Goal: Information Seeking & Learning: Learn about a topic

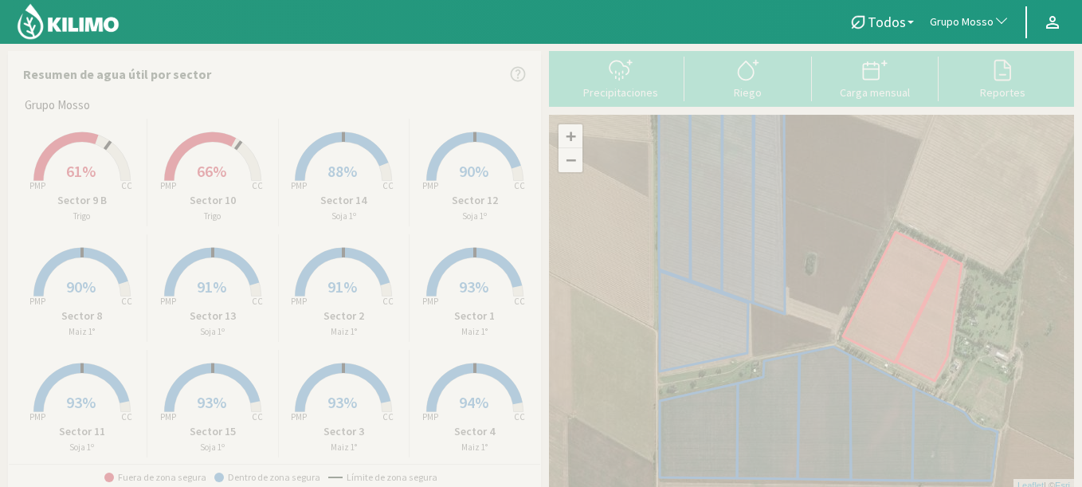
click at [962, 22] on span "Grupo Mosso" at bounding box center [962, 22] width 64 height 16
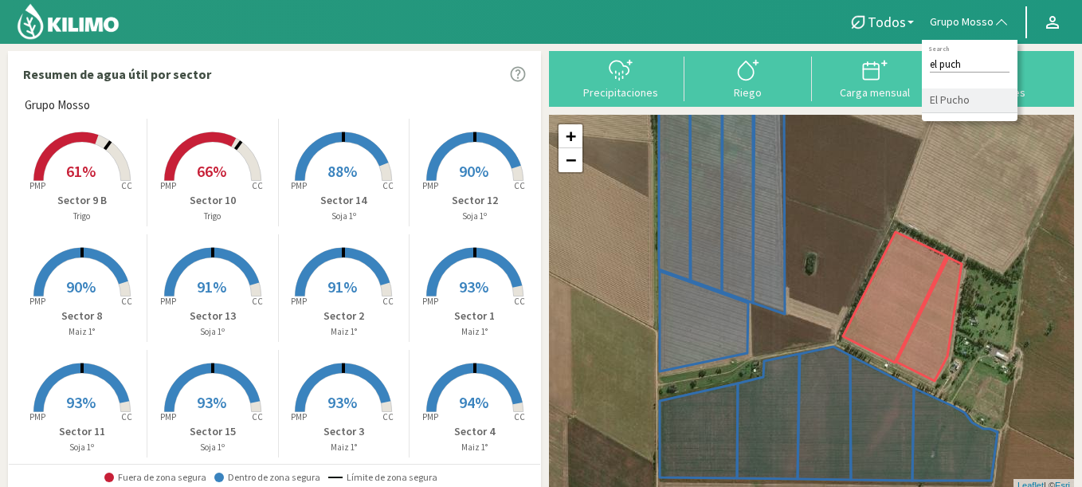
type input "el puch"
click at [969, 104] on li "El Pucho" at bounding box center [970, 100] width 96 height 25
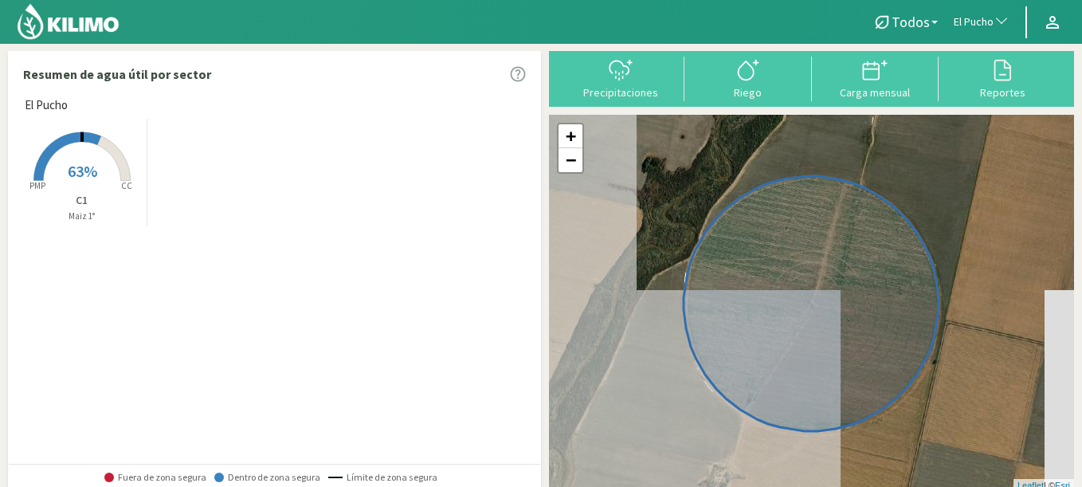
click at [92, 145] on rect at bounding box center [81, 182] width 127 height 127
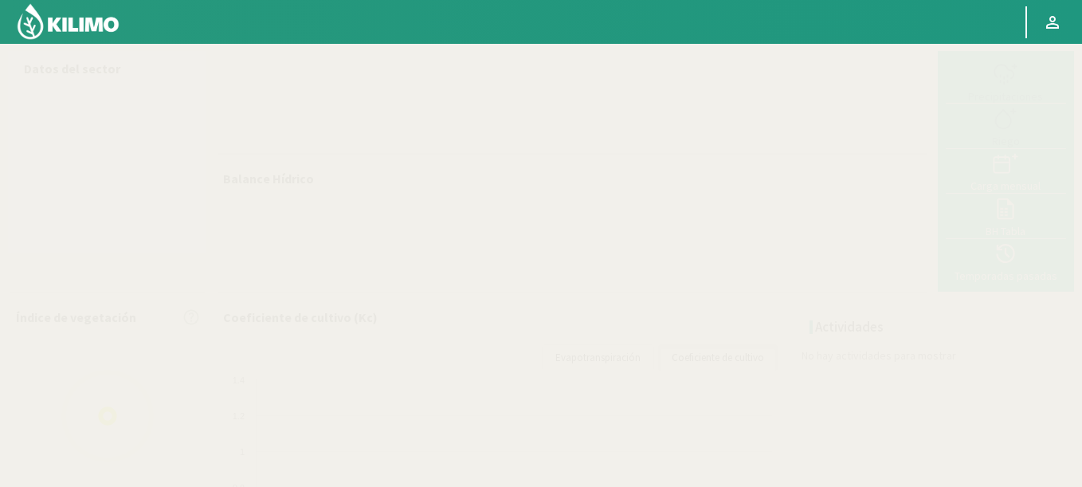
select select "91: Object"
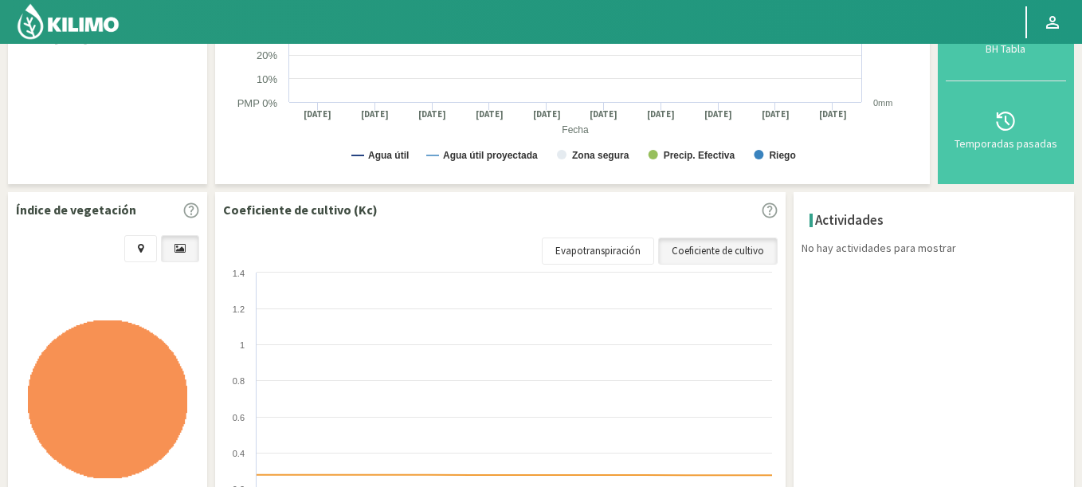
scroll to position [478, 0]
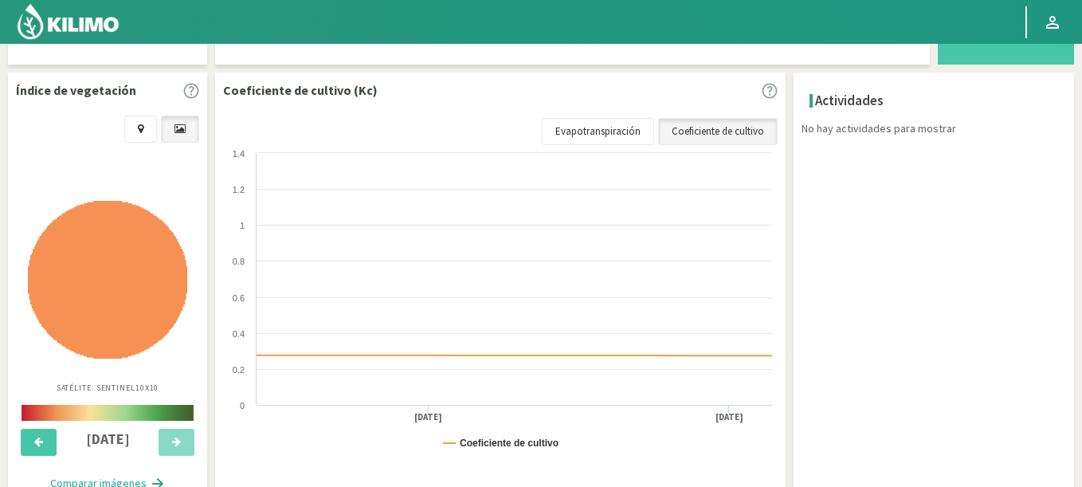
click at [42, 460] on div at bounding box center [39, 446] width 46 height 35
click at [45, 433] on button at bounding box center [39, 442] width 36 height 27
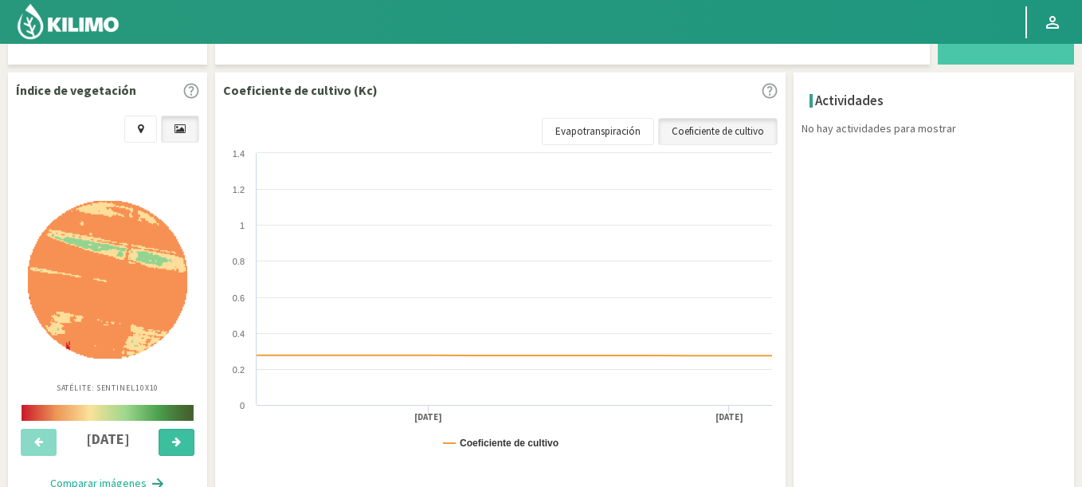
click at [169, 444] on button at bounding box center [177, 442] width 36 height 27
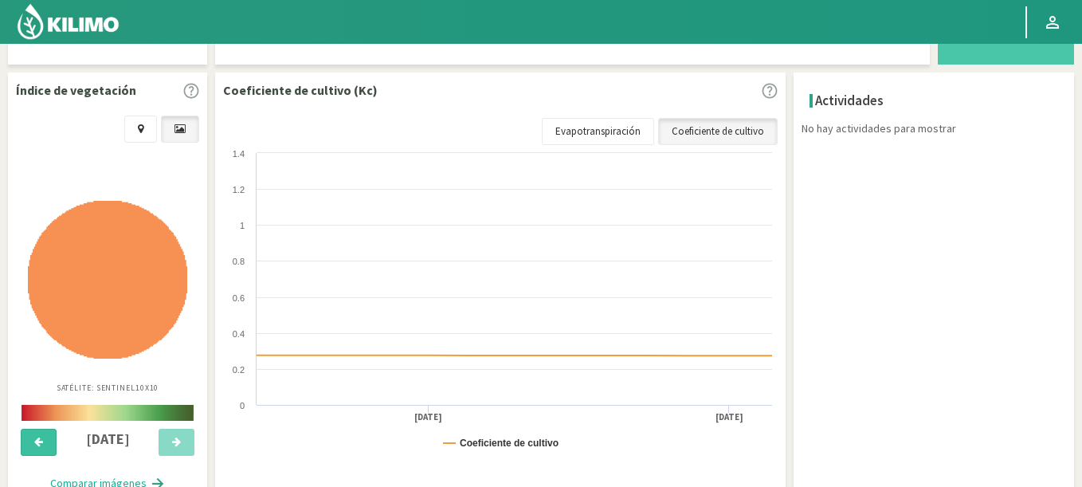
click at [39, 441] on icon at bounding box center [38, 441] width 9 height 10
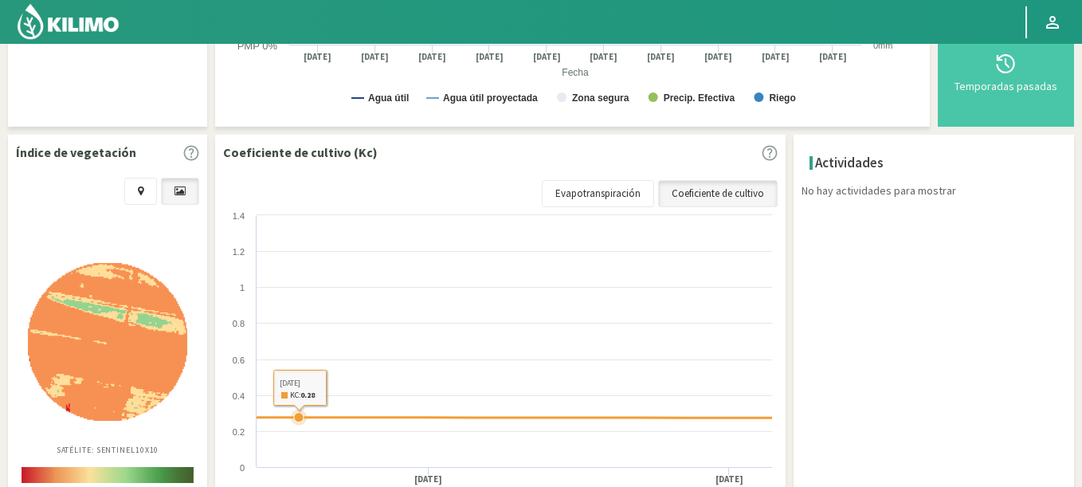
scroll to position [382, 0]
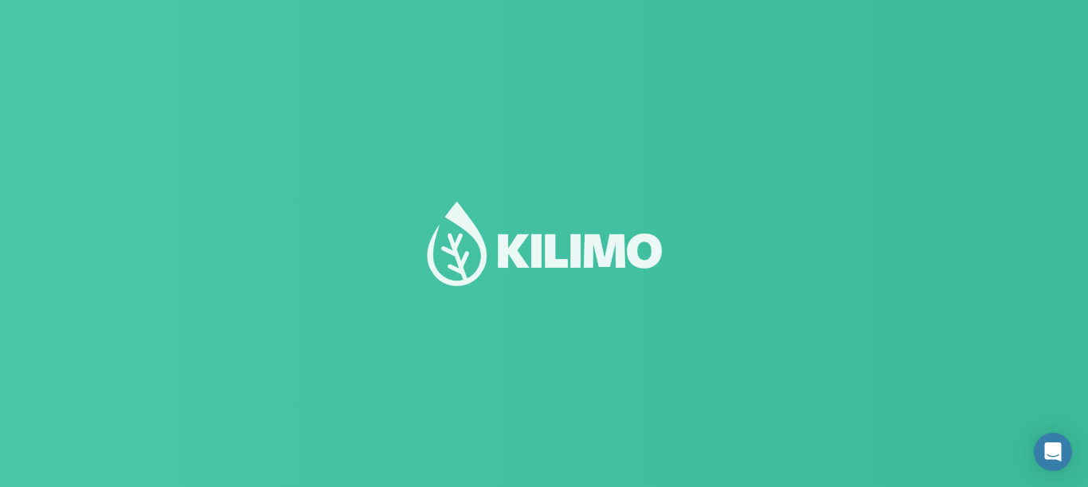
select select "91: Object"
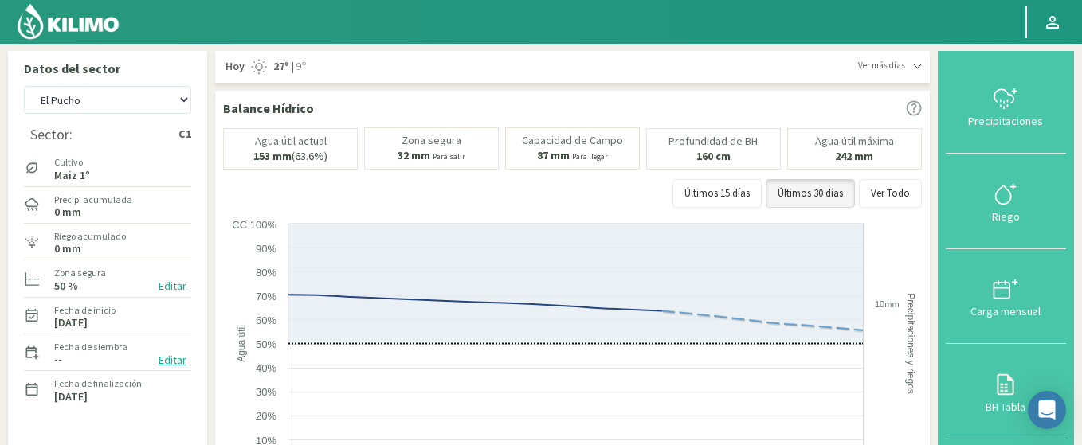
click at [108, 24] on img at bounding box center [68, 21] width 104 height 38
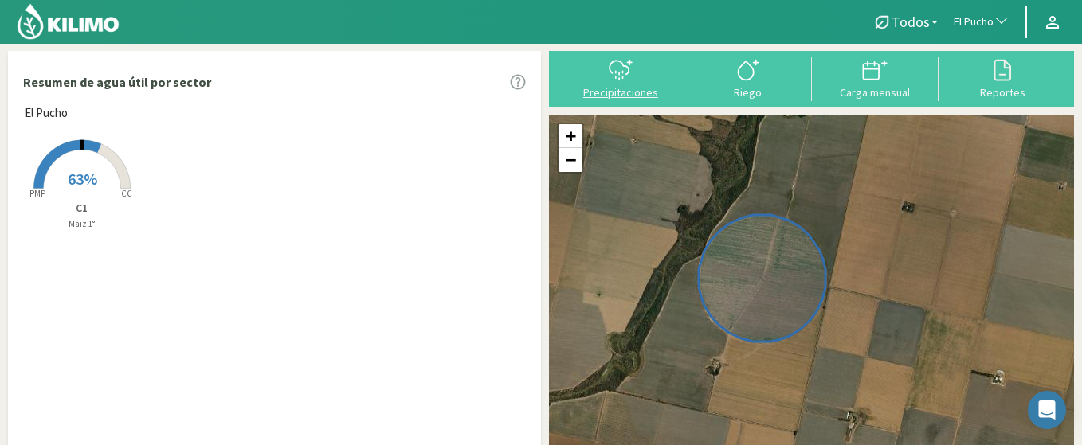
click at [632, 82] on icon at bounding box center [620, 69] width 25 height 25
select select "91: Object"
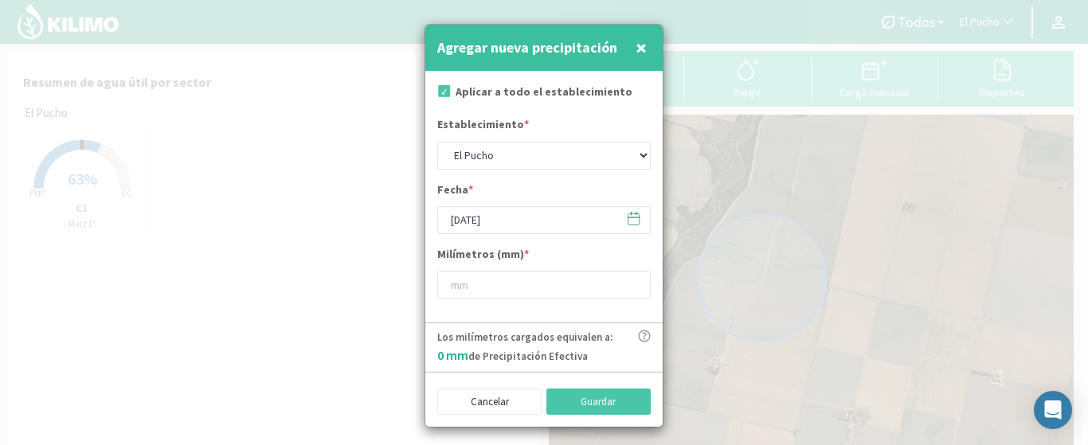
click at [639, 42] on span "×" at bounding box center [641, 47] width 11 height 26
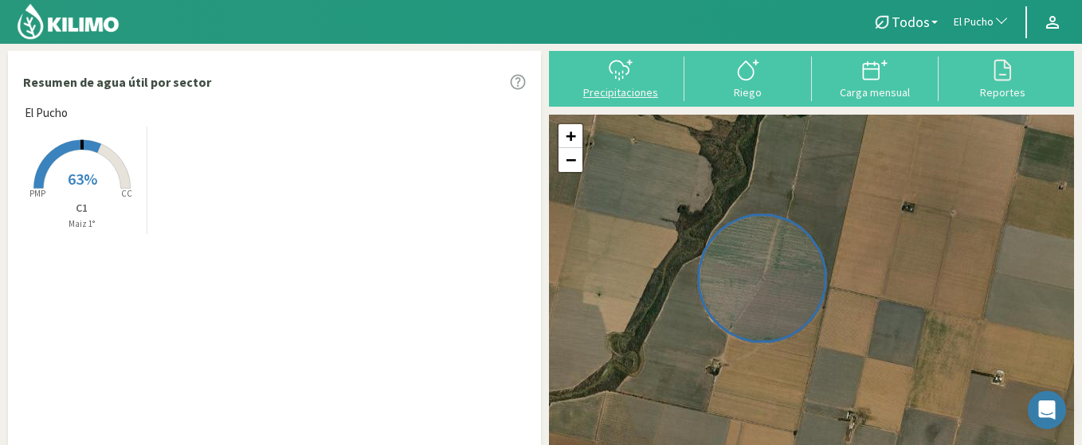
click at [623, 87] on div "Precipitaciones" at bounding box center [621, 92] width 118 height 11
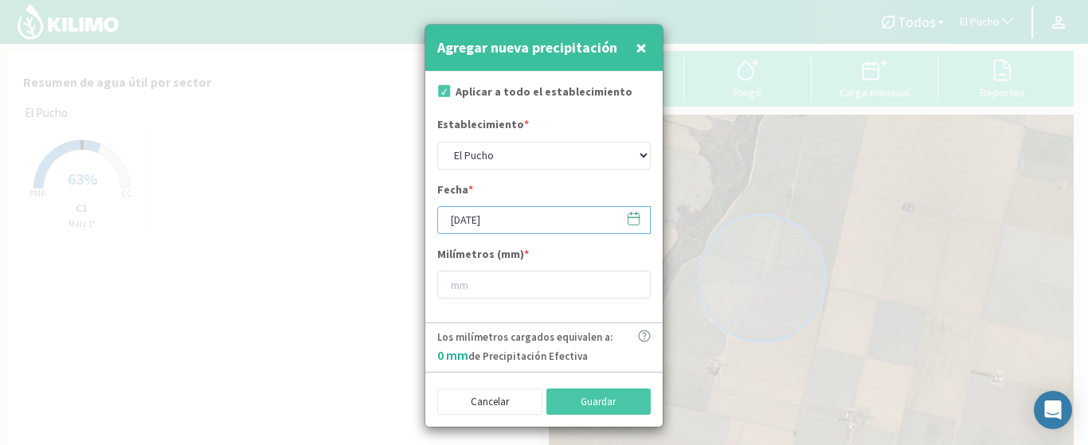
click at [482, 225] on input "[DATE]" at bounding box center [543, 220] width 213 height 28
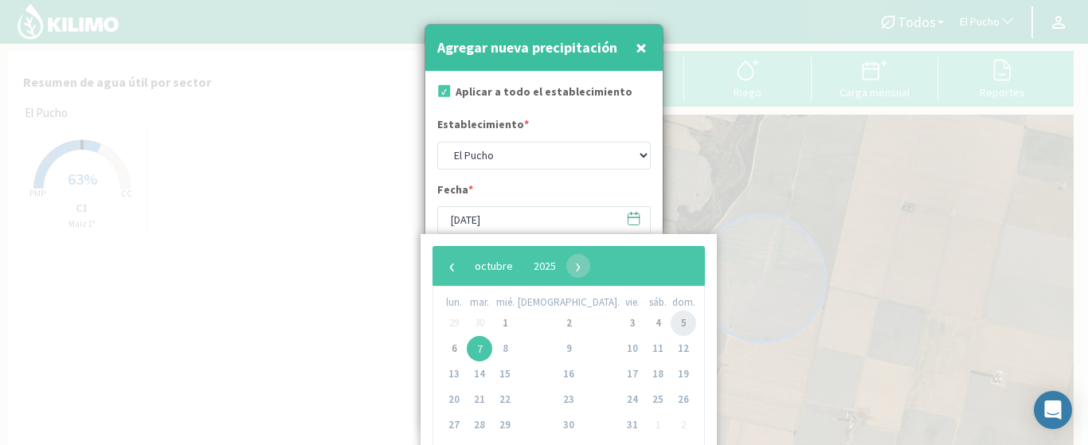
drag, startPoint x: 635, startPoint y: 330, endPoint x: 632, endPoint y: 319, distance: 10.8
click at [671, 327] on span "5" at bounding box center [683, 323] width 25 height 25
type input "[DATE]"
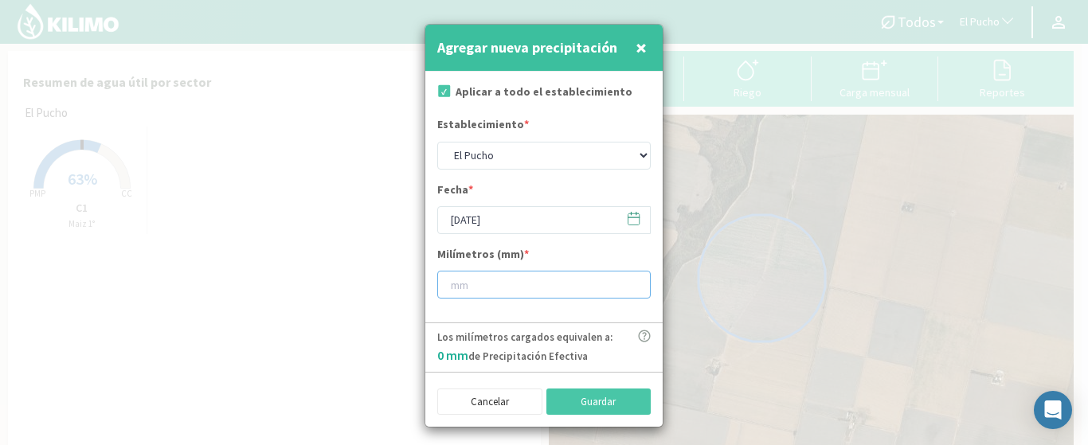
click at [461, 288] on input "number" at bounding box center [543, 285] width 213 height 28
type input "20"
click at [638, 46] on span "×" at bounding box center [641, 47] width 11 height 26
type input "[DATE]"
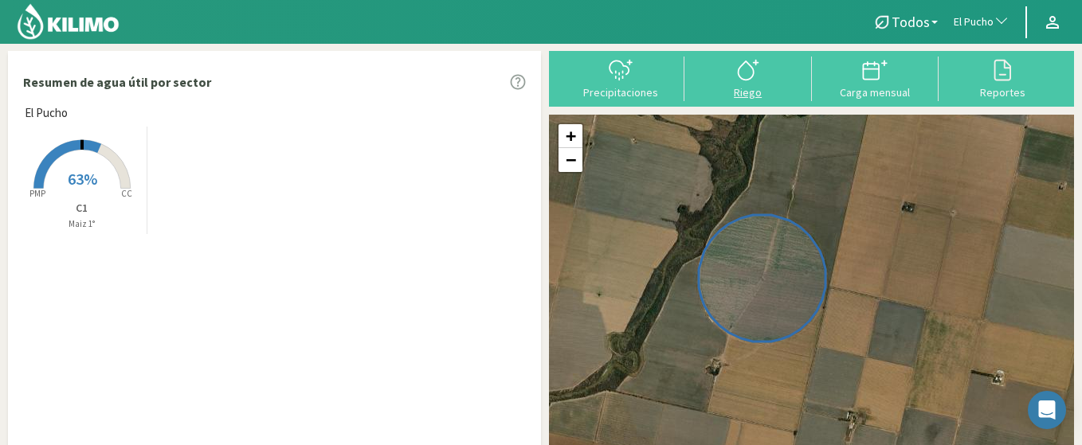
click at [761, 80] on div at bounding box center [748, 69] width 118 height 25
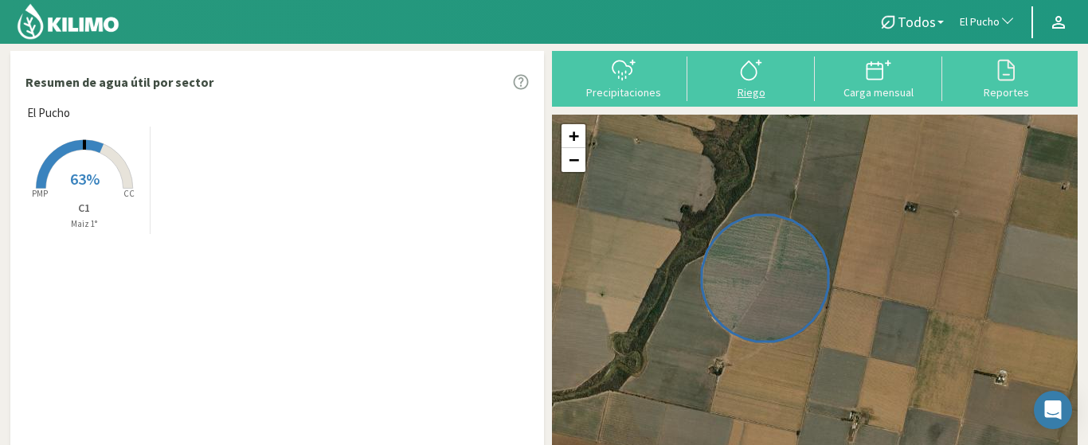
select select "91: Object"
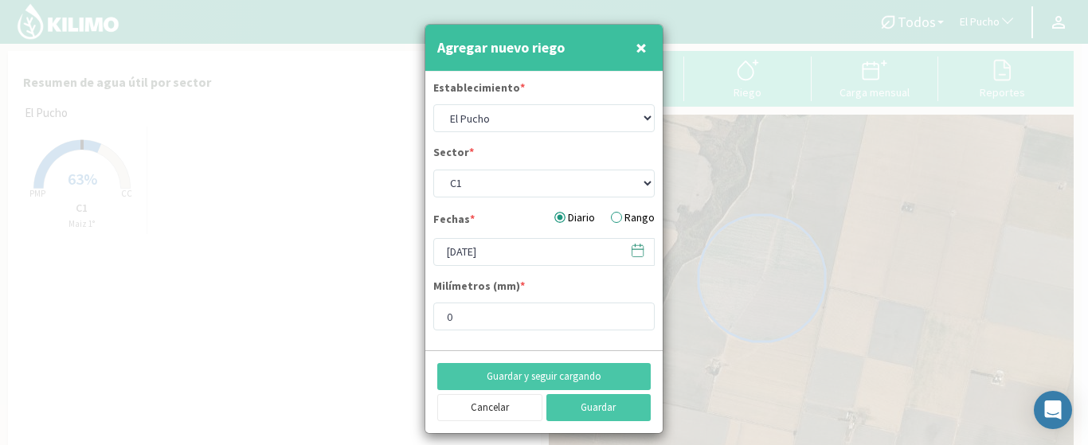
click at [645, 42] on span "×" at bounding box center [641, 47] width 11 height 26
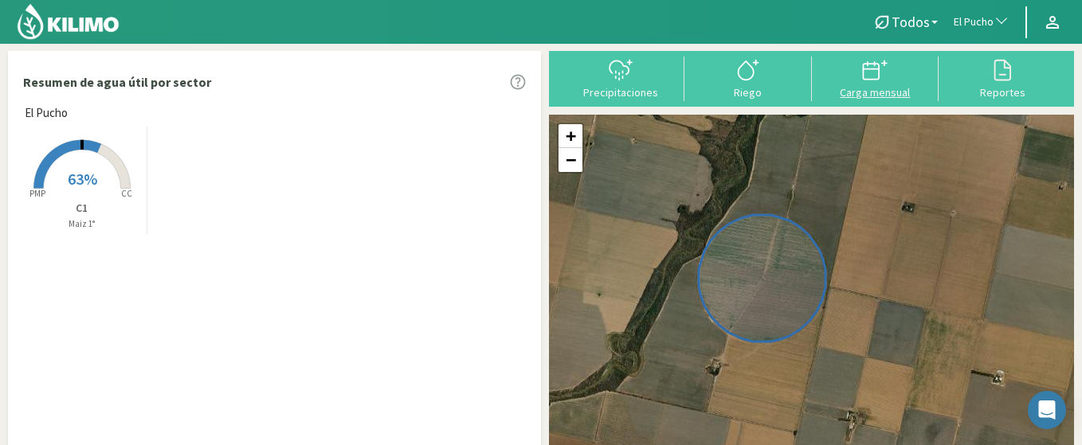
click at [904, 96] on div "Carga mensual" at bounding box center [875, 92] width 118 height 11
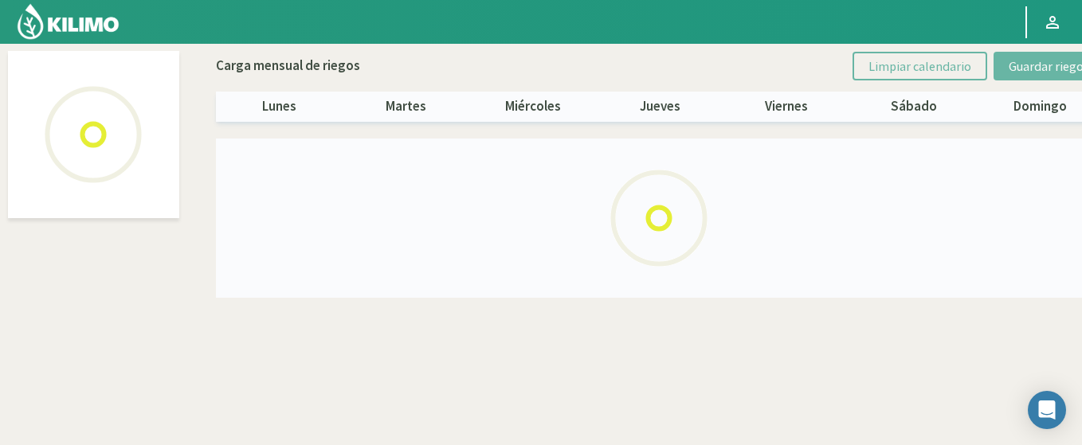
select select "91: Object"
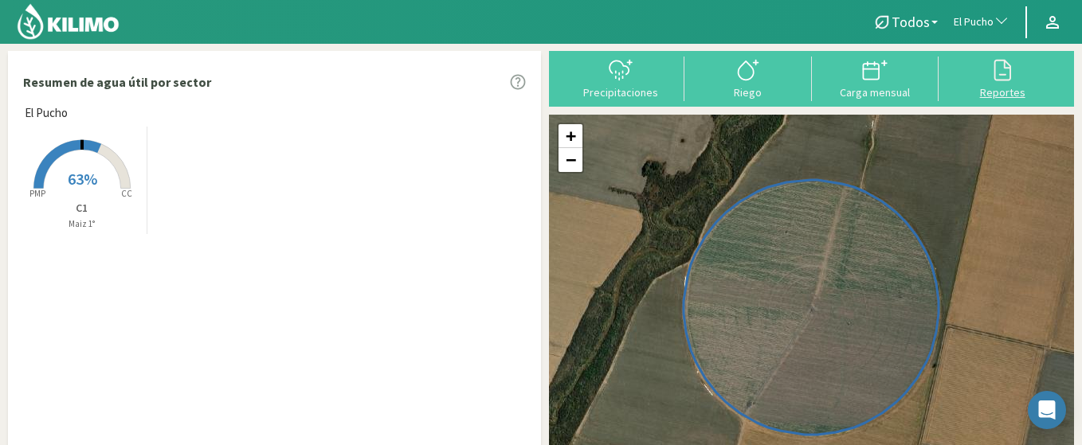
click at [1006, 87] on div "Reportes" at bounding box center [1002, 92] width 118 height 11
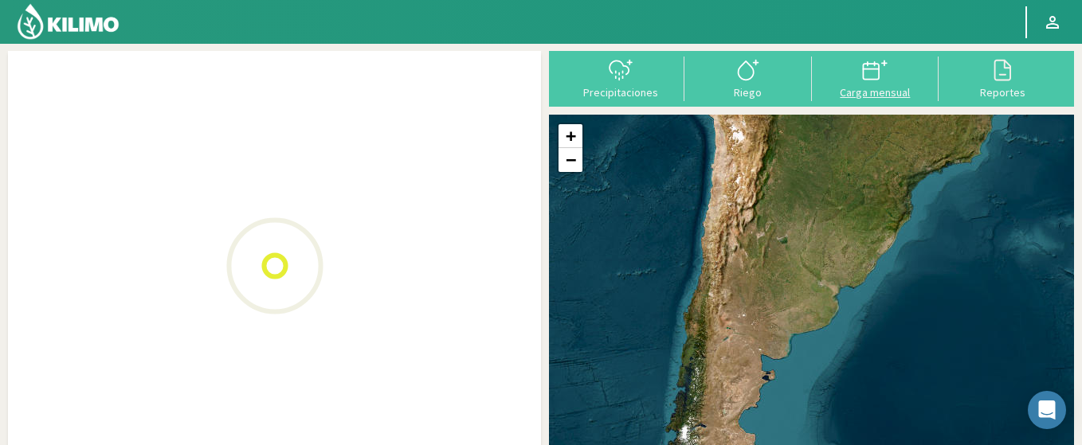
click at [888, 67] on div at bounding box center [875, 69] width 118 height 25
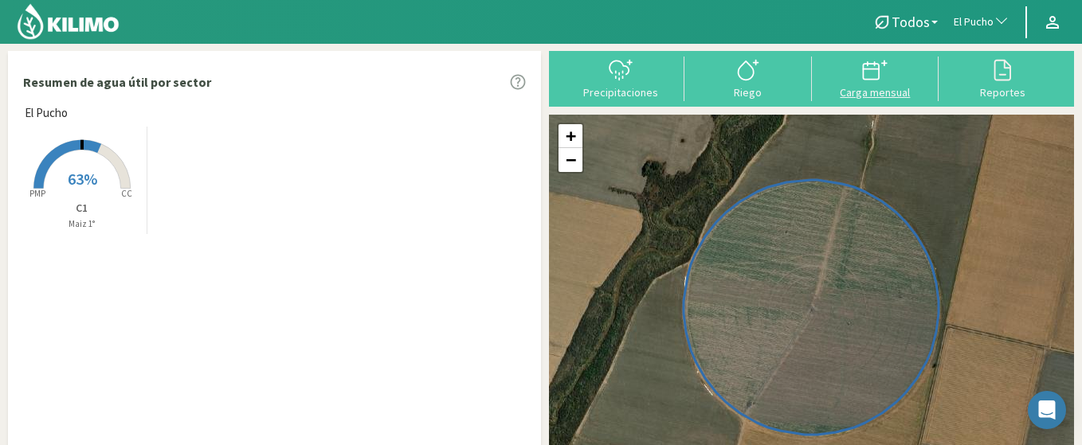
click at [850, 78] on div at bounding box center [875, 69] width 118 height 25
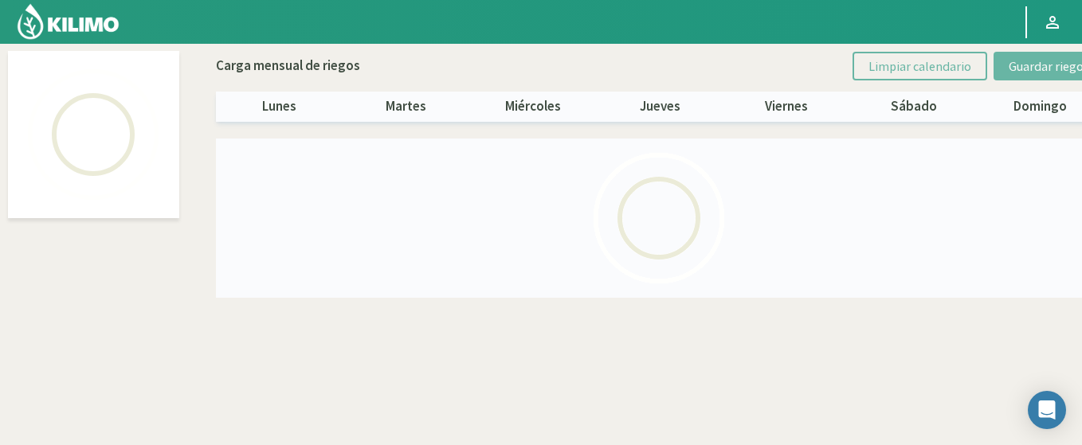
select select "91: Object"
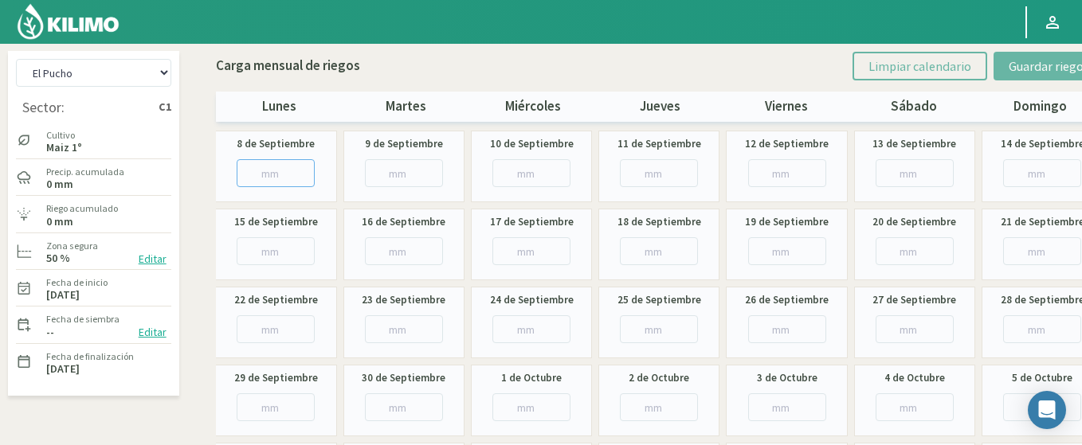
click at [284, 180] on input "number" at bounding box center [276, 173] width 78 height 28
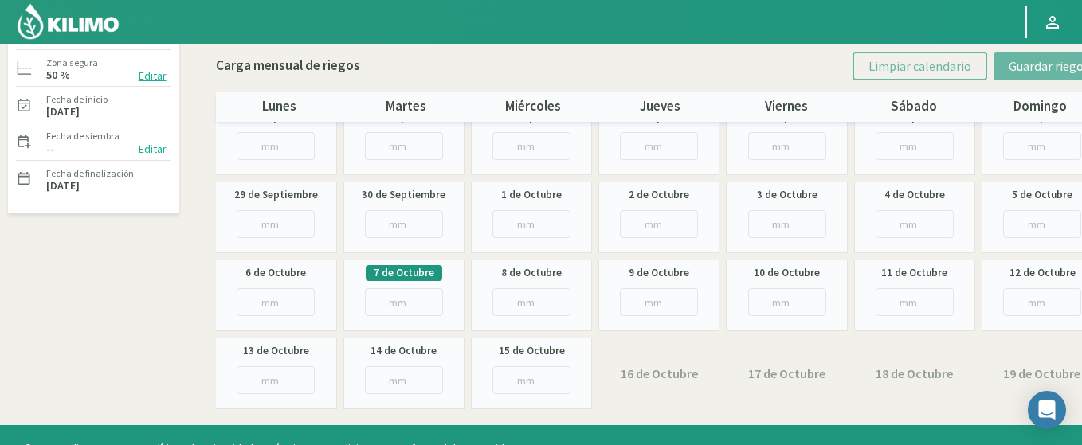
scroll to position [210, 0]
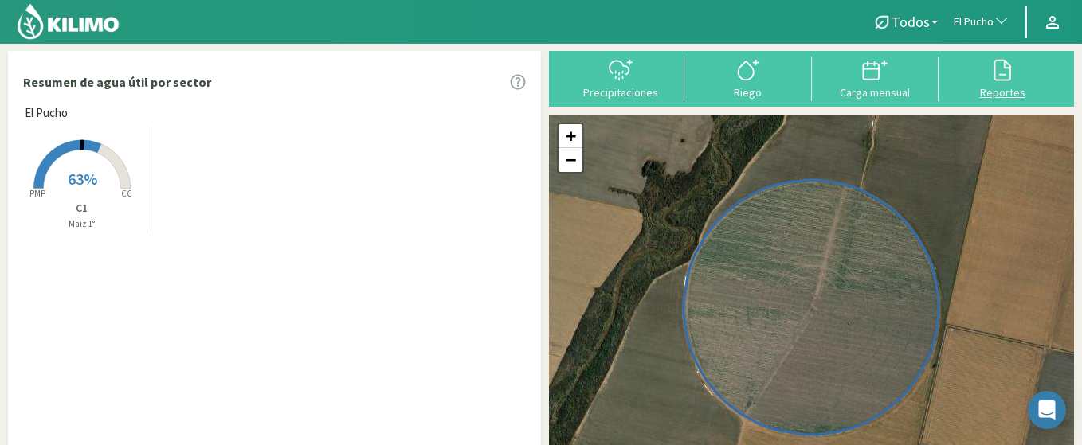
click at [1008, 89] on div "Reportes" at bounding box center [1002, 92] width 118 height 11
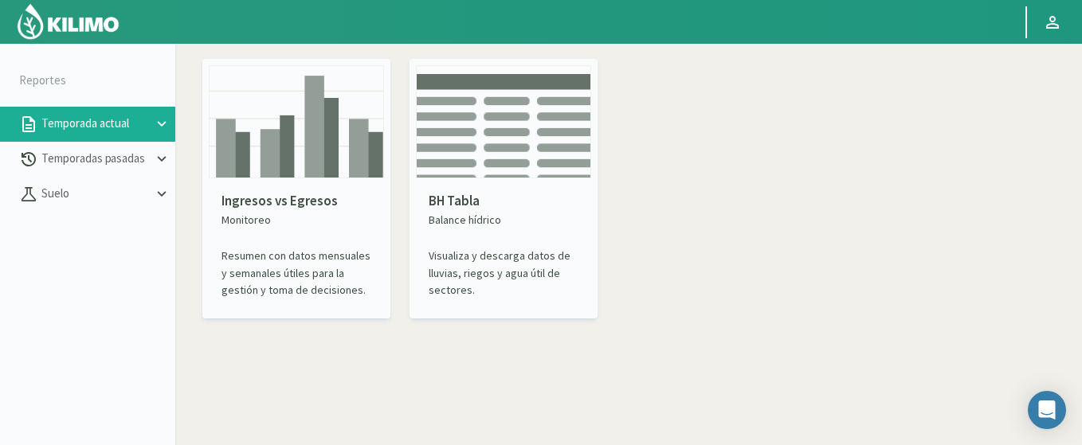
click at [275, 145] on img at bounding box center [296, 121] width 175 height 113
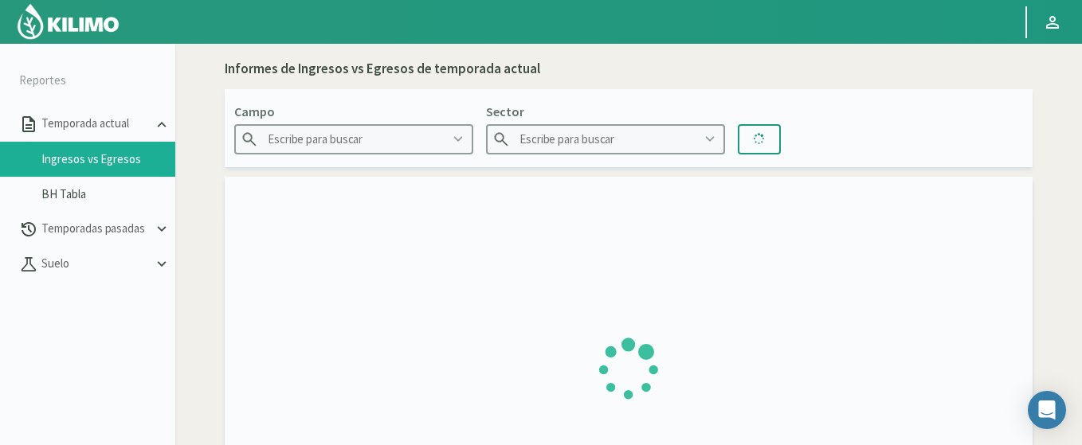
type input "Agr. Huertos de [GEOGRAPHIC_DATA]"
type input "C1.1 Cir Larry"
type input "30/06/2025 - 12/10/2025"
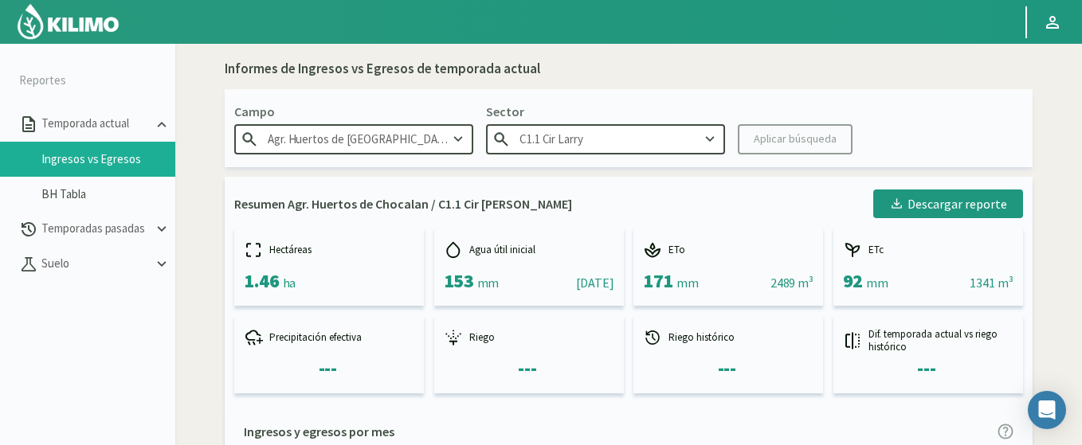
click at [435, 152] on input "Agr. Huertos de [GEOGRAPHIC_DATA]" at bounding box center [353, 138] width 239 height 29
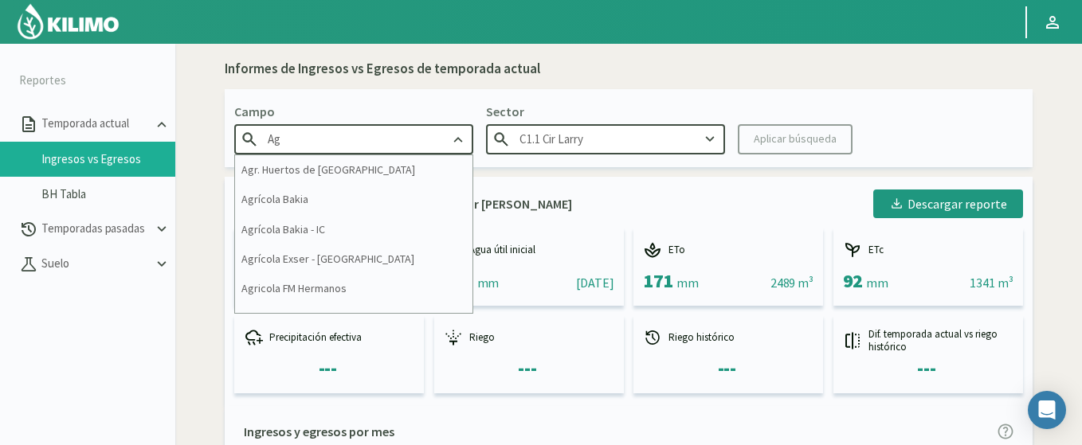
type input "A"
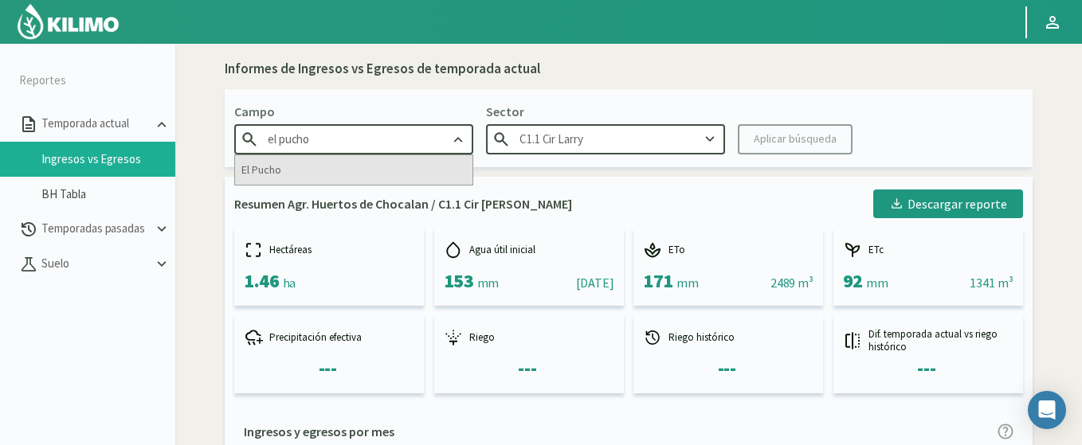
click at [404, 167] on div "El Pucho" at bounding box center [353, 169] width 237 height 29
type input "El Pucho"
type input "C1"
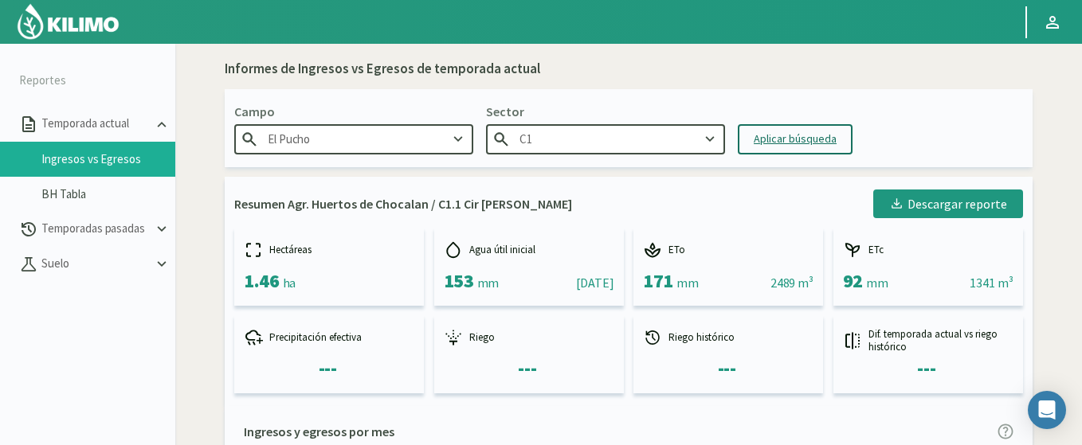
click at [789, 143] on div "Aplicar búsqueda" at bounding box center [794, 139] width 83 height 17
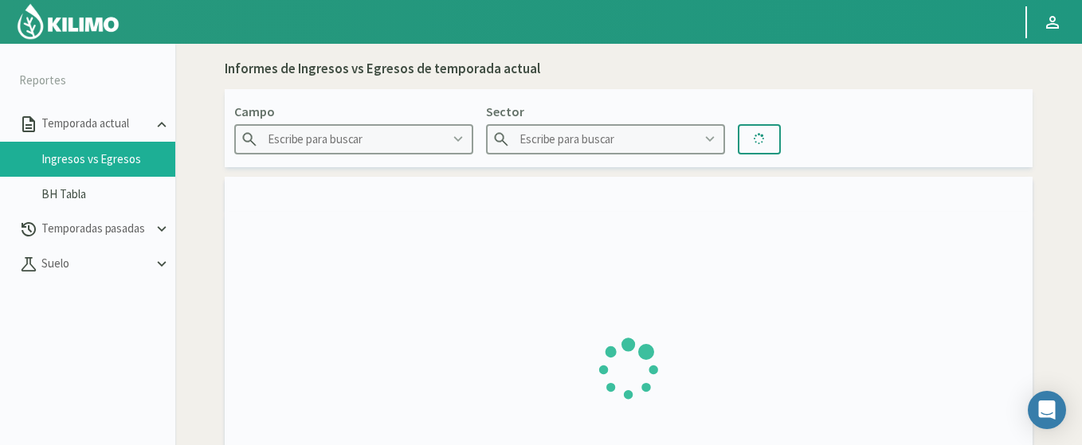
type input "El Pucho"
type input "C1"
type input "22/09/2025 - 12/10/2025"
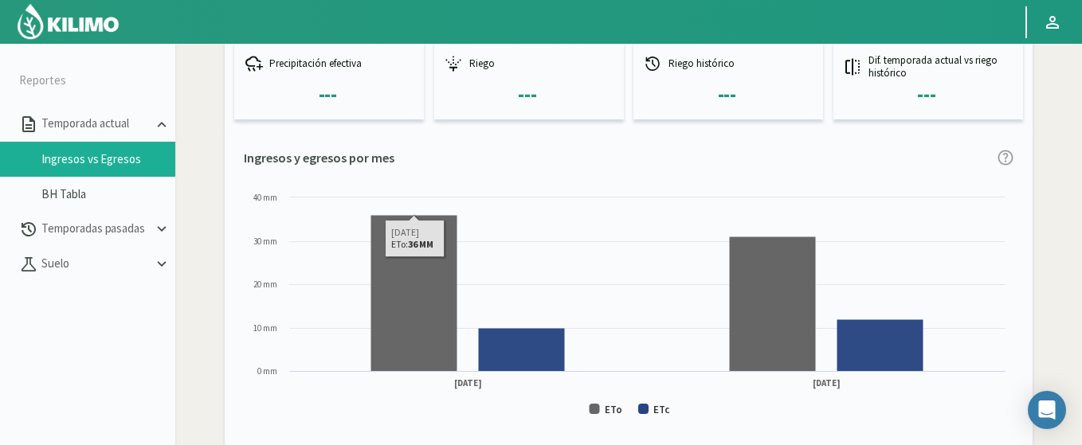
scroll to position [228, 0]
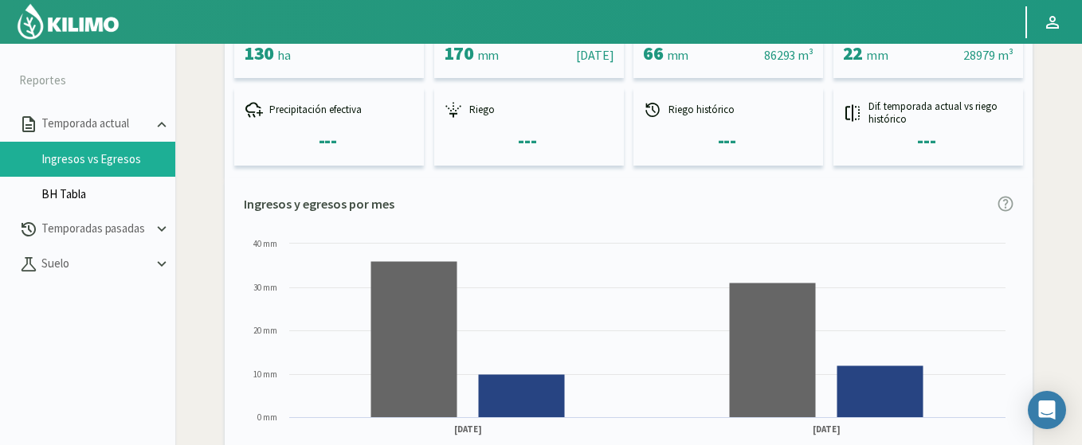
click at [88, 193] on link "BH Tabla" at bounding box center [108, 194] width 134 height 14
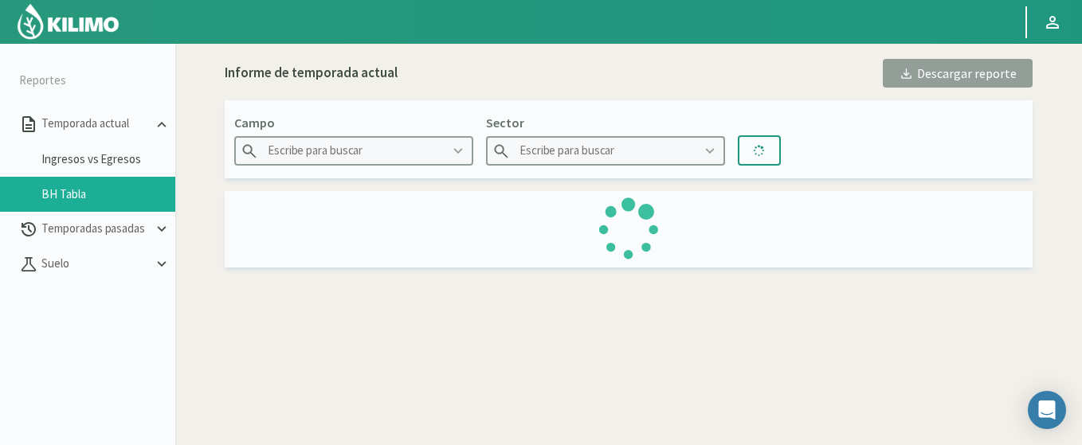
type input "Agr. Huertos de [GEOGRAPHIC_DATA]"
type input "C1.1 Cir Larry"
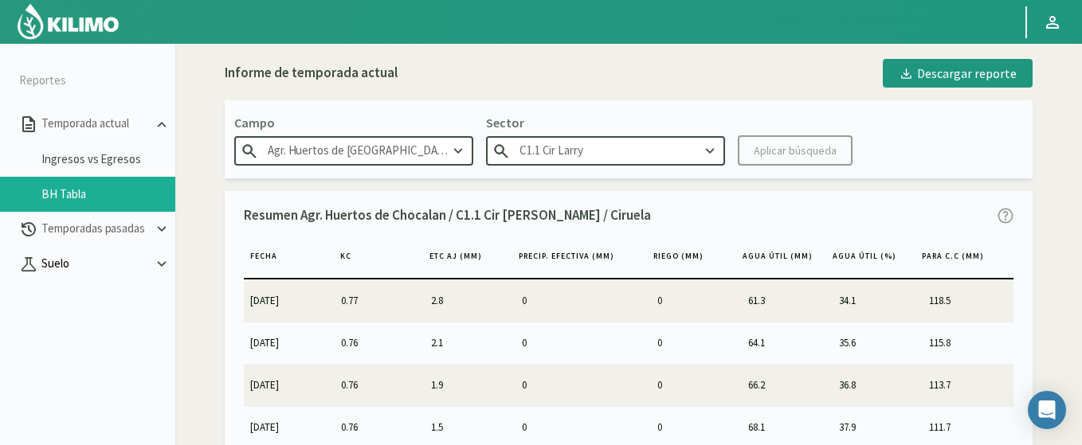
click at [84, 261] on p "Suelo" at bounding box center [95, 264] width 115 height 18
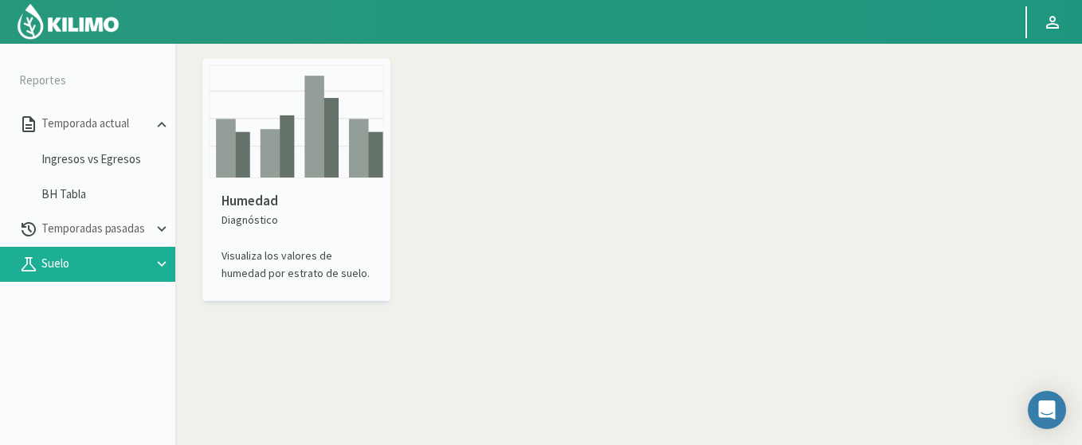
click at [311, 151] on img at bounding box center [296, 121] width 175 height 113
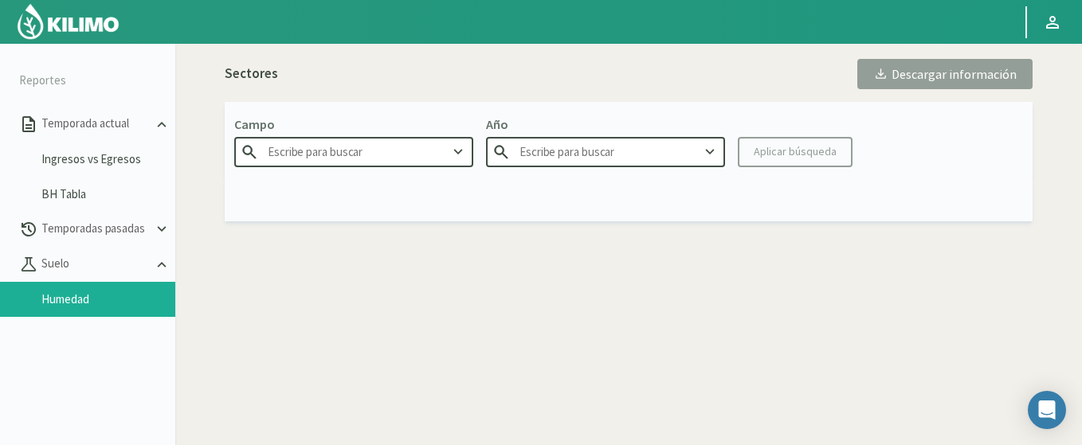
click at [376, 157] on input "text" at bounding box center [353, 151] width 239 height 29
type input "Agr. Huertos de Chocalanel"
type input "2025"
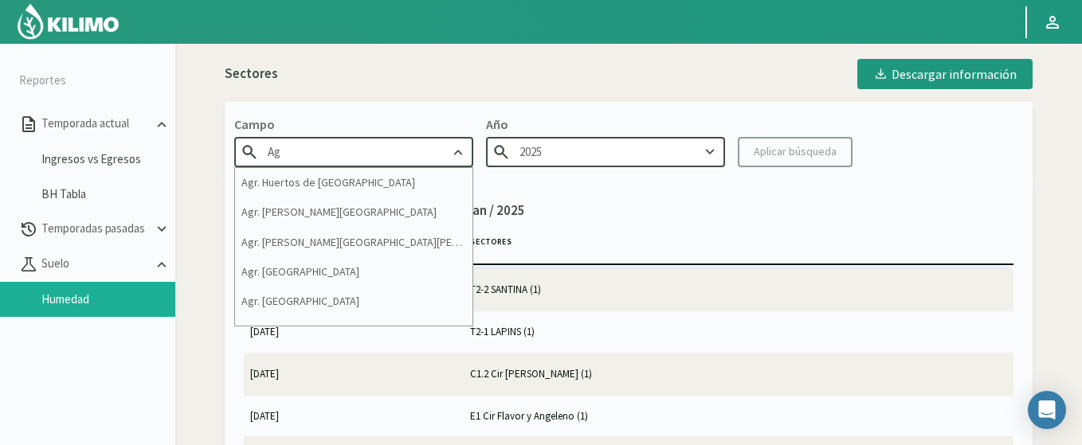
type input "A"
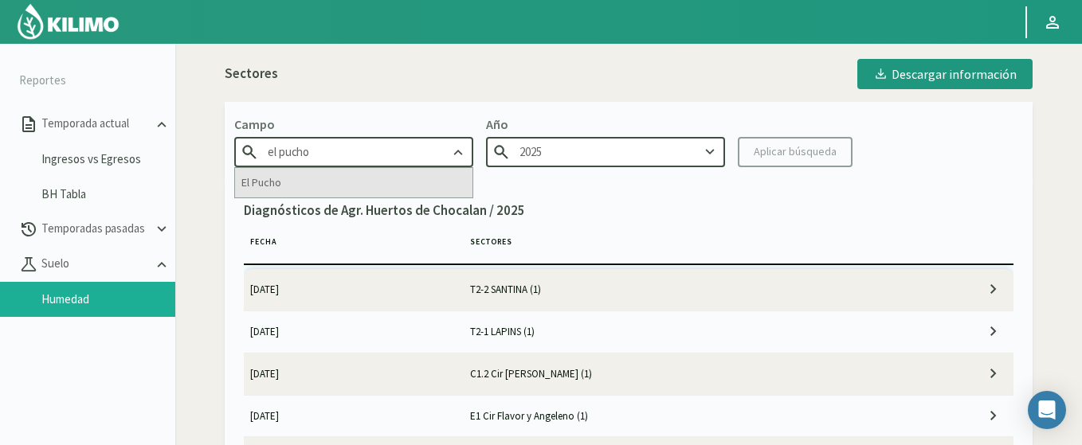
click at [274, 184] on div "El Pucho" at bounding box center [353, 182] width 237 height 29
type input "El Pucho"
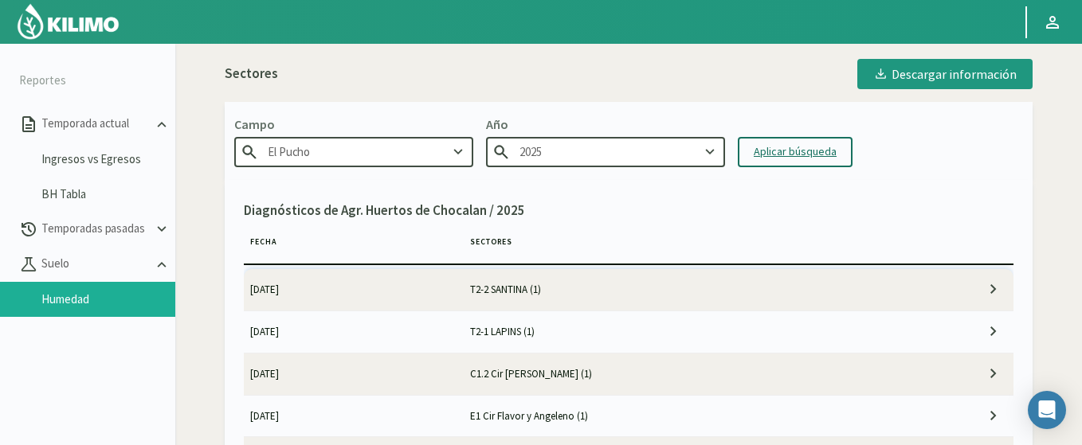
click at [785, 151] on div "Aplicar búsqueda" at bounding box center [794, 151] width 83 height 17
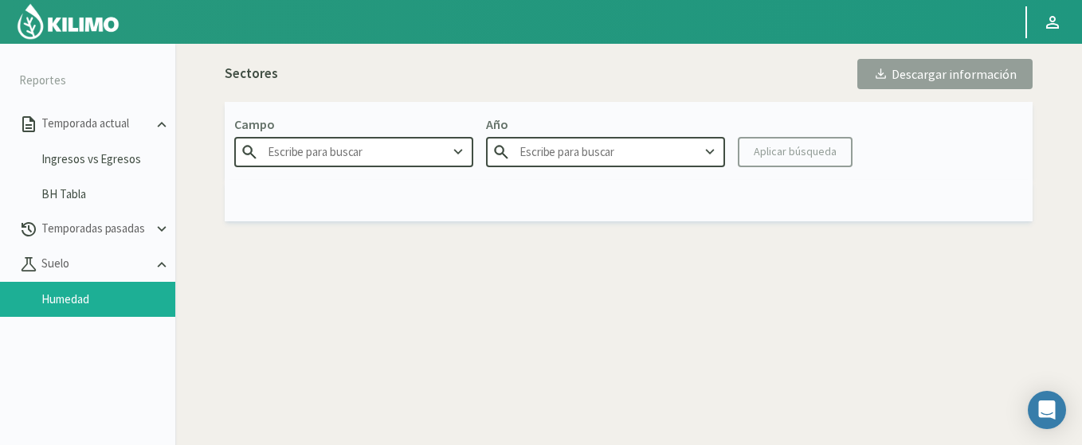
type input "El Pucho"
type input "2025"
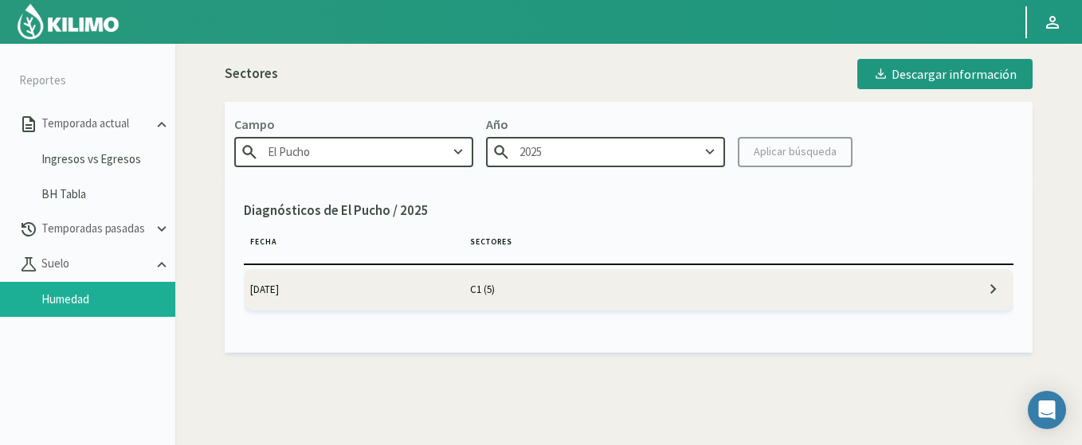
click at [1000, 282] on icon at bounding box center [993, 289] width 19 height 19
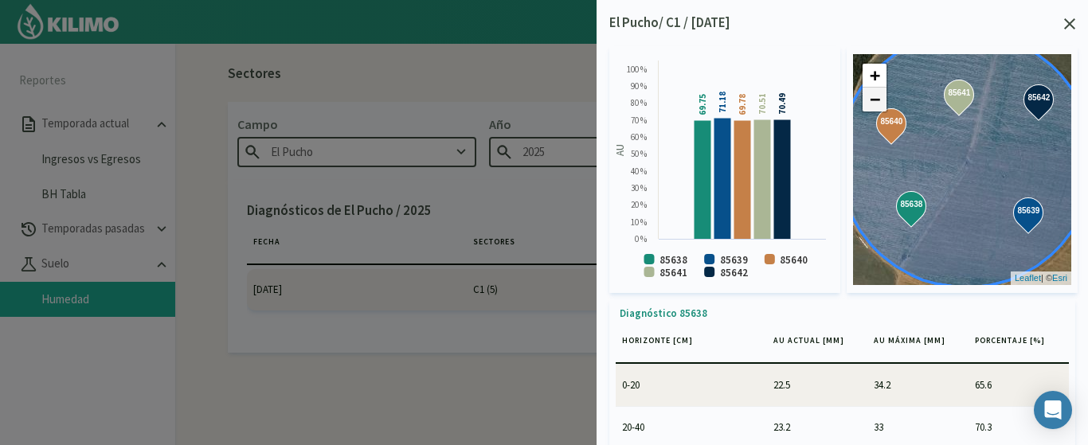
click at [885, 100] on link "−" at bounding box center [875, 100] width 24 height 24
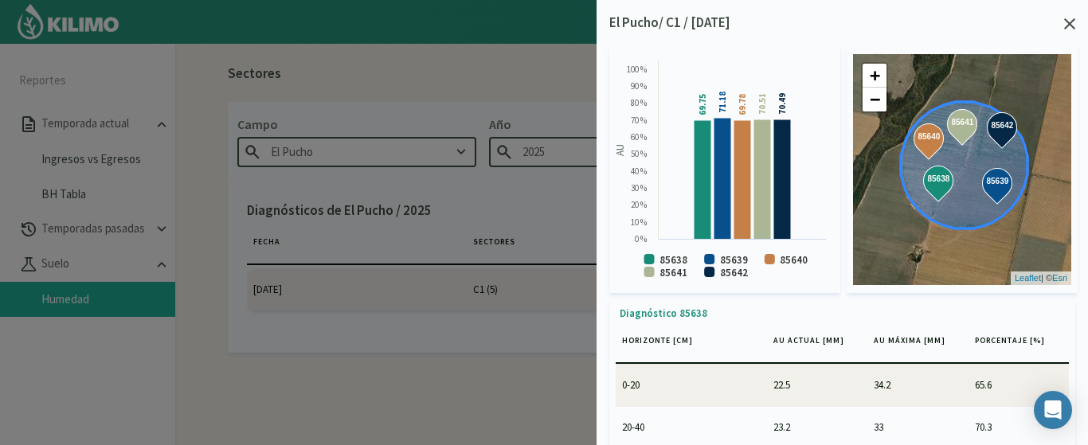
click at [1066, 17] on div "El Pucho/ C1 / 23/09/25" at bounding box center [842, 23] width 466 height 21
click at [1066, 22] on icon at bounding box center [1069, 23] width 11 height 11
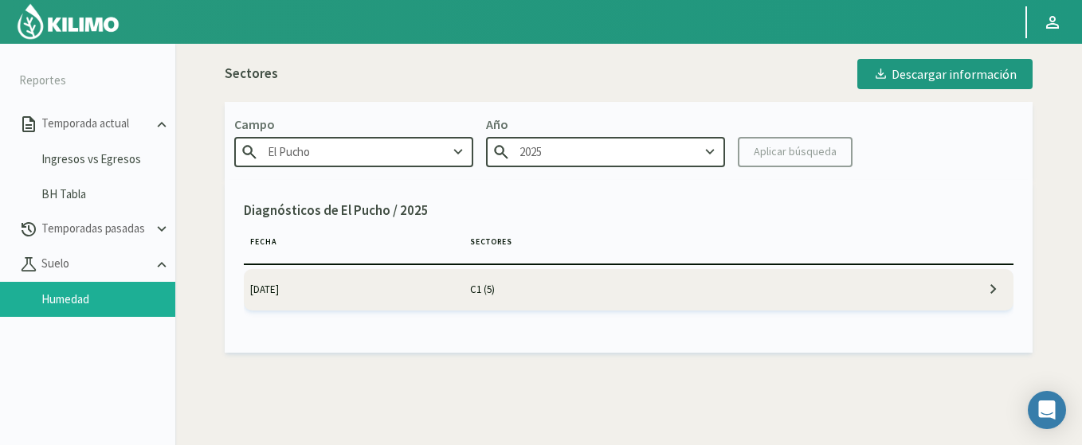
click at [530, 154] on input "2025" at bounding box center [605, 151] width 239 height 29
click at [76, 25] on img at bounding box center [68, 21] width 104 height 38
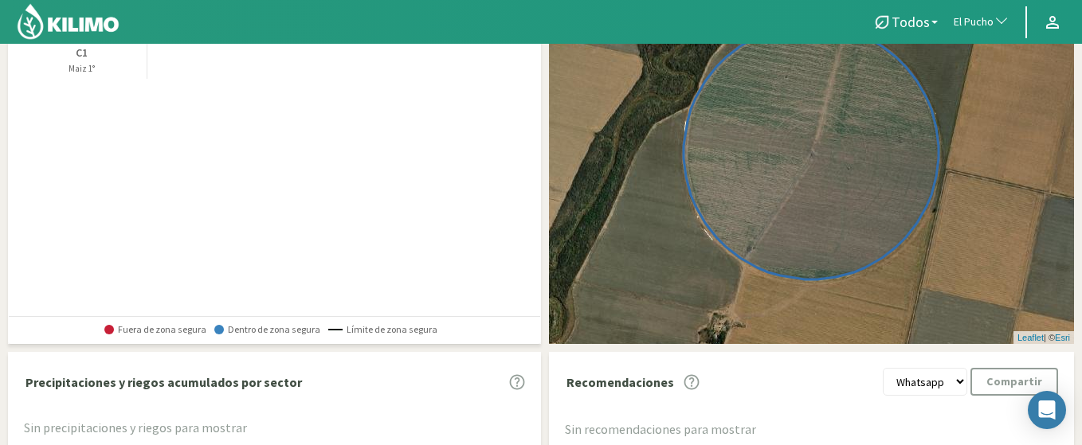
scroll to position [245, 0]
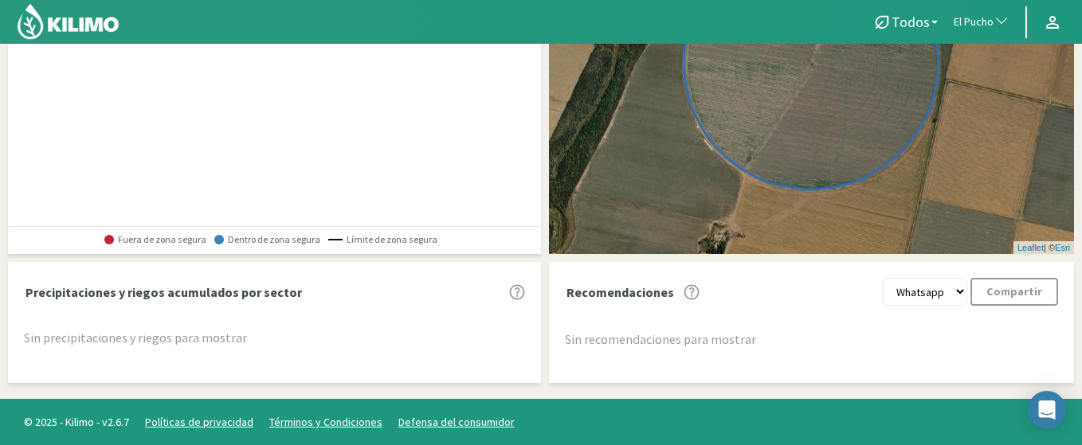
drag, startPoint x: 25, startPoint y: 295, endPoint x: 313, endPoint y: 303, distance: 287.6
click at [313, 303] on div "Precipitaciones y riegos acumulados por sector" at bounding box center [278, 292] width 525 height 28
click at [224, 325] on div "Sin precipitaciones y riegos para mostrar" at bounding box center [278, 338] width 525 height 65
drag, startPoint x: 565, startPoint y: 295, endPoint x: 679, endPoint y: 305, distance: 114.4
click at [679, 305] on div "Recomendaciones" at bounding box center [628, 292] width 143 height 28
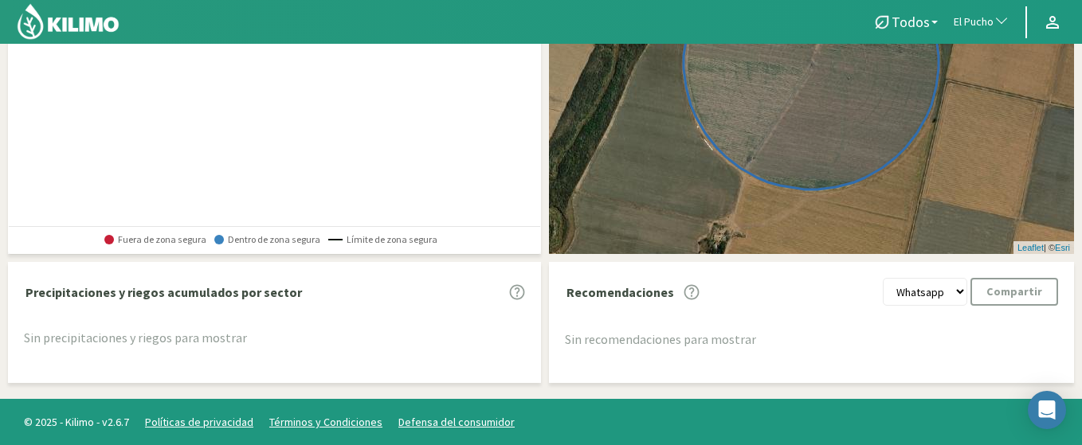
click at [682, 311] on div "Sin recomendaciones para mostrar" at bounding box center [815, 340] width 517 height 68
drag, startPoint x: 951, startPoint y: 289, endPoint x: 918, endPoint y: 262, distance: 43.0
click at [918, 262] on div "Recomendaciones Whatsapp Excel PDF Compartir Sin recomendaciones para mostrar" at bounding box center [811, 322] width 525 height 120
drag, startPoint x: 948, startPoint y: 289, endPoint x: 879, endPoint y: 274, distance: 70.9
click at [879, 274] on div "Recomendaciones Whatsapp Excel PDF Compartir Sin recomendaciones para mostrar" at bounding box center [811, 326] width 525 height 112
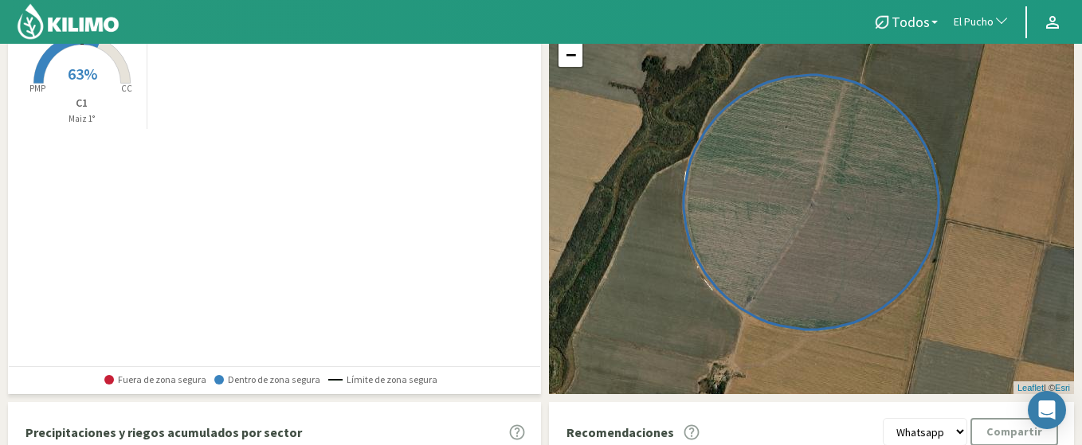
scroll to position [54, 0]
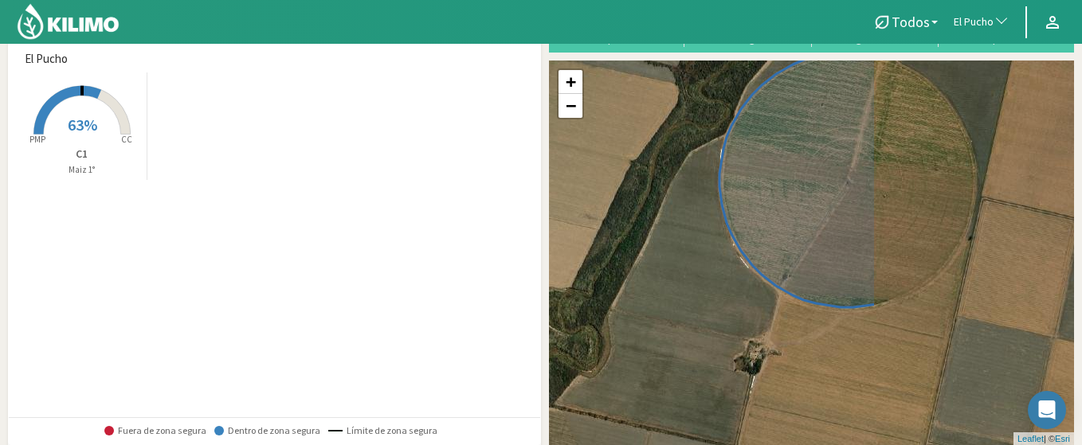
drag, startPoint x: 881, startPoint y: 242, endPoint x: 621, endPoint y: 192, distance: 264.5
click at [621, 192] on div "+ − Leaflet | © Esri" at bounding box center [811, 253] width 525 height 385
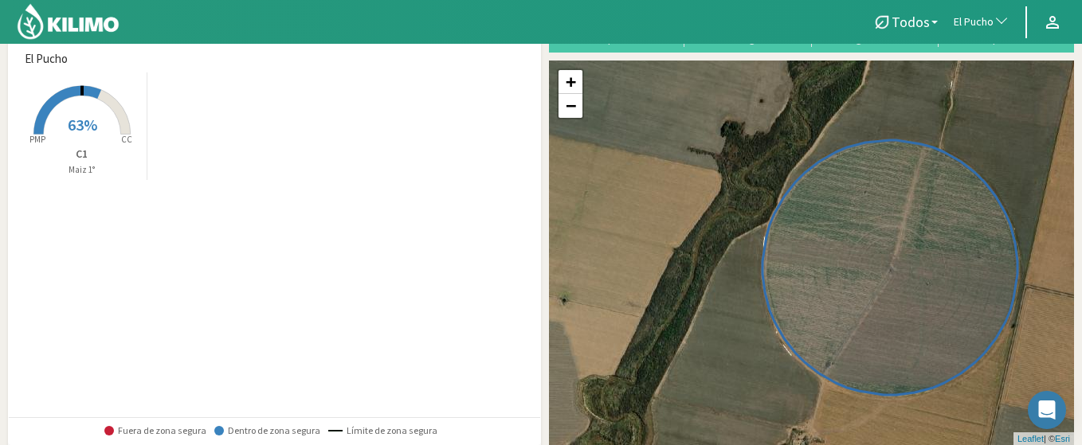
drag, startPoint x: 632, startPoint y: 117, endPoint x: 675, endPoint y: 211, distance: 103.4
click at [675, 211] on div "+ − Leaflet | © Esri" at bounding box center [811, 253] width 525 height 385
click at [89, 112] on rect at bounding box center [81, 135] width 127 height 127
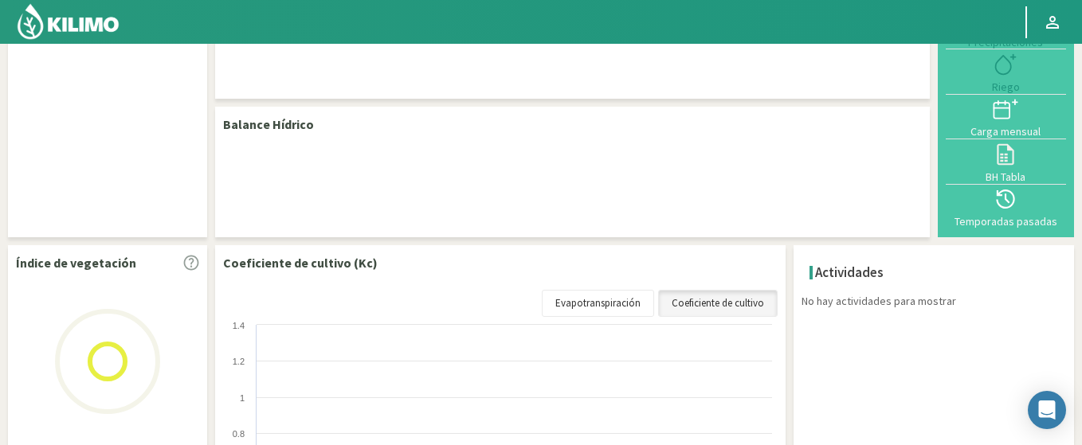
select select "91: Object"
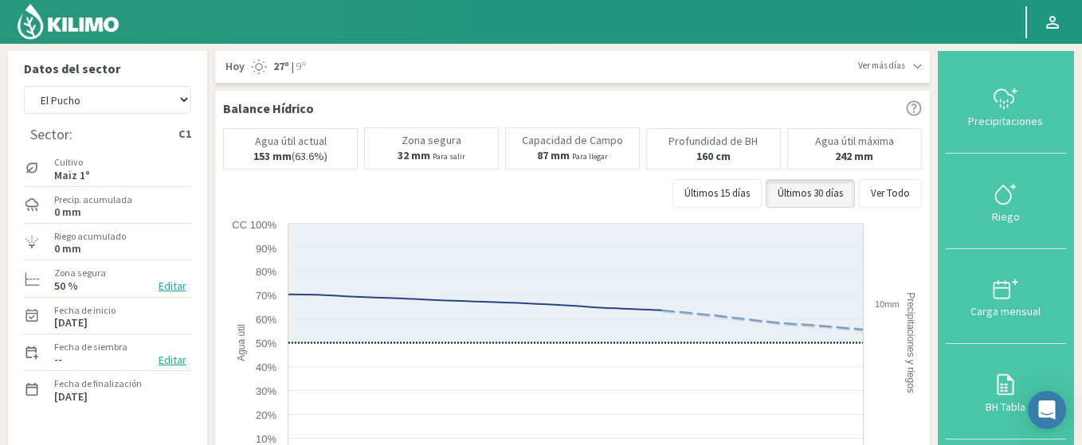
click at [169, 364] on button "Editar" at bounding box center [172, 360] width 37 height 18
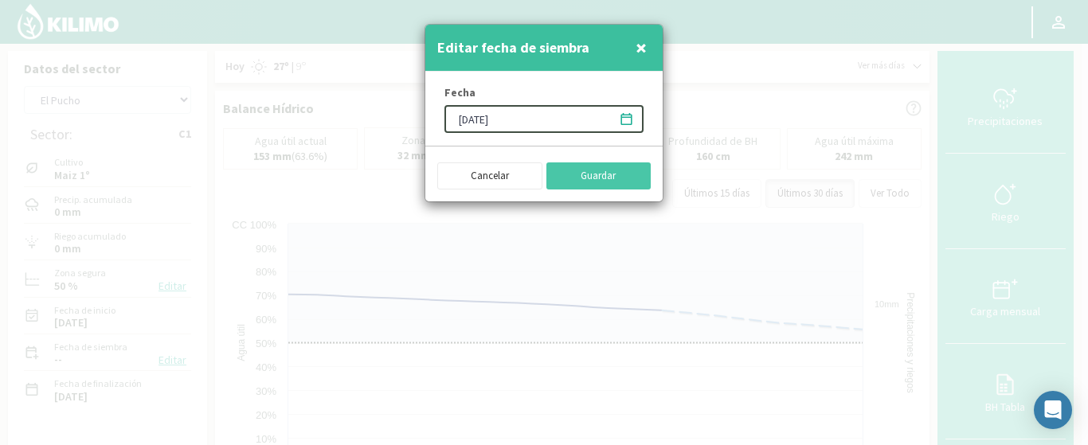
click at [626, 117] on icon at bounding box center [625, 119] width 11 height 12
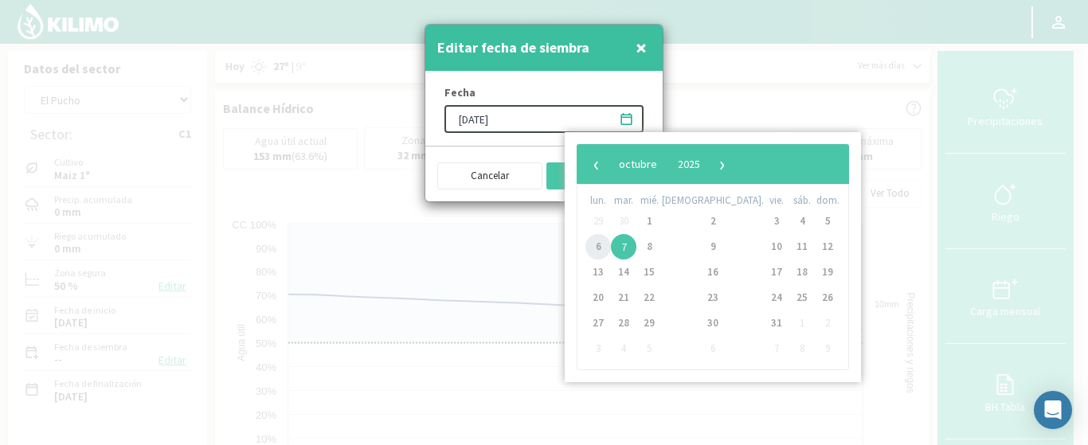
click at [593, 249] on span "6" at bounding box center [597, 246] width 25 height 25
type input "[DATE]"
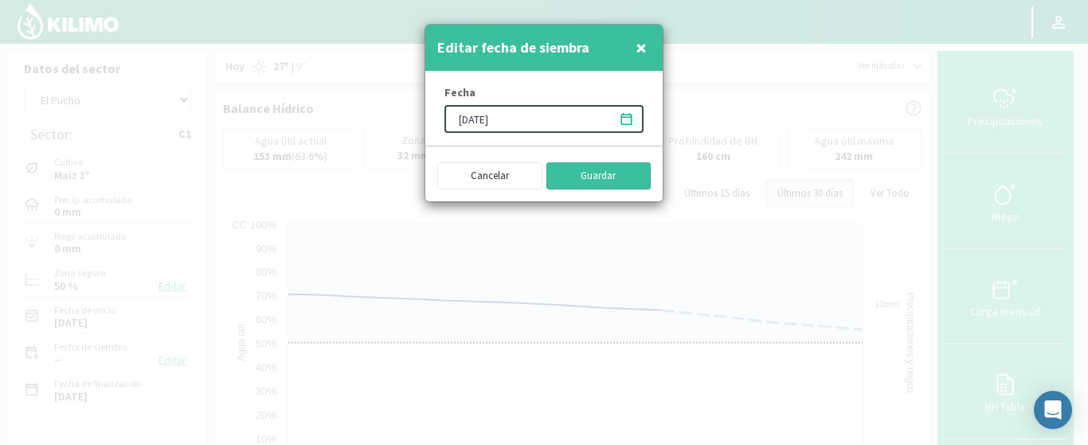
click at [573, 173] on button "Guardar" at bounding box center [598, 175] width 105 height 27
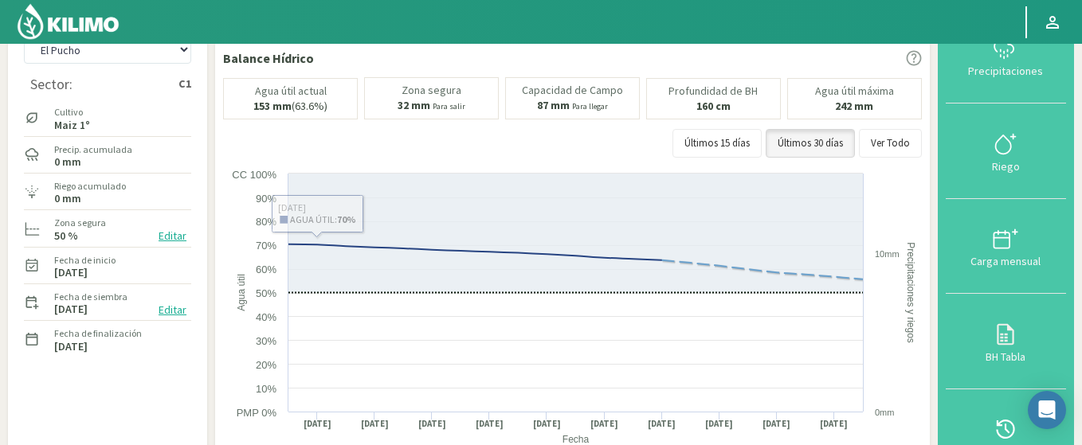
scroll to position [53, 0]
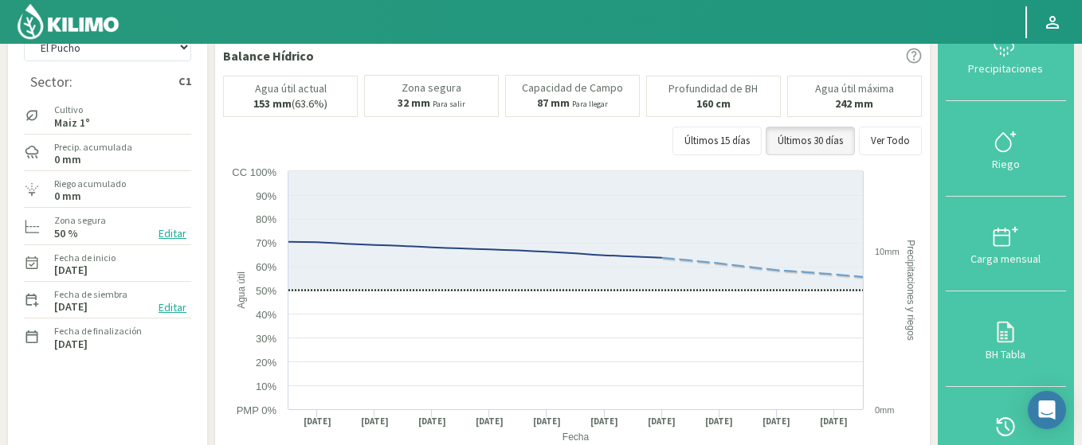
drag, startPoint x: 695, startPoint y: 101, endPoint x: 751, endPoint y: 109, distance: 57.1
click at [751, 109] on div "Profundidad de BH 160 cm" at bounding box center [713, 96] width 135 height 41
click at [738, 112] on div "Profundidad de BH 160 cm" at bounding box center [713, 96] width 135 height 41
drag, startPoint x: 841, startPoint y: 109, endPoint x: 891, endPoint y: 111, distance: 50.2
click at [891, 111] on div "Agua útil máxima 242 mm" at bounding box center [854, 96] width 135 height 41
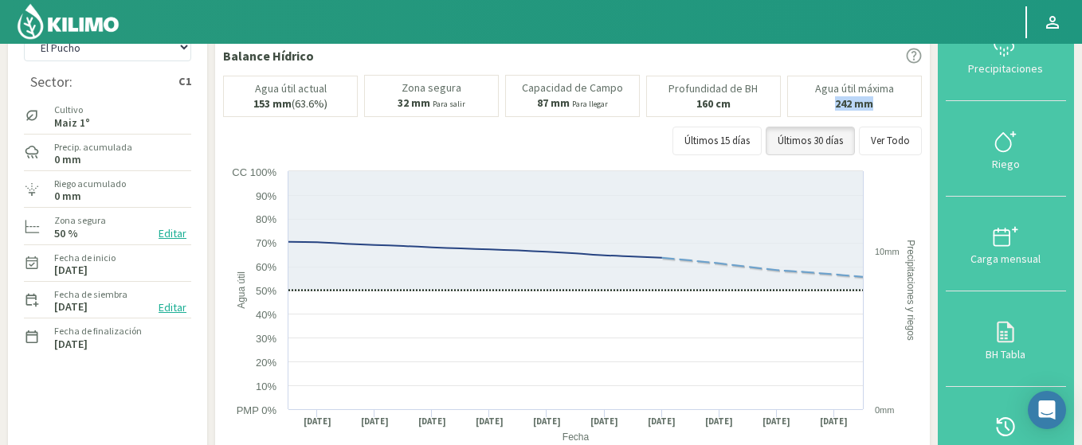
click at [855, 104] on b "242 mm" at bounding box center [854, 103] width 38 height 14
click at [302, 106] on p "153 mm (63.6%)" at bounding box center [290, 104] width 74 height 12
drag, startPoint x: 292, startPoint y: 105, endPoint x: 324, endPoint y: 110, distance: 33.0
click at [324, 110] on p "153 mm (63.6%)" at bounding box center [290, 104] width 74 height 12
click at [265, 118] on div "Agua útil actual 153 mm (63.6%) Zona segura 32 mm Para salir Capacidad de Campo…" at bounding box center [572, 119] width 699 height 88
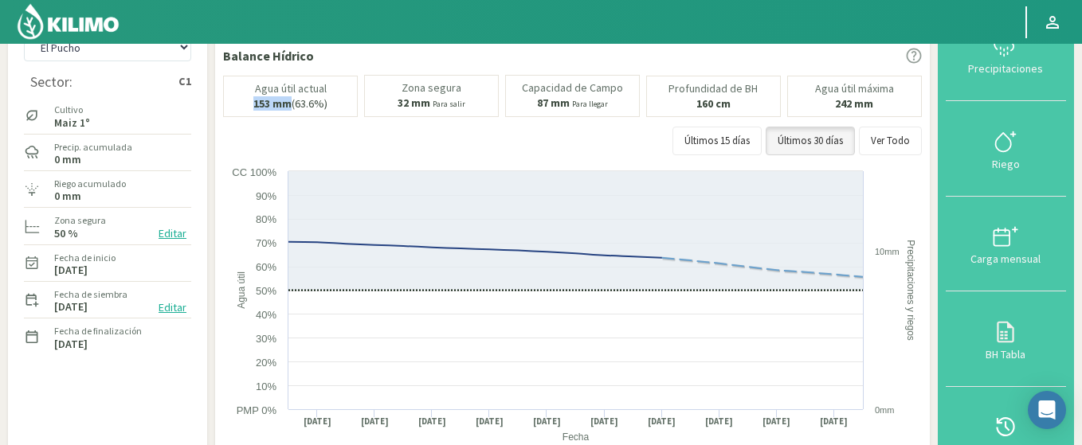
drag, startPoint x: 253, startPoint y: 103, endPoint x: 291, endPoint y: 109, distance: 38.0
click at [291, 109] on p "153 mm (63.6%)" at bounding box center [290, 104] width 74 height 12
click at [417, 89] on p "Zona segura" at bounding box center [431, 88] width 60 height 12
drag, startPoint x: 401, startPoint y: 105, endPoint x: 464, endPoint y: 116, distance: 64.7
click at [464, 116] on div "Zona segura 32 mm Para salir" at bounding box center [431, 96] width 135 height 42
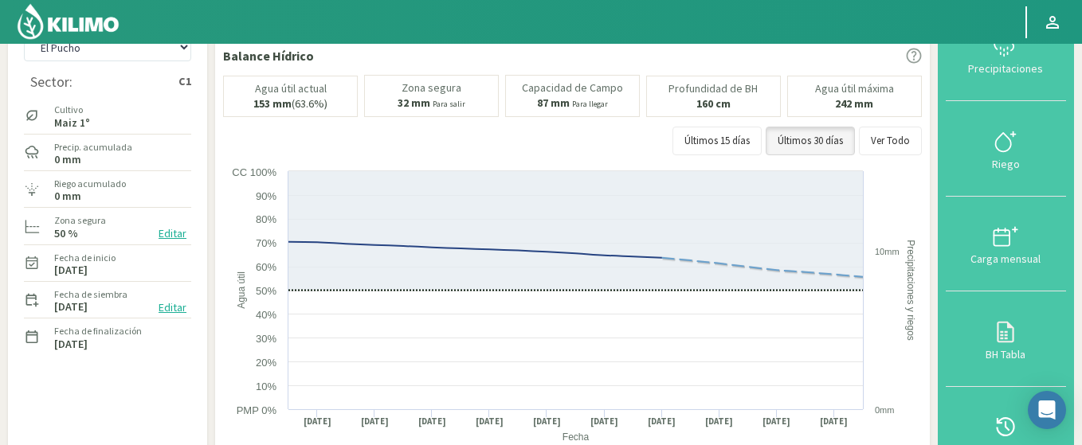
click at [469, 108] on div "Zona segura 32 mm Para salir" at bounding box center [431, 96] width 135 height 42
drag, startPoint x: 538, startPoint y: 105, endPoint x: 573, endPoint y: 110, distance: 35.4
click at [573, 110] on div "Capacidad de Campo 87 mm Para llegar" at bounding box center [572, 96] width 135 height 42
click at [573, 110] on p "87 mm Para llegar" at bounding box center [572, 103] width 71 height 13
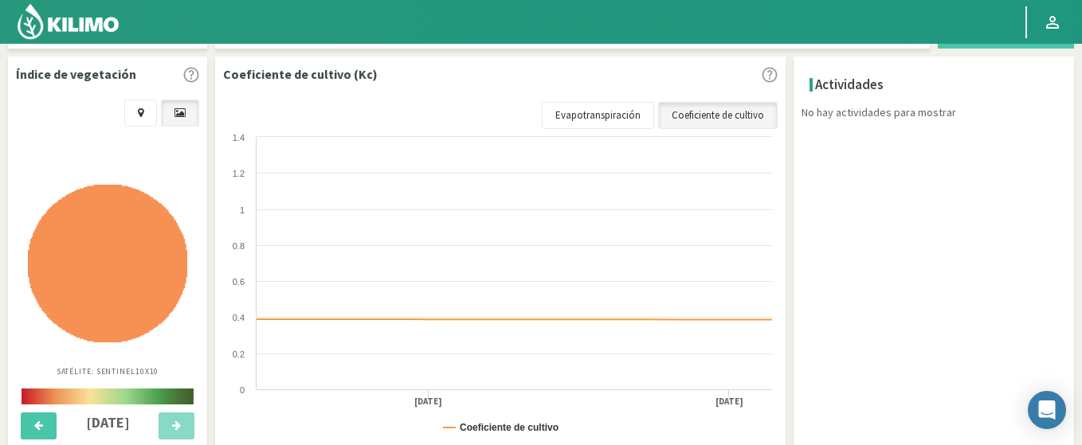
scroll to position [530, 0]
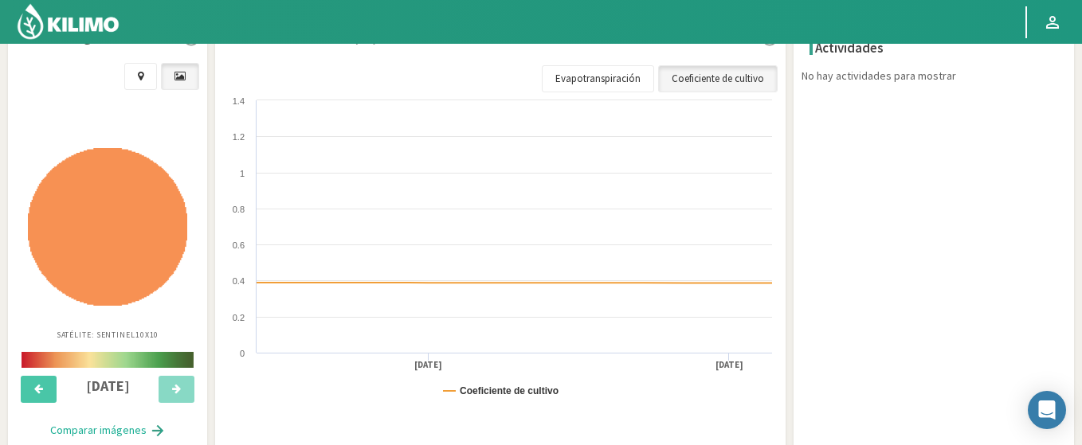
click at [129, 237] on img at bounding box center [107, 227] width 159 height 158
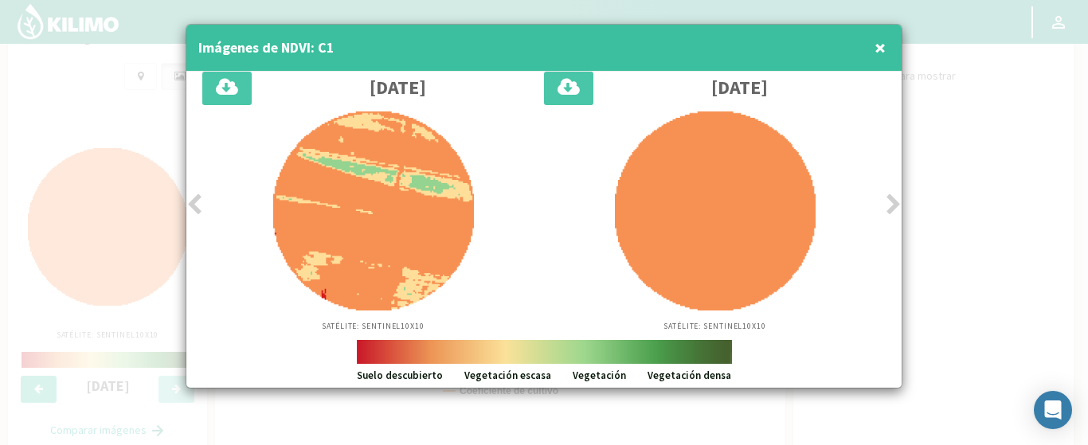
click at [204, 202] on div "Satélite: Sentinel 10X10" at bounding box center [373, 222] width 342 height 221
click at [187, 203] on icon at bounding box center [194, 205] width 16 height 22
click at [979, 134] on div at bounding box center [544, 222] width 1088 height 445
click at [882, 37] on span "×" at bounding box center [880, 47] width 11 height 26
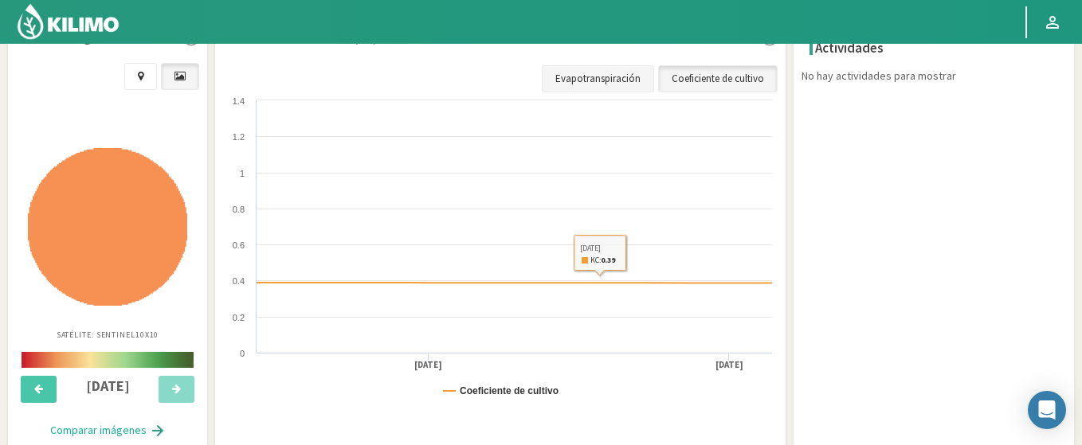
click at [591, 73] on link "Evapotranspiración" at bounding box center [598, 78] width 112 height 27
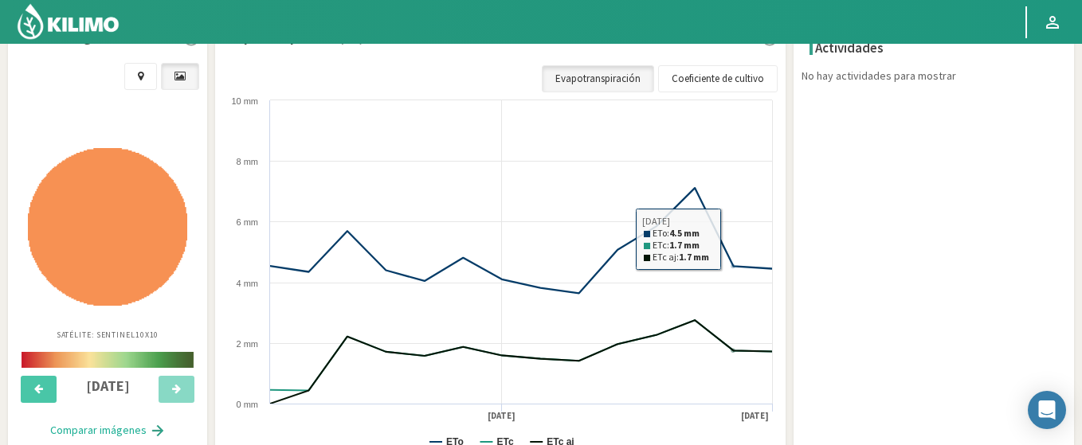
click at [930, 202] on div "Actividades No hay actividades para mostrar × Cancelar Eliminar × Fecha* Cancel…" at bounding box center [933, 244] width 280 height 449
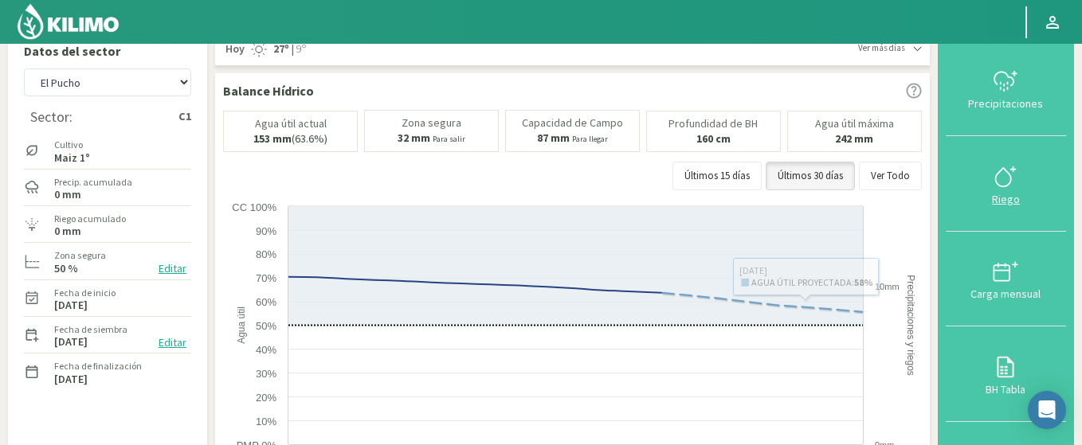
scroll to position [0, 0]
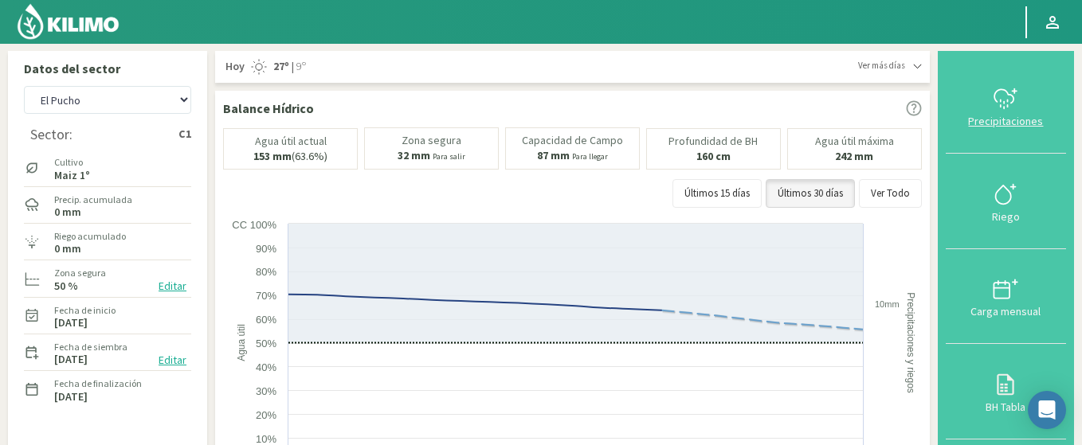
click at [999, 96] on icon at bounding box center [1004, 98] width 25 height 25
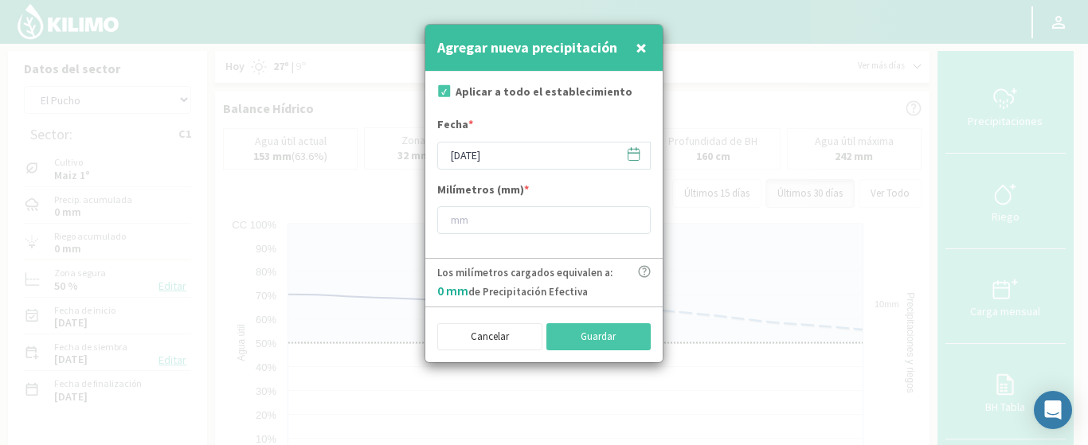
click at [628, 154] on icon at bounding box center [633, 154] width 11 height 11
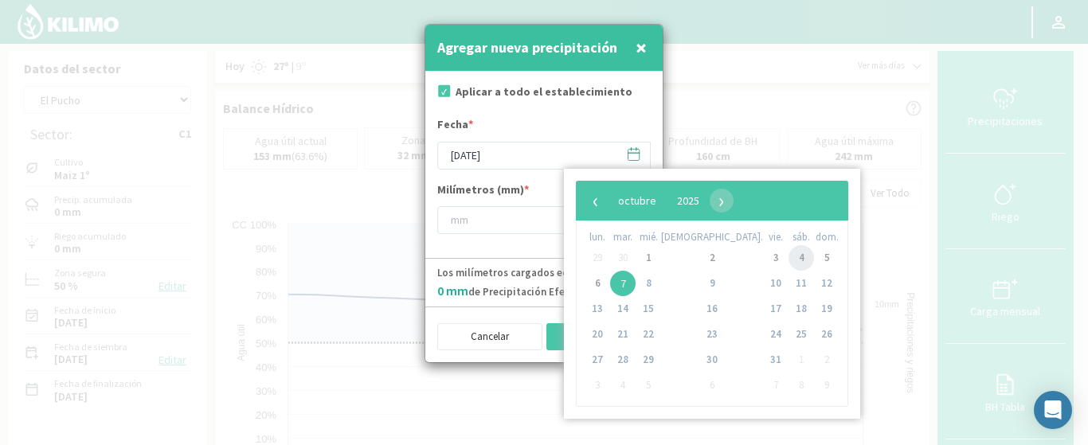
click at [789, 256] on span "4" at bounding box center [801, 257] width 25 height 25
type input "[DATE]"
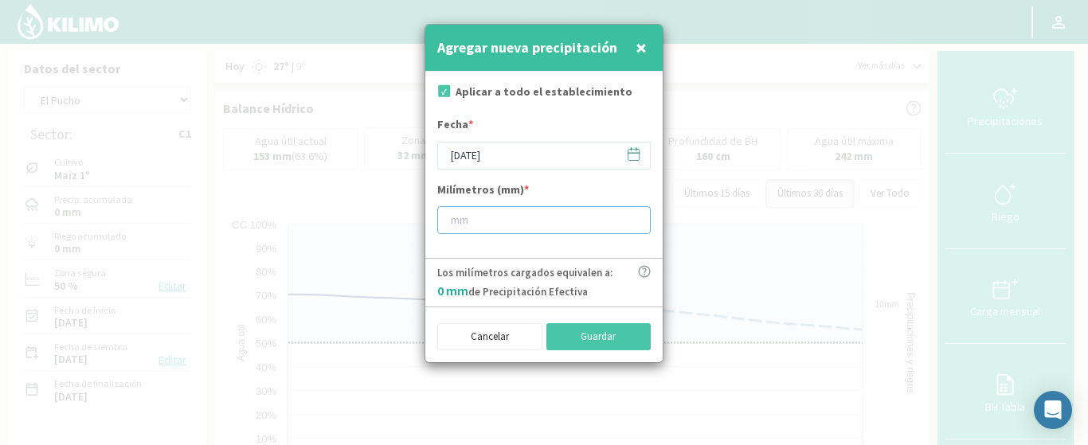
click at [495, 230] on input "number" at bounding box center [543, 220] width 213 height 28
type input "10"
click at [609, 337] on button "Guardar" at bounding box center [598, 336] width 105 height 27
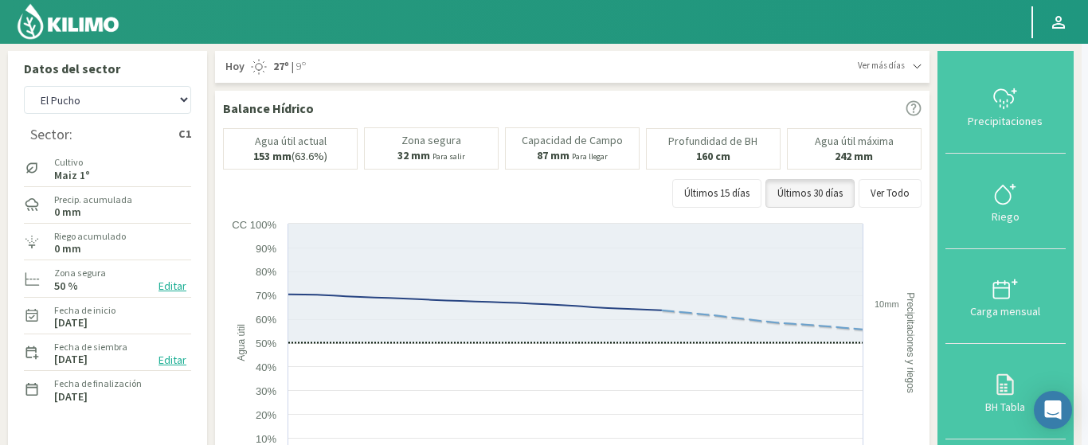
type input "[DATE]"
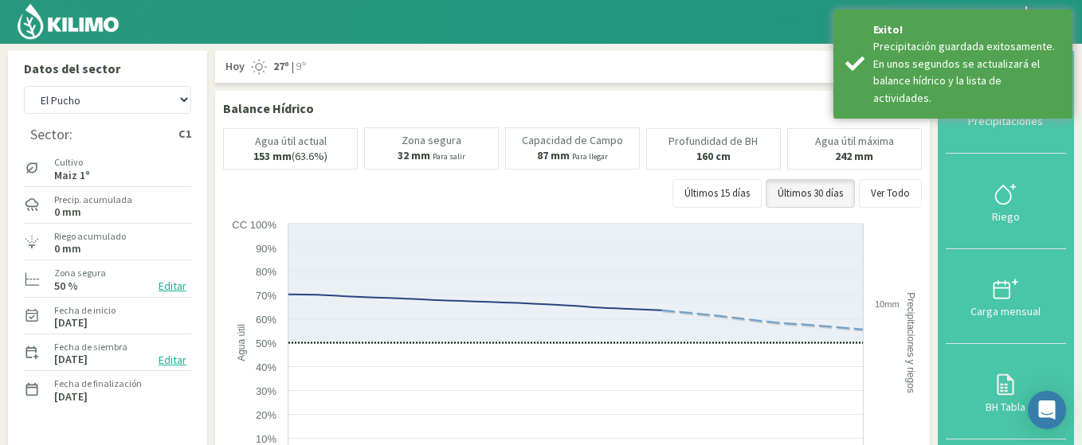
scroll to position [96, 0]
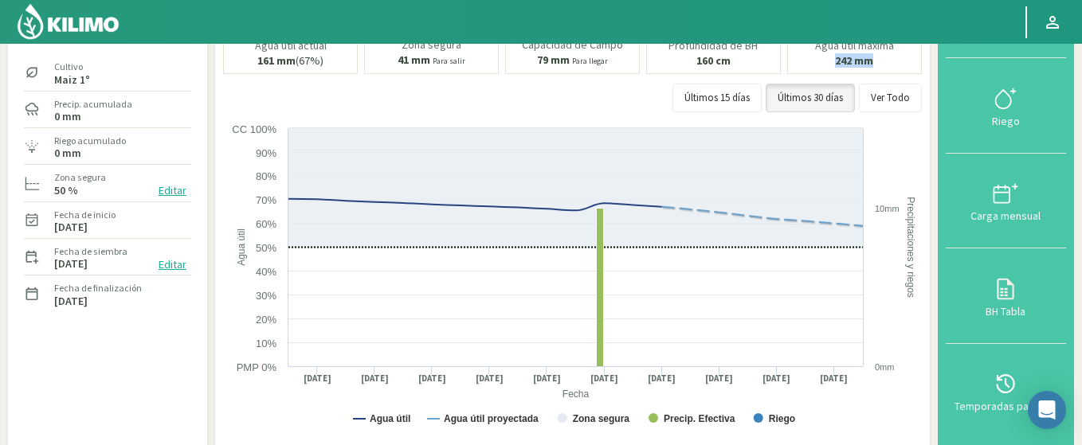
drag, startPoint x: 837, startPoint y: 64, endPoint x: 883, endPoint y: 65, distance: 45.4
click at [883, 65] on div "Agua útil máxima 242 mm" at bounding box center [854, 53] width 135 height 41
click at [889, 62] on div "Agua útil máxima 242 mm" at bounding box center [854, 53] width 135 height 41
drag, startPoint x: 302, startPoint y: 65, endPoint x: 323, endPoint y: 68, distance: 20.8
click at [323, 68] on div "Agua útil actual 161 mm (67%)" at bounding box center [290, 53] width 135 height 41
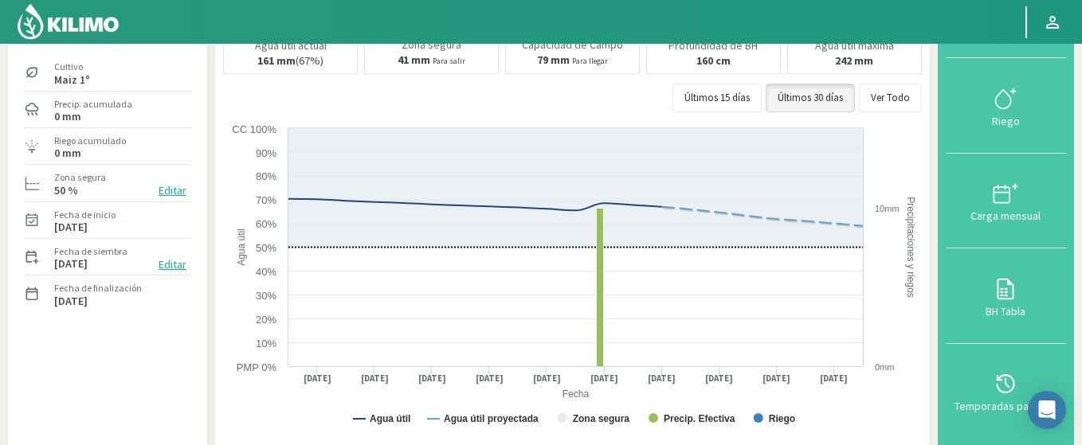
click at [474, 85] on div "Últimos 15 días Últimos 30 días Ver Todo" at bounding box center [572, 98] width 699 height 29
drag, startPoint x: 837, startPoint y: 57, endPoint x: 875, endPoint y: 61, distance: 37.7
click at [875, 61] on div "Agua útil máxima 242 mm" at bounding box center [854, 53] width 135 height 41
click at [873, 64] on b "242 mm" at bounding box center [854, 60] width 38 height 14
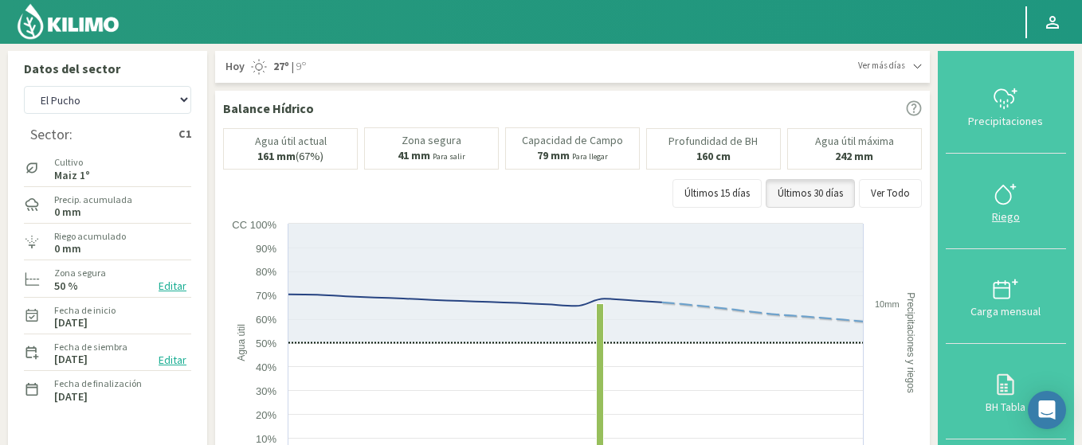
click at [1008, 205] on icon at bounding box center [1004, 194] width 25 height 25
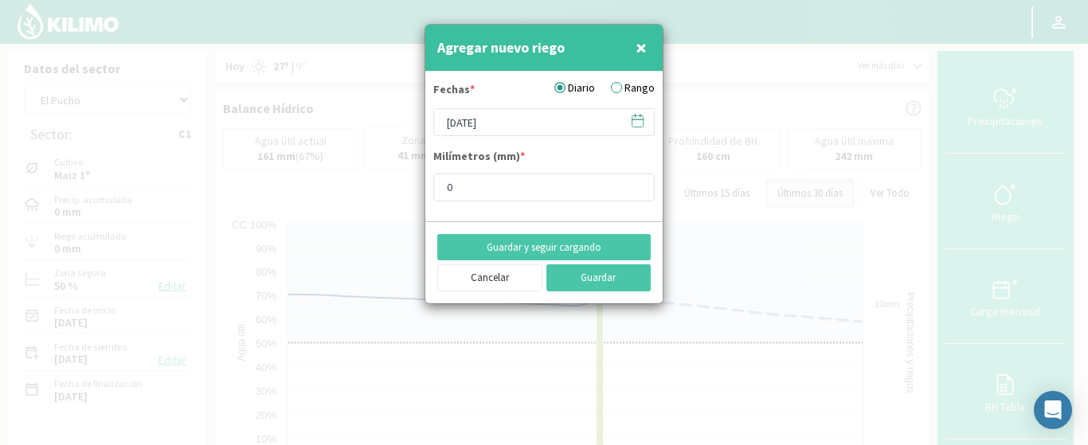
click at [620, 87] on label "Rango" at bounding box center [633, 88] width 44 height 17
click at [0, 0] on input "Rango" at bounding box center [0, 0] width 0 height 0
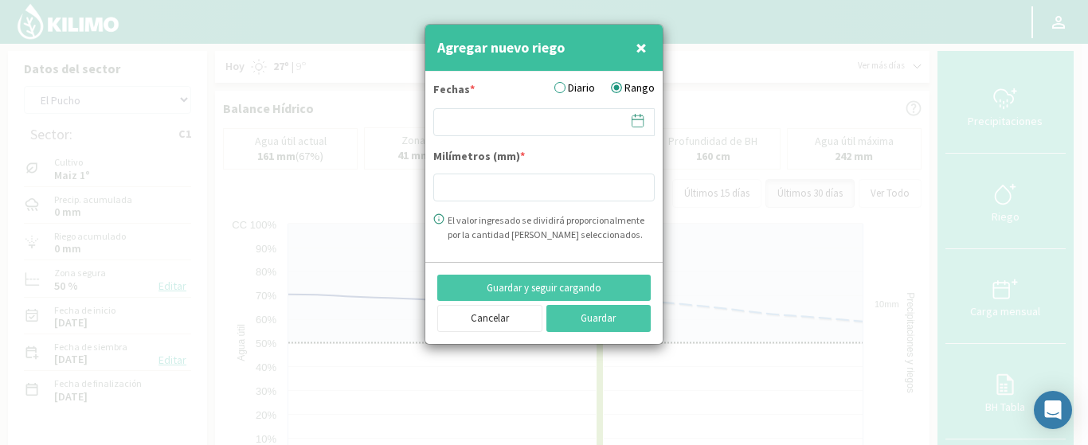
click at [639, 131] on svg-icon at bounding box center [637, 124] width 15 height 14
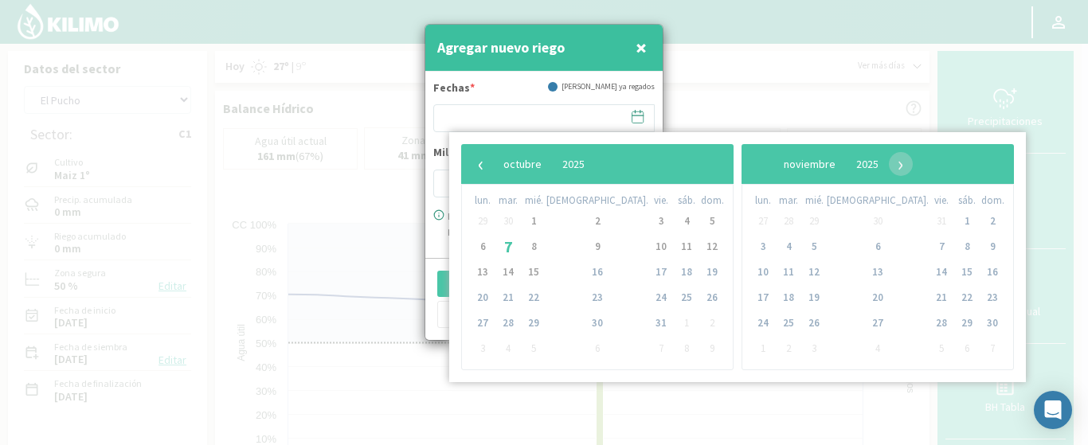
click at [659, 106] on form "Fechas * Días ya regados Milímetros (mm) * El valor ingresado se dividirá propo…" at bounding box center [543, 165] width 237 height 186
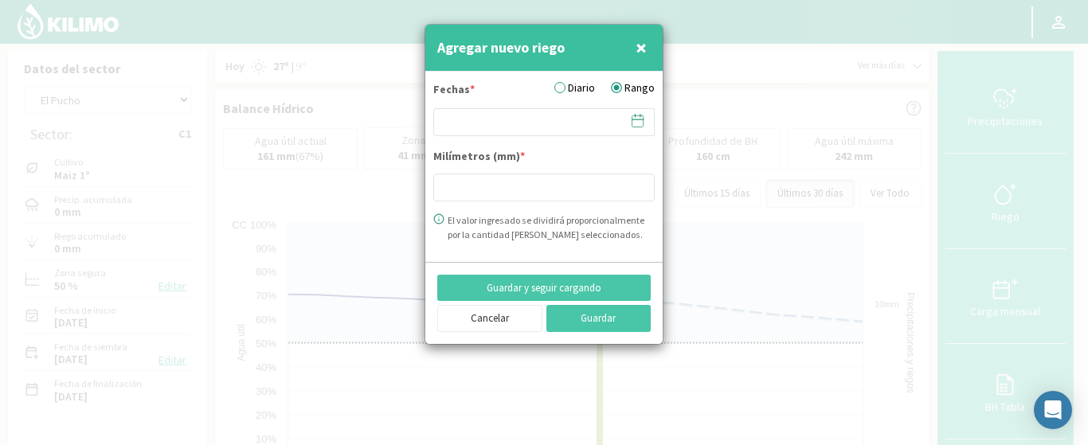
click at [638, 116] on icon at bounding box center [637, 120] width 15 height 15
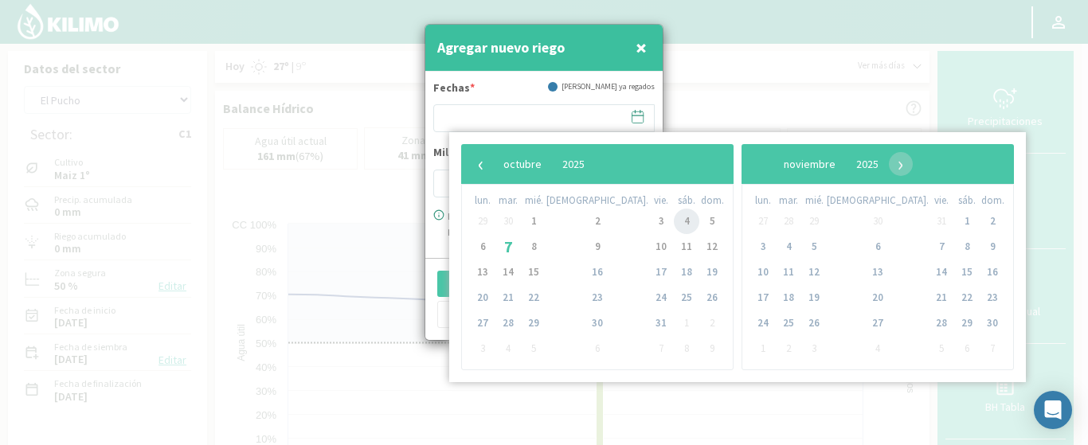
click at [674, 224] on span "4" at bounding box center [686, 221] width 25 height 25
click at [699, 222] on span "5" at bounding box center [711, 221] width 25 height 25
type input "04/10/2025 - 05/10/2025"
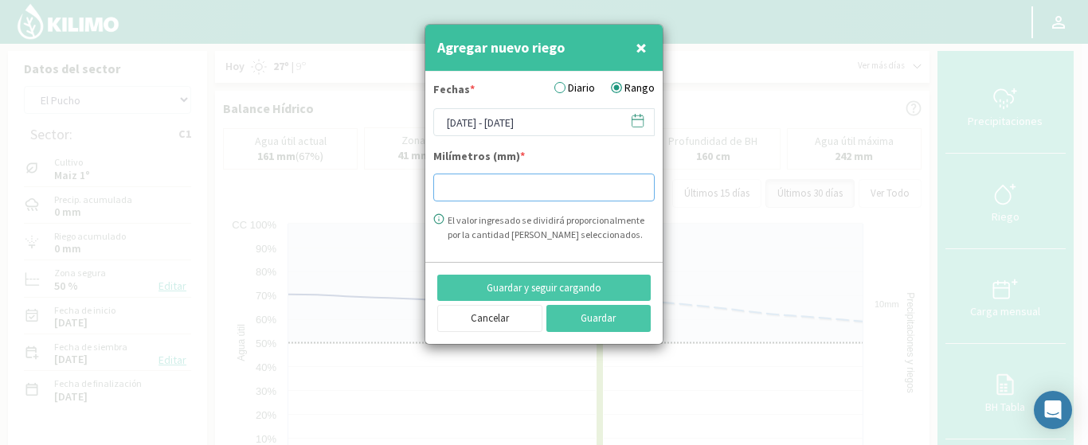
click at [495, 186] on input "number" at bounding box center [543, 188] width 221 height 28
type input "20"
click at [585, 314] on button "Guardar" at bounding box center [598, 318] width 105 height 27
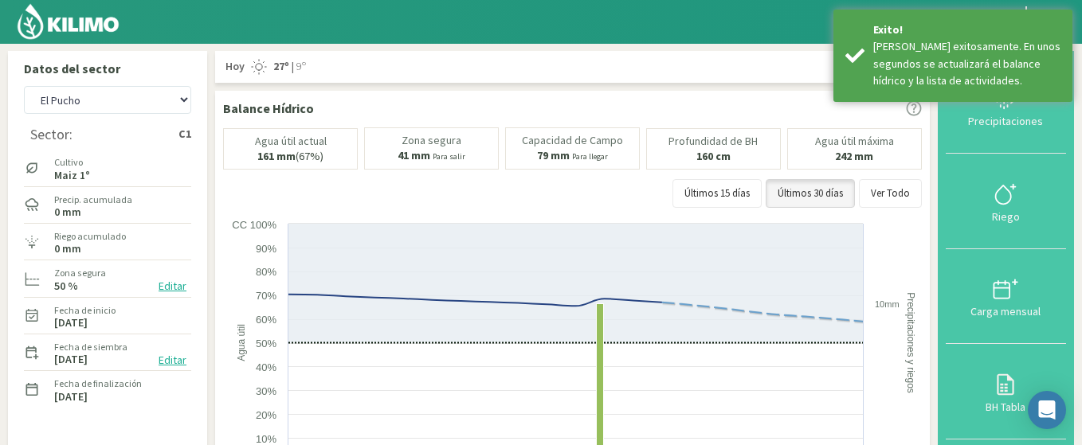
scroll to position [96, 0]
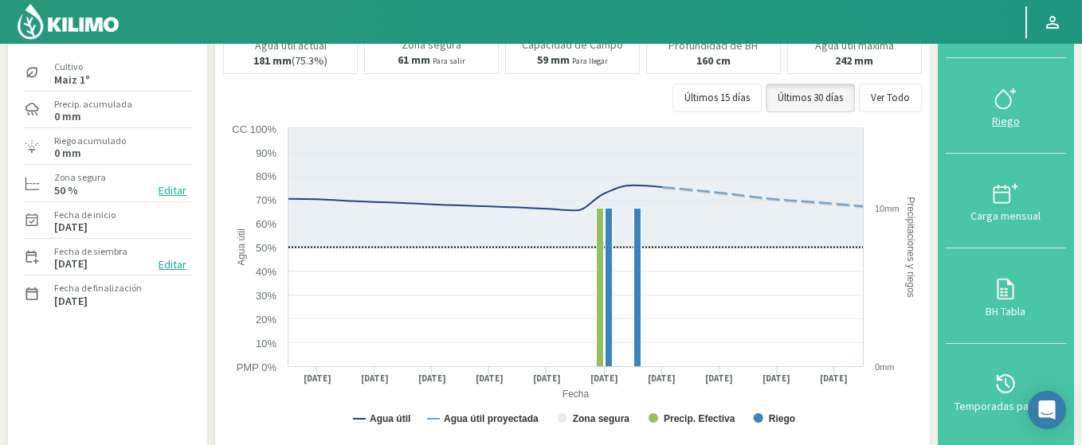
click at [1013, 118] on div "Riego" at bounding box center [1005, 120] width 111 height 11
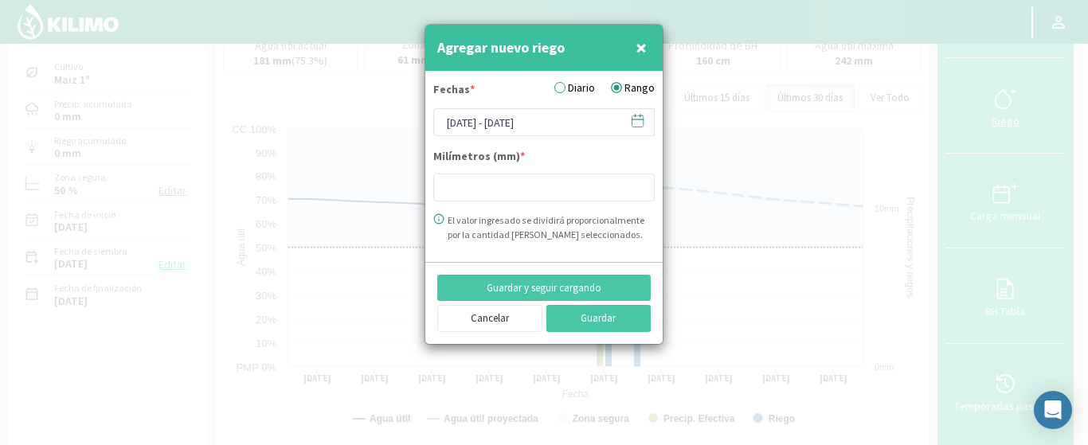
type input "20"
click at [508, 315] on button "Cancelar" at bounding box center [489, 318] width 105 height 27
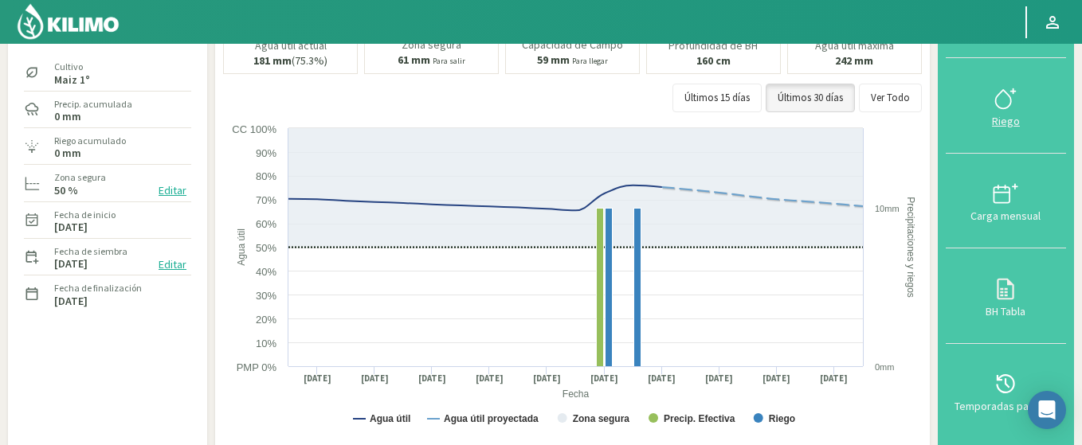
click at [1009, 112] on svg-icon at bounding box center [1004, 107] width 25 height 14
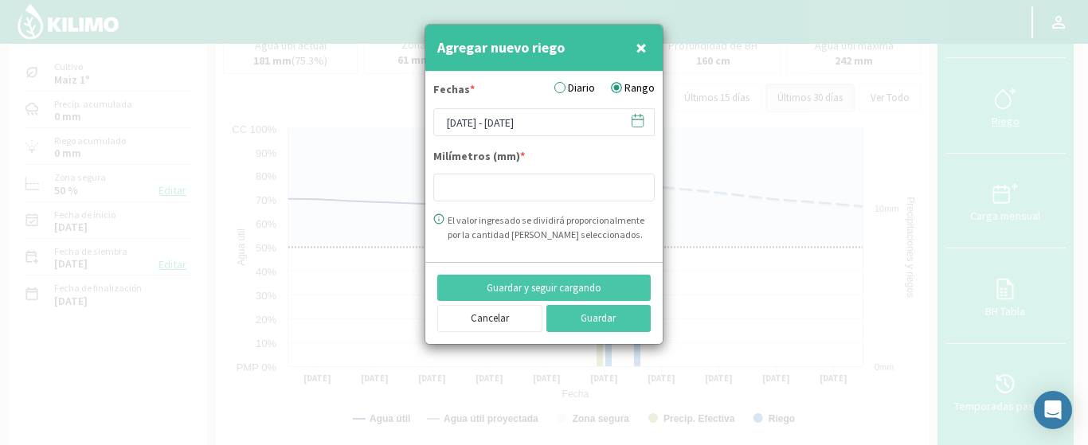
type input "20"
click at [477, 314] on button "Cancelar" at bounding box center [489, 318] width 105 height 27
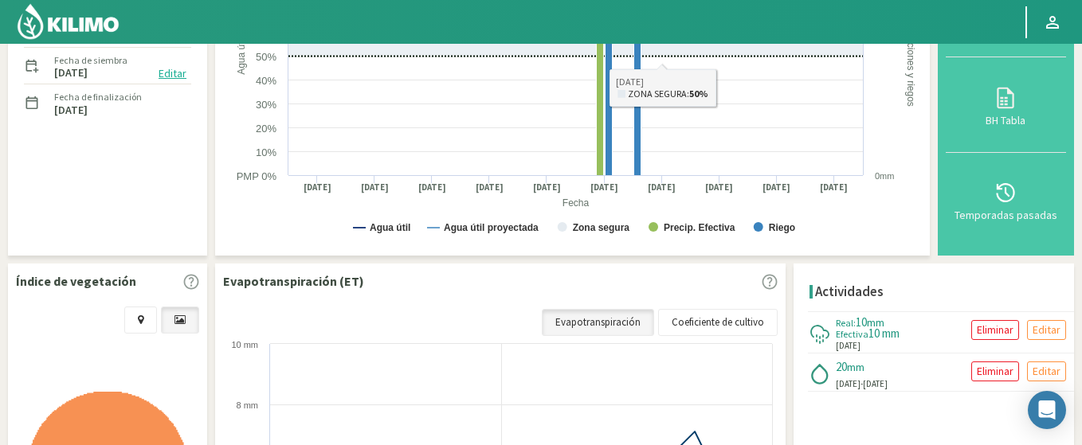
scroll to position [382, 0]
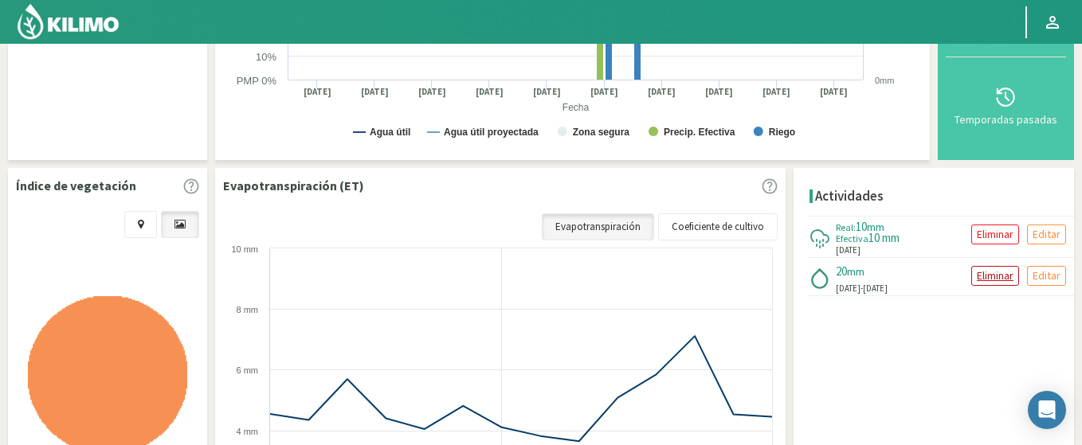
click at [995, 280] on p "Eliminar" at bounding box center [994, 276] width 37 height 18
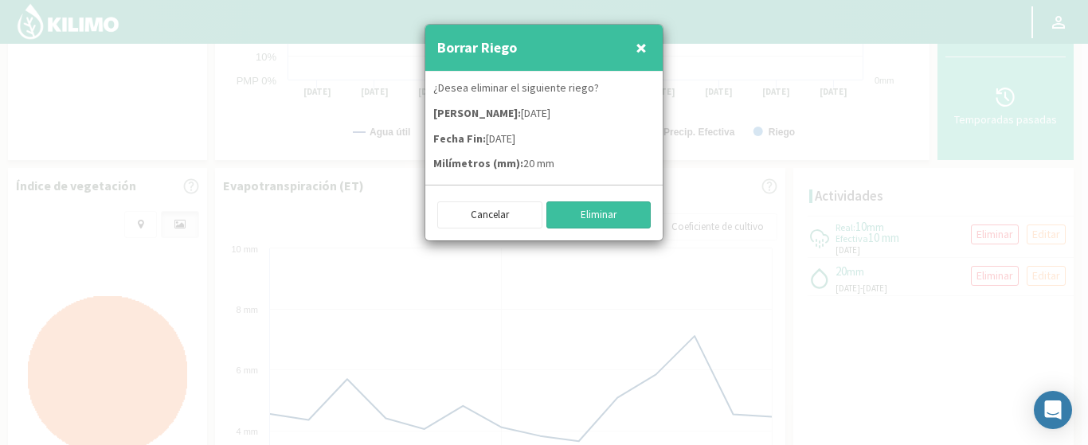
click at [612, 217] on button "Eliminar" at bounding box center [598, 215] width 105 height 27
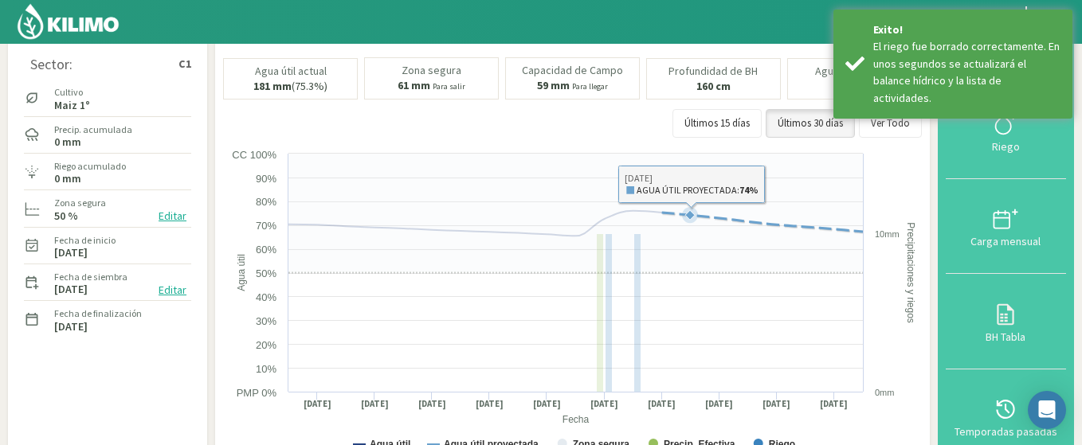
scroll to position [96, 0]
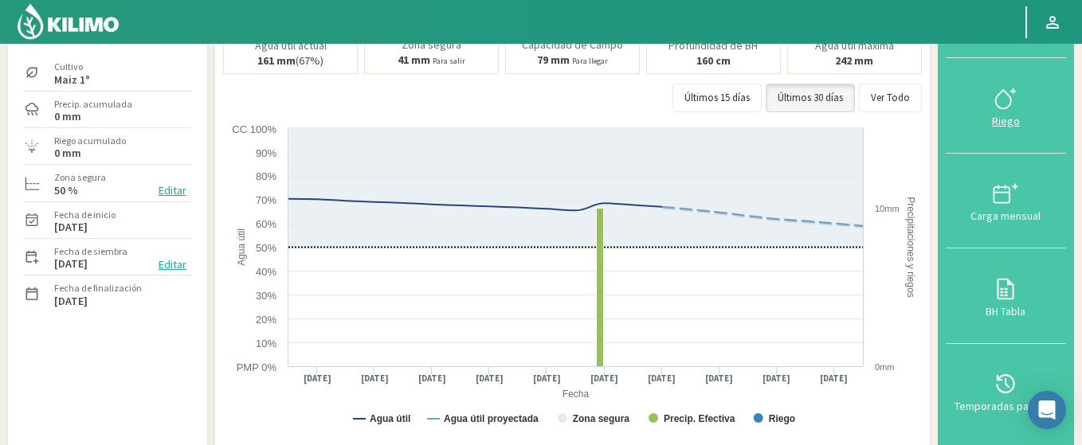
click at [1009, 122] on div "Riego" at bounding box center [1005, 120] width 111 height 11
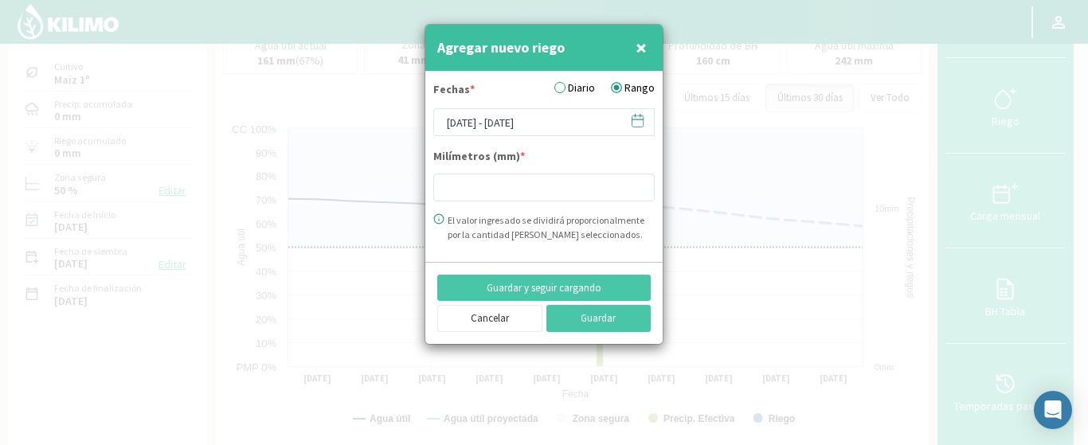
type input "0"
click at [570, 88] on label "Diario" at bounding box center [574, 88] width 41 height 17
click at [0, 0] on input "Diario" at bounding box center [0, 0] width 0 height 0
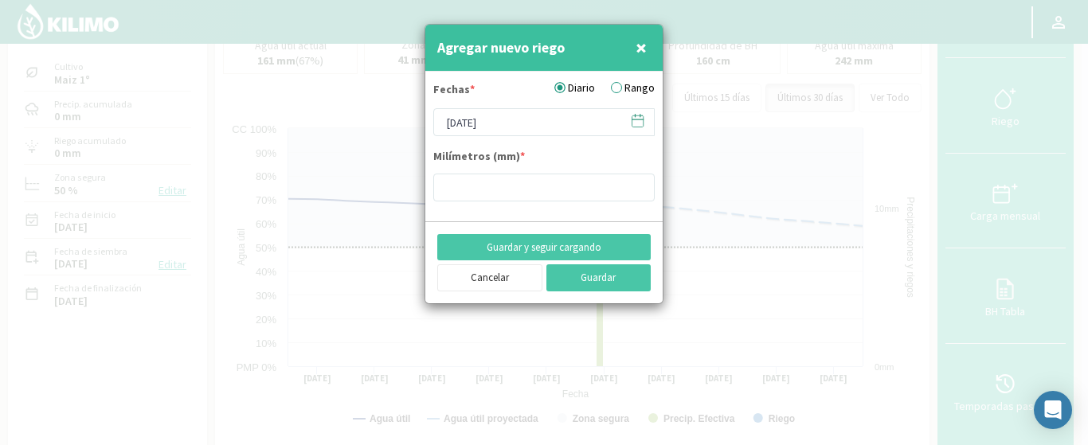
click at [636, 124] on icon at bounding box center [637, 120] width 15 height 15
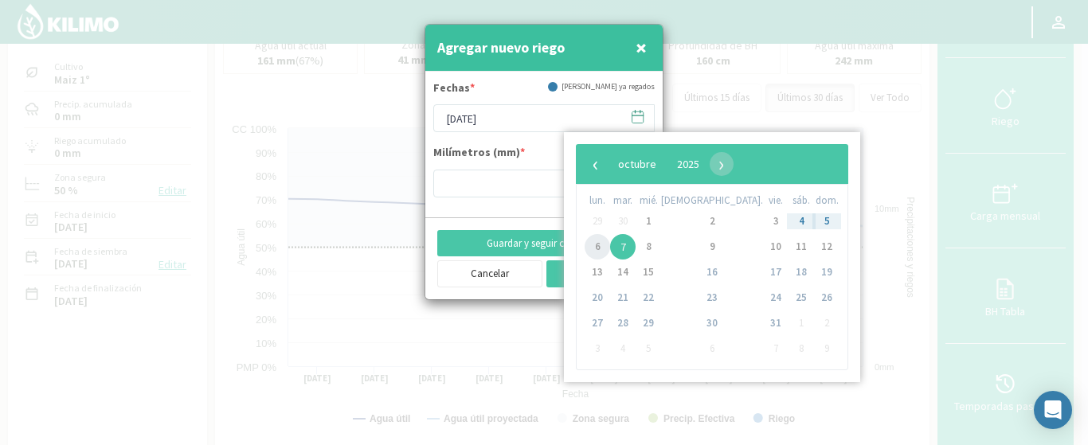
click at [597, 244] on span "6" at bounding box center [597, 246] width 25 height 25
type input "[DATE]"
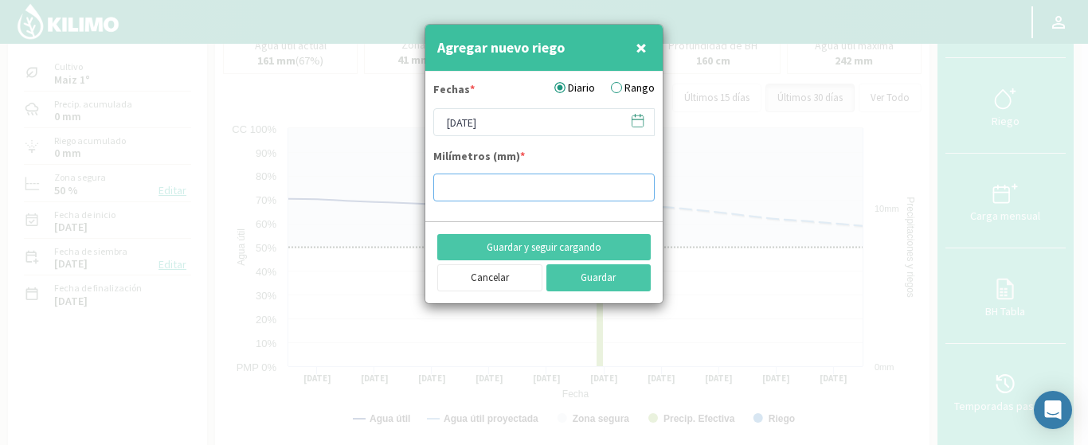
click at [502, 198] on input "number" at bounding box center [543, 188] width 221 height 28
type input "10"
click at [588, 279] on button "Guardar" at bounding box center [598, 277] width 105 height 27
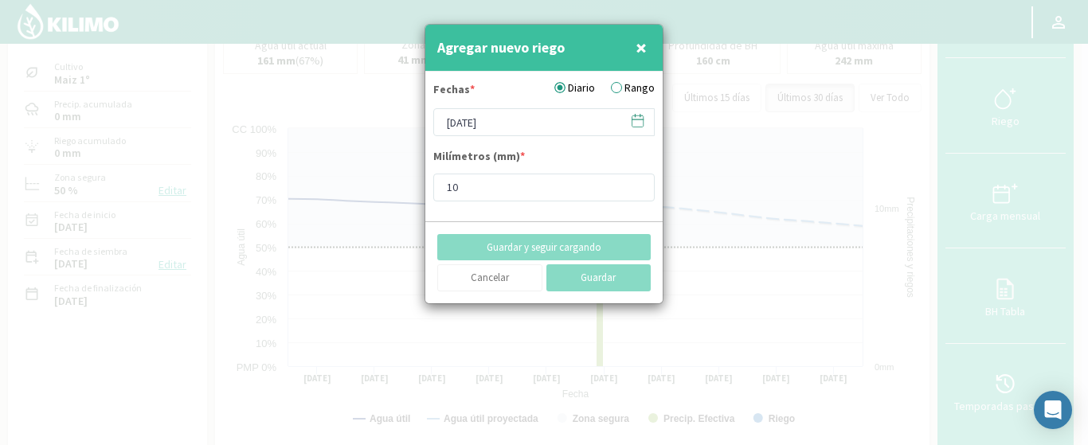
type input "[DATE]"
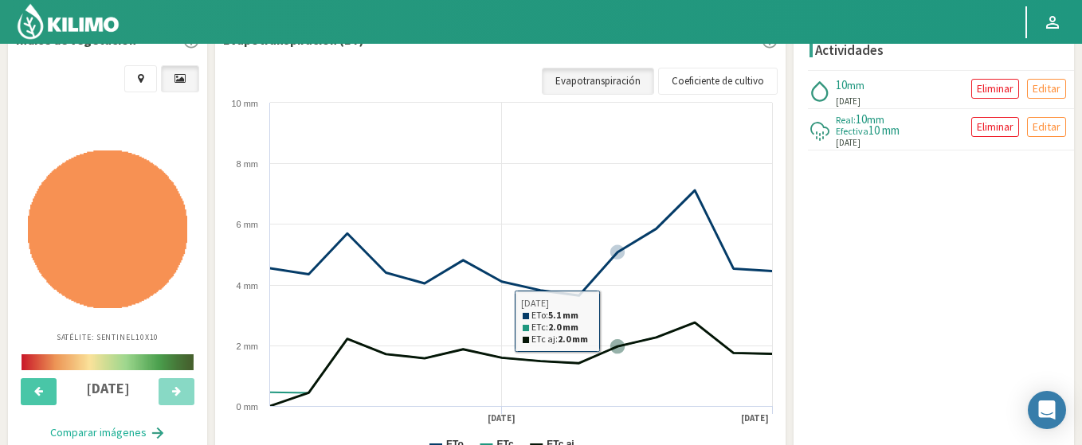
scroll to position [417, 0]
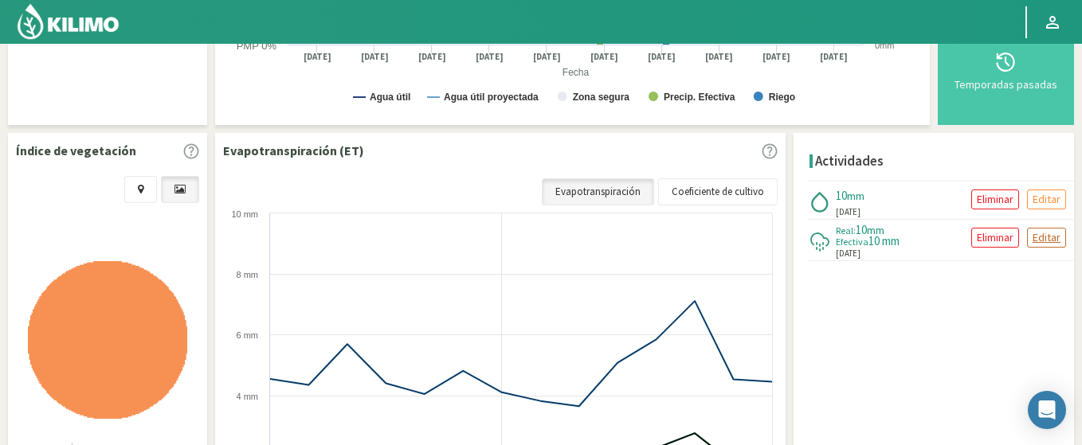
click at [1051, 236] on p "Editar" at bounding box center [1046, 238] width 28 height 18
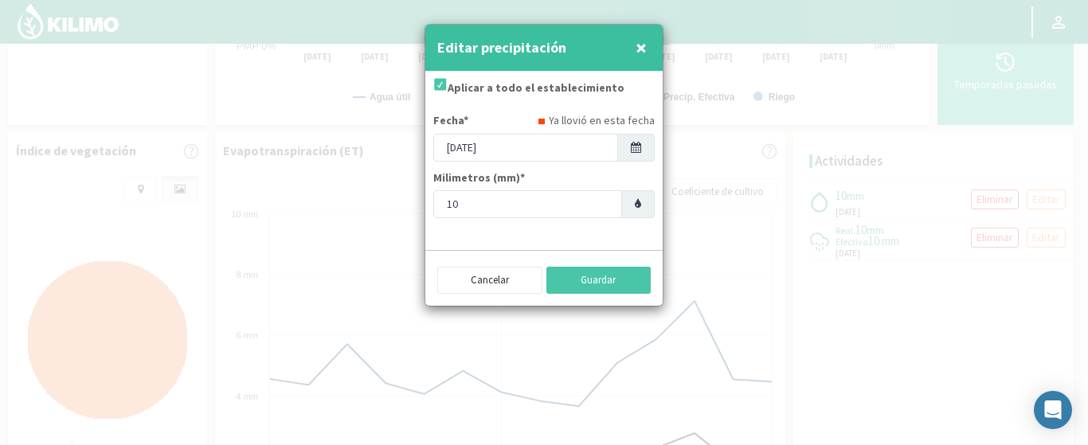
click at [638, 52] on span "×" at bounding box center [641, 47] width 11 height 26
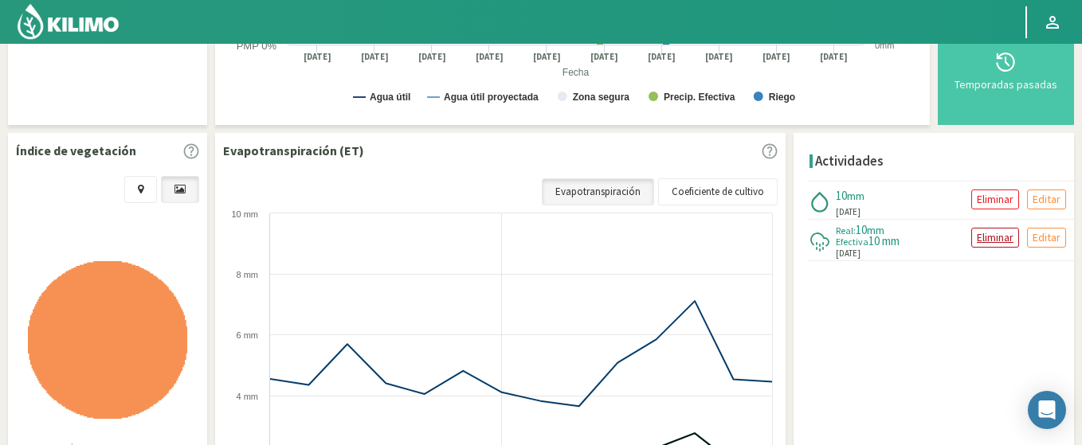
click at [999, 233] on p "Eliminar" at bounding box center [994, 238] width 37 height 18
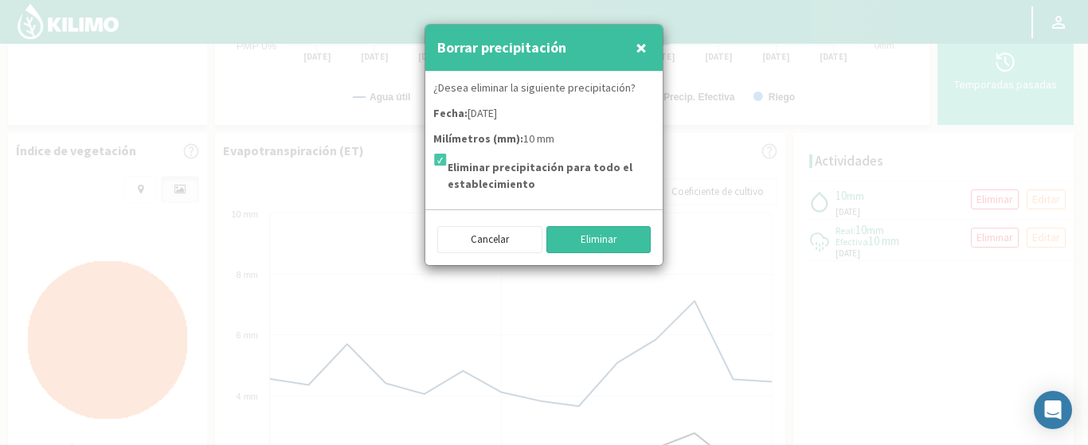
click at [604, 242] on button "Eliminar" at bounding box center [598, 239] width 105 height 27
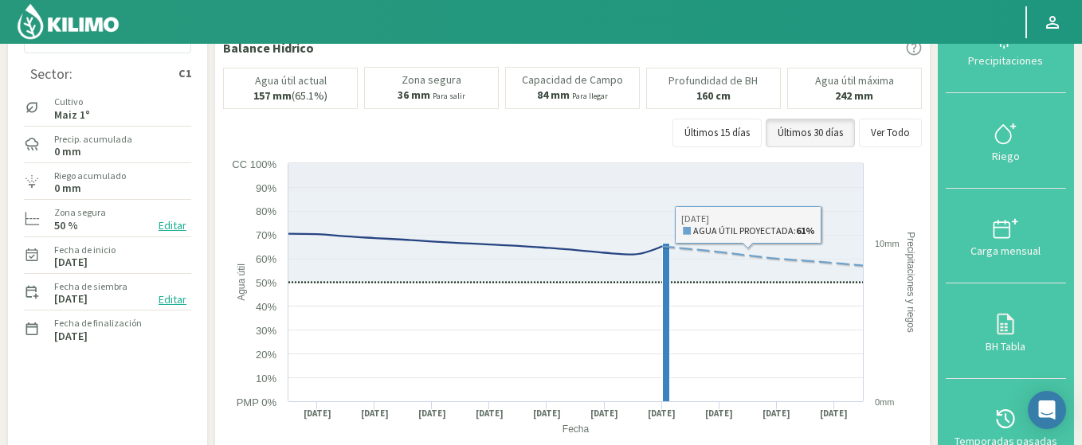
scroll to position [35, 0]
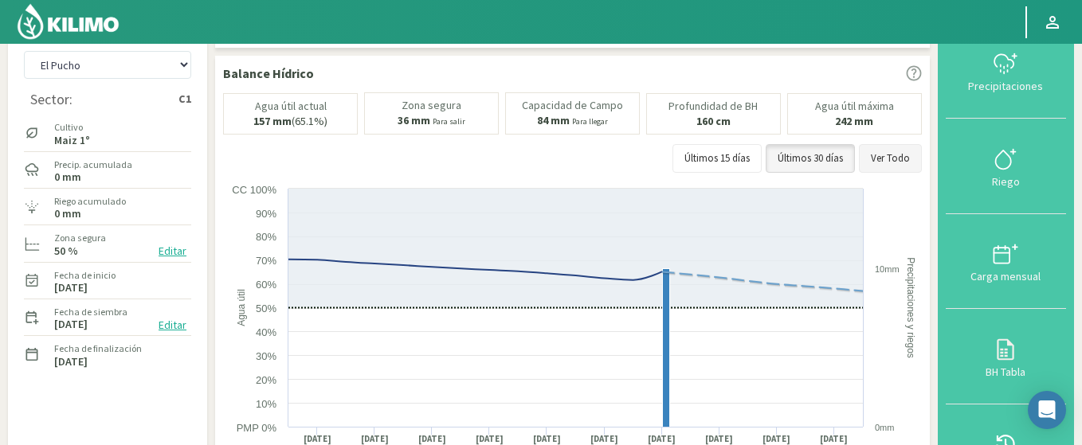
click at [904, 160] on button "Ver Todo" at bounding box center [890, 158] width 63 height 29
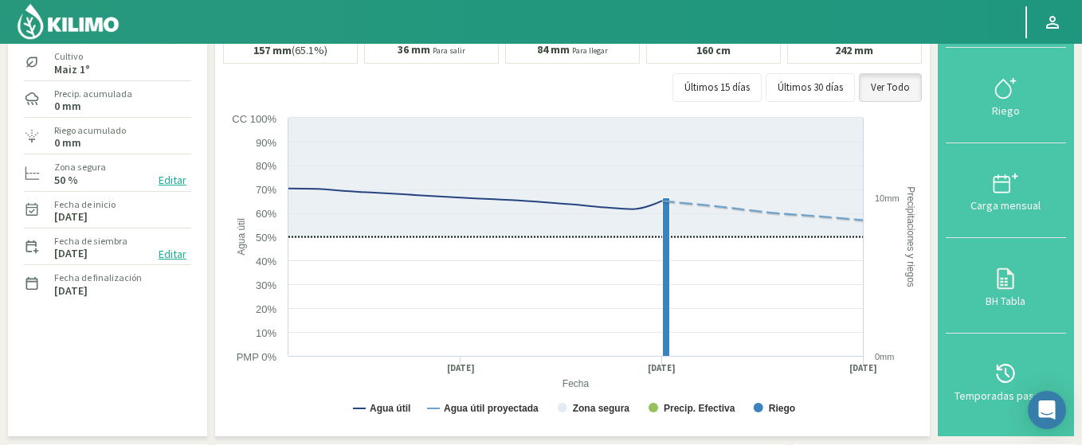
scroll to position [131, 0]
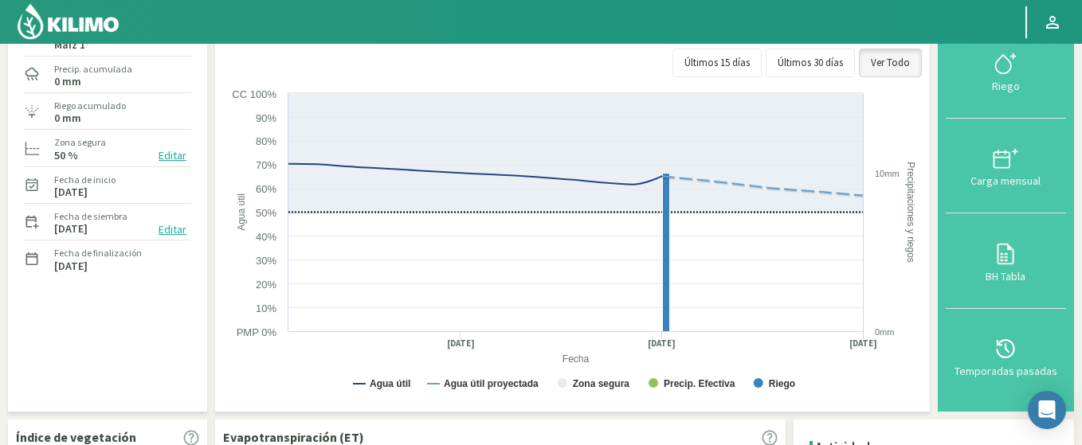
drag, startPoint x: 340, startPoint y: 273, endPoint x: 770, endPoint y: 16, distance: 501.2
click at [770, 16] on div "Principal Perfil Perfil Salir Datos del sector Agr. Huertos de Chocalan Agrícol…" at bounding box center [541, 397] width 1082 height 1056
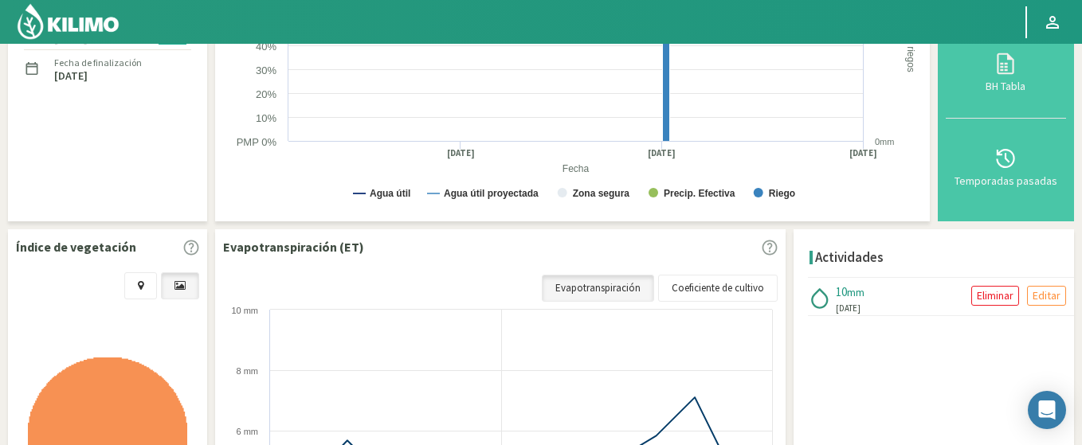
scroll to position [322, 0]
click at [999, 299] on p "Eliminar" at bounding box center [994, 295] width 37 height 18
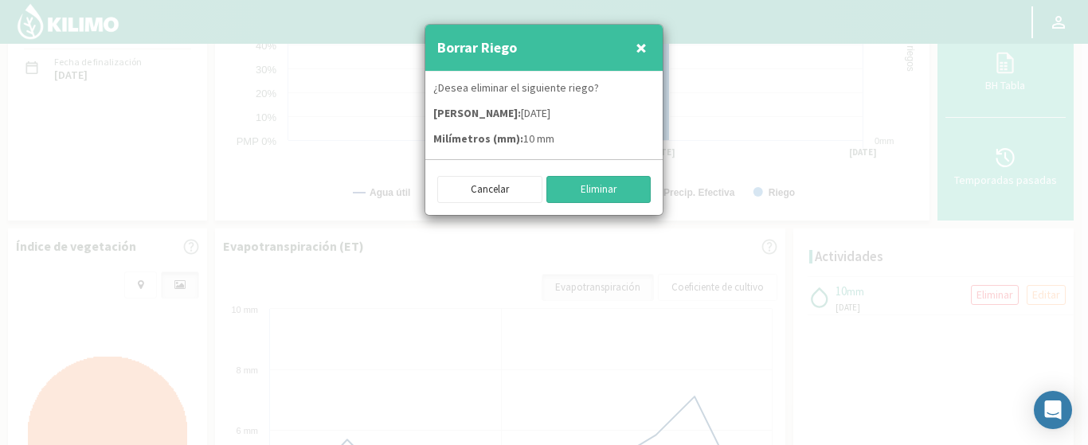
click at [603, 194] on button "Eliminar" at bounding box center [598, 189] width 105 height 27
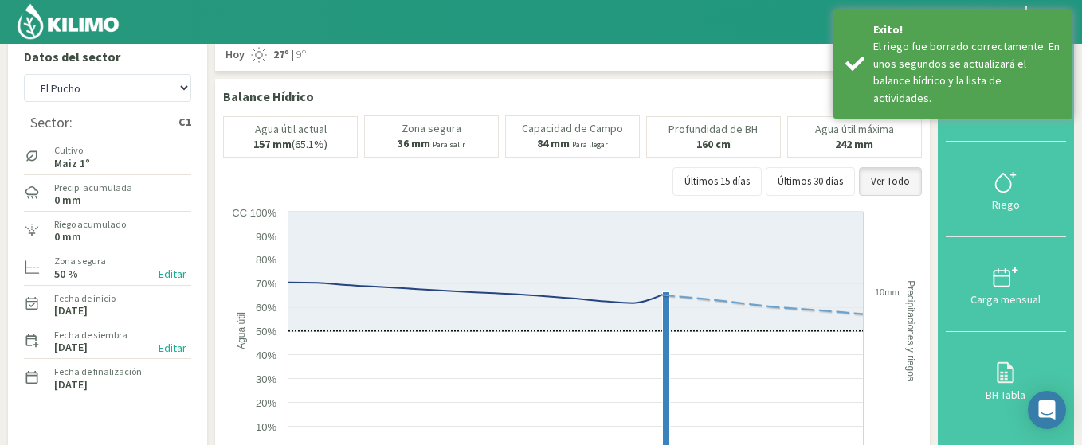
scroll to position [0, 0]
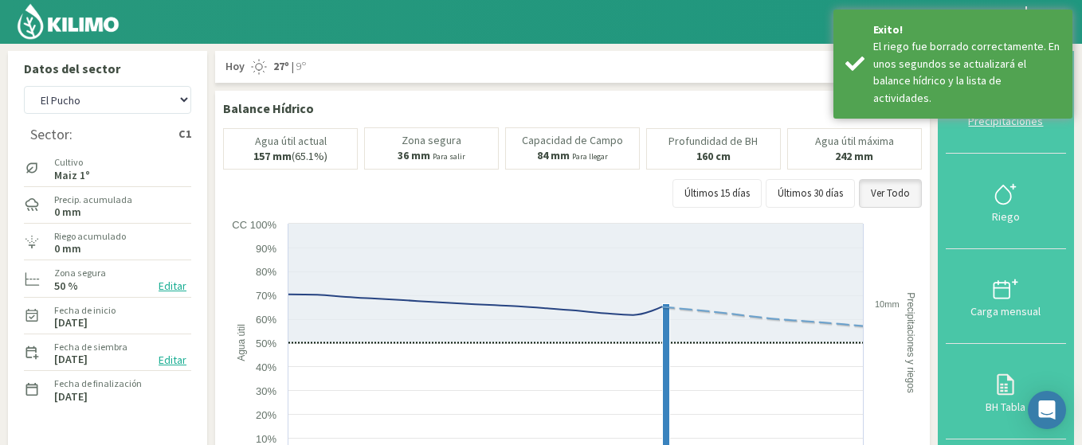
click at [1014, 121] on div "Precipitaciones" at bounding box center [1005, 120] width 111 height 11
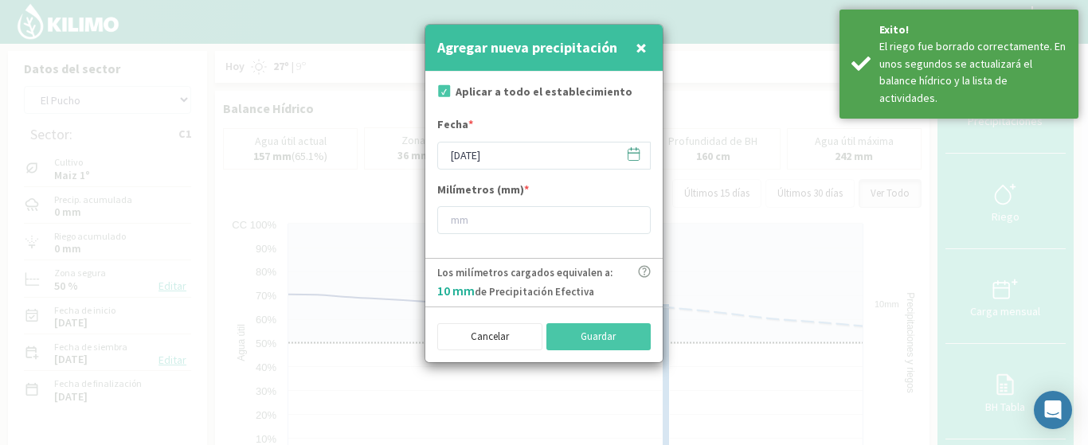
click at [632, 153] on icon at bounding box center [633, 153] width 11 height 0
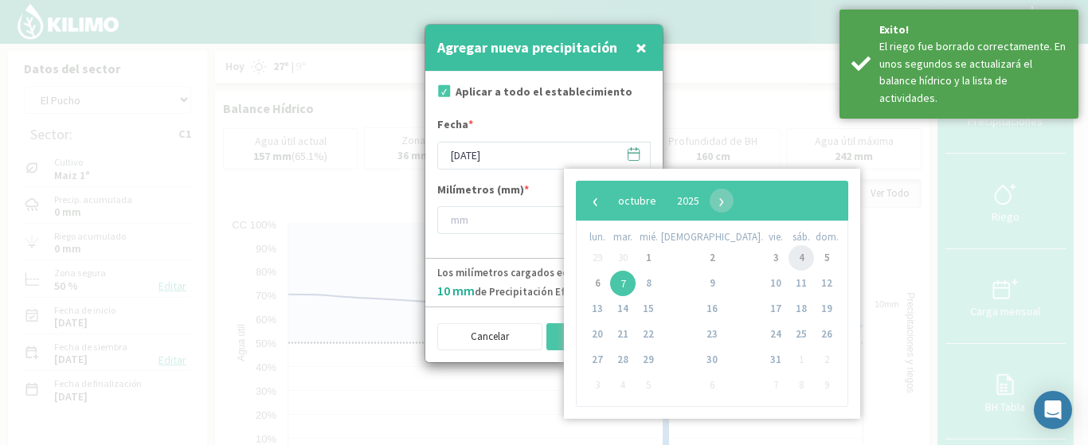
click at [789, 256] on span "4" at bounding box center [801, 257] width 25 height 25
type input "[DATE]"
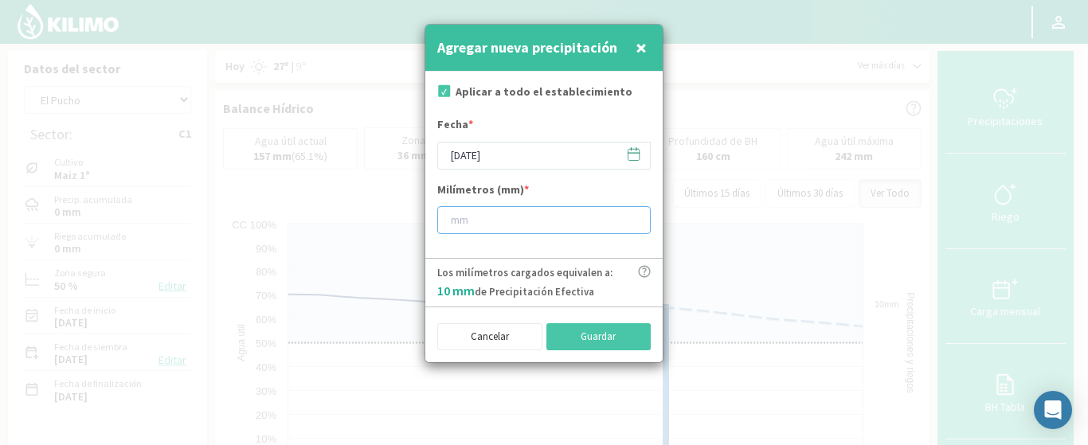
click at [460, 229] on input "number" at bounding box center [543, 220] width 213 height 28
type input "10"
click at [644, 340] on button "Guardar" at bounding box center [598, 336] width 105 height 27
type input "[DATE]"
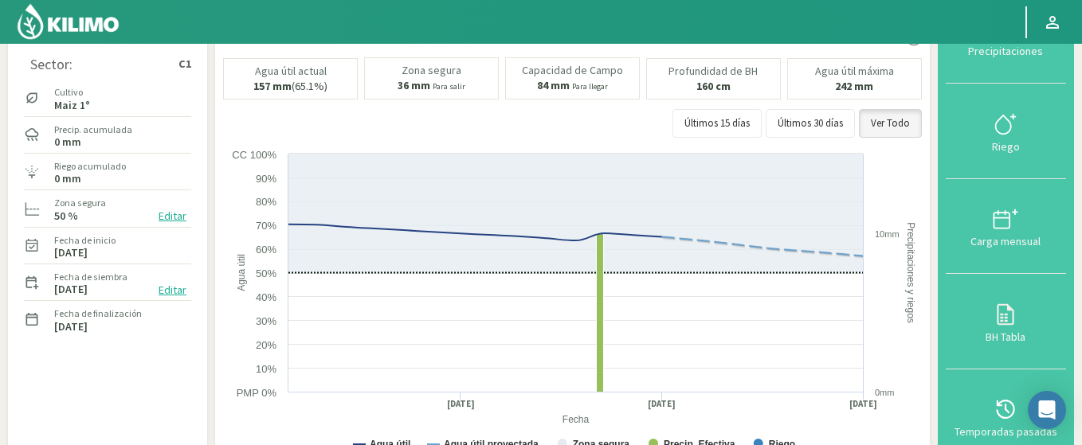
scroll to position [96, 0]
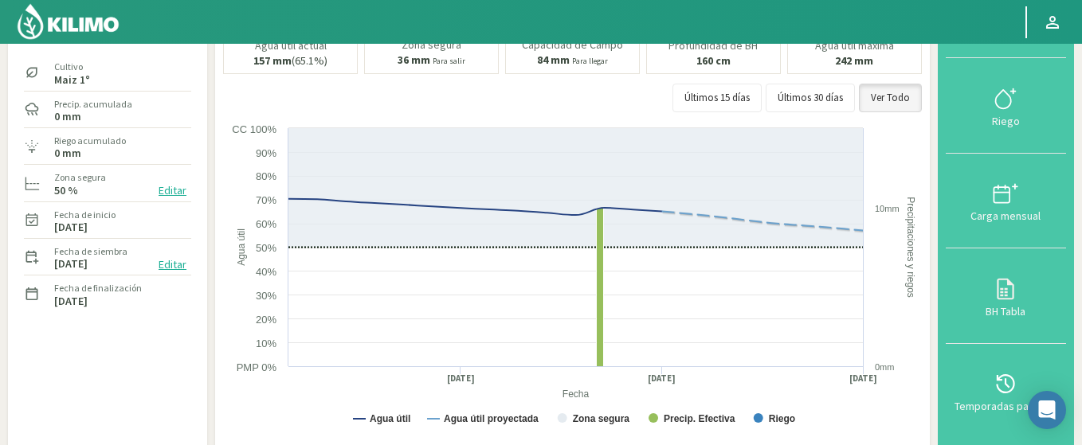
click at [185, 191] on button "Editar" at bounding box center [172, 191] width 37 height 18
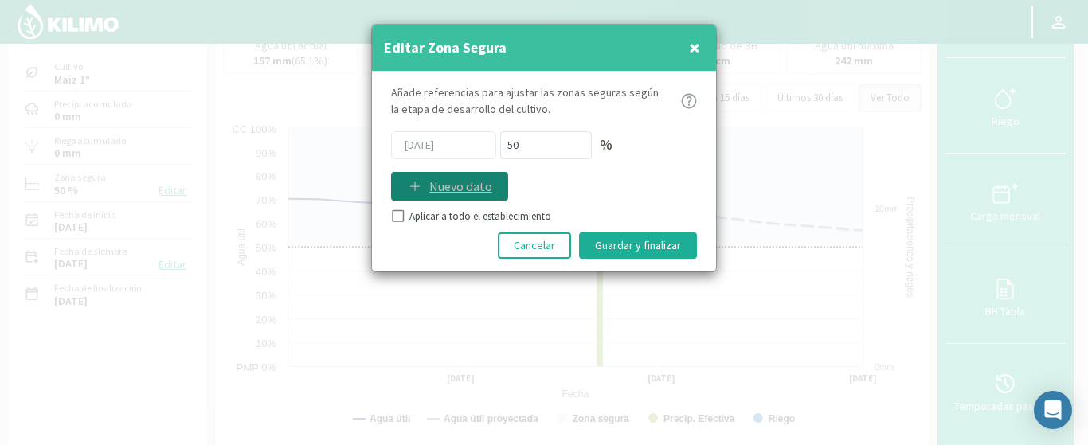
click at [432, 184] on p "Nuevo dato" at bounding box center [460, 186] width 63 height 19
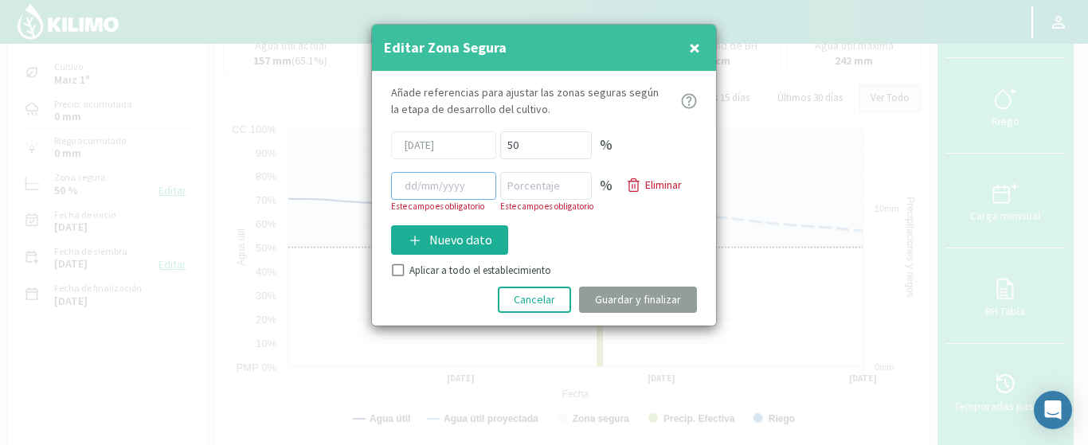
click at [444, 189] on input at bounding box center [443, 186] width 105 height 28
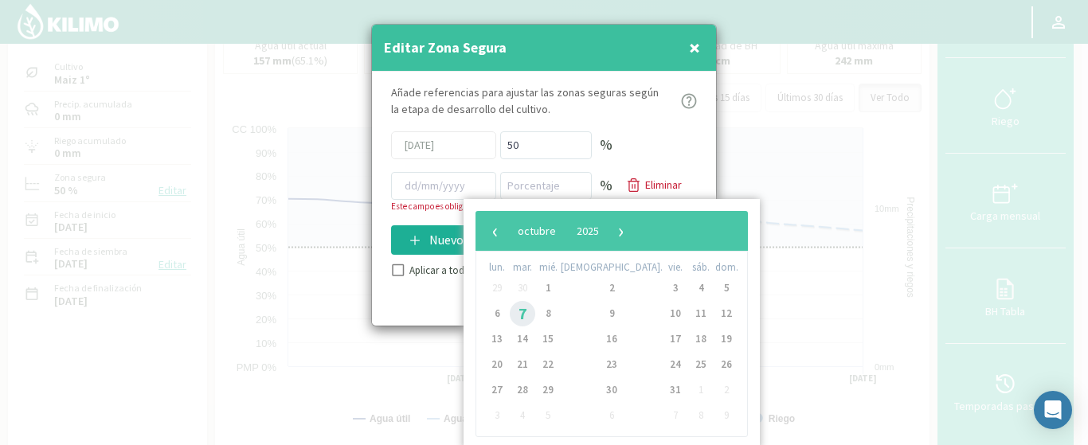
click at [531, 314] on span "7" at bounding box center [522, 313] width 25 height 25
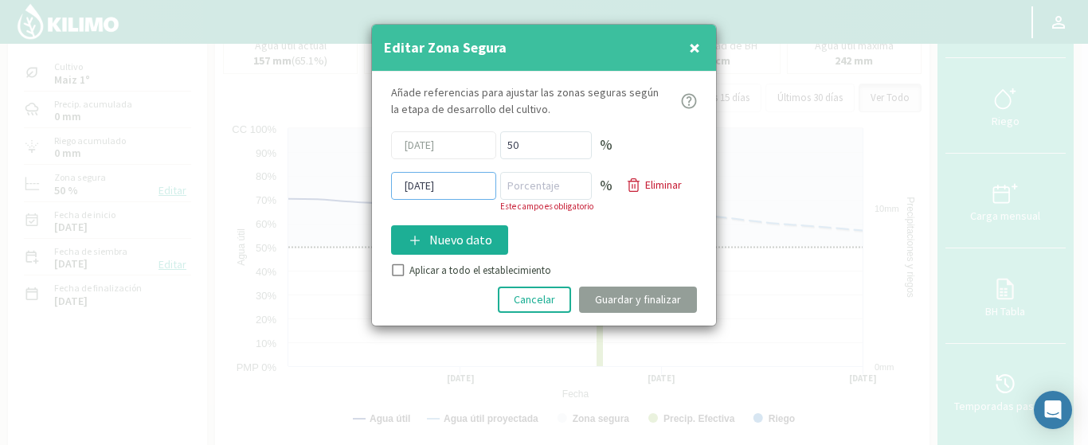
click at [455, 191] on input "[DATE]" at bounding box center [443, 186] width 105 height 28
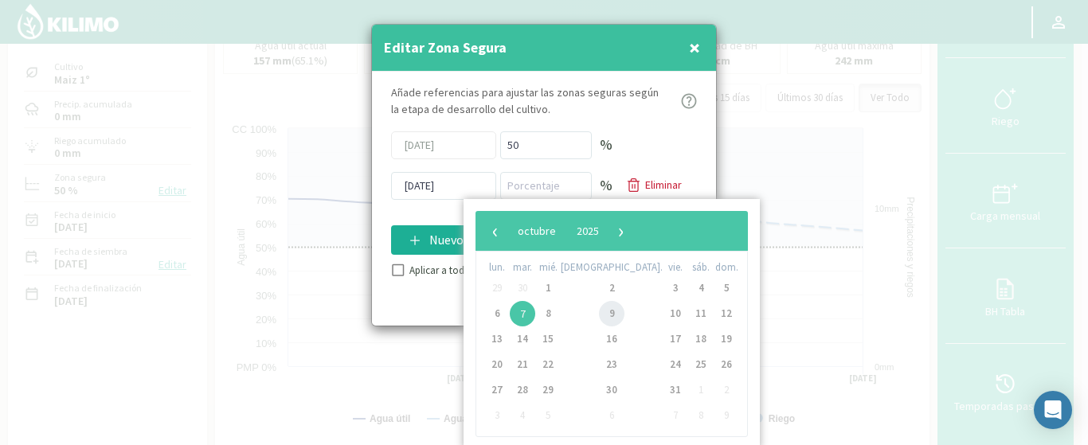
click at [599, 314] on span "9" at bounding box center [611, 313] width 25 height 25
type input "09/10/2025"
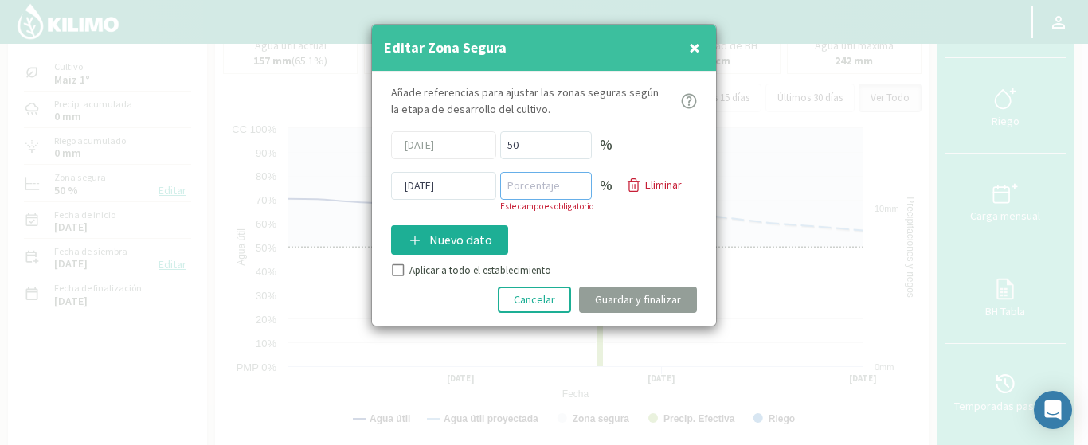
click at [546, 193] on input "number" at bounding box center [546, 186] width 92 height 28
type input "60"
click at [604, 295] on kil-button "Guardar y finalizar" at bounding box center [638, 300] width 118 height 26
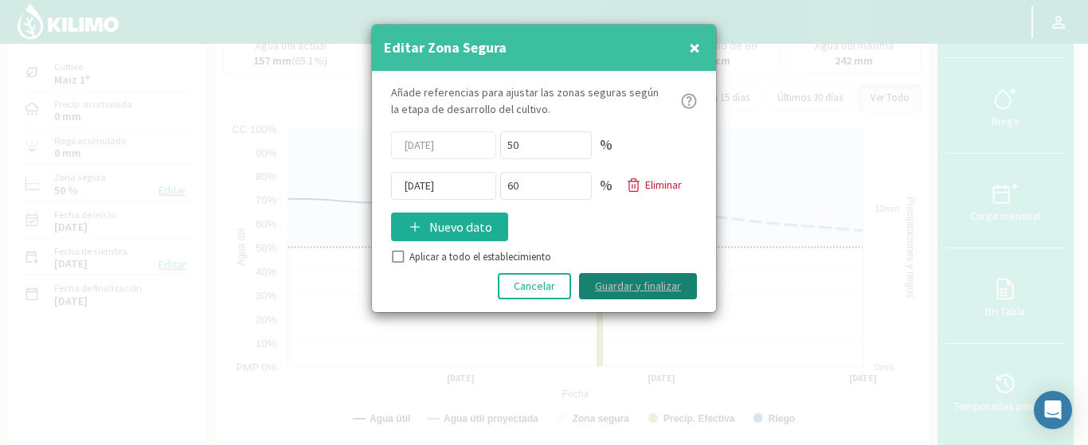
click at [609, 283] on button "Guardar y finalizar" at bounding box center [638, 286] width 118 height 26
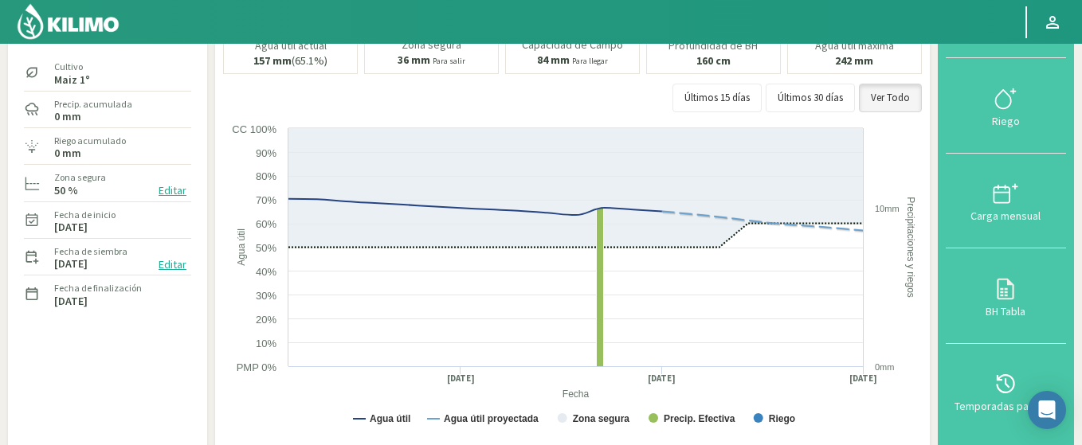
click at [165, 186] on button "Editar" at bounding box center [172, 191] width 37 height 18
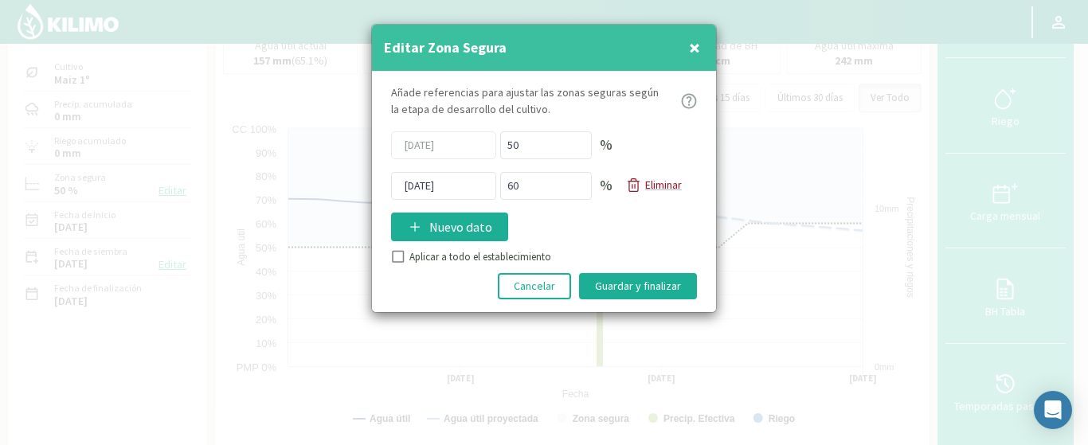
click at [659, 190] on p "Eliminar" at bounding box center [663, 185] width 37 height 17
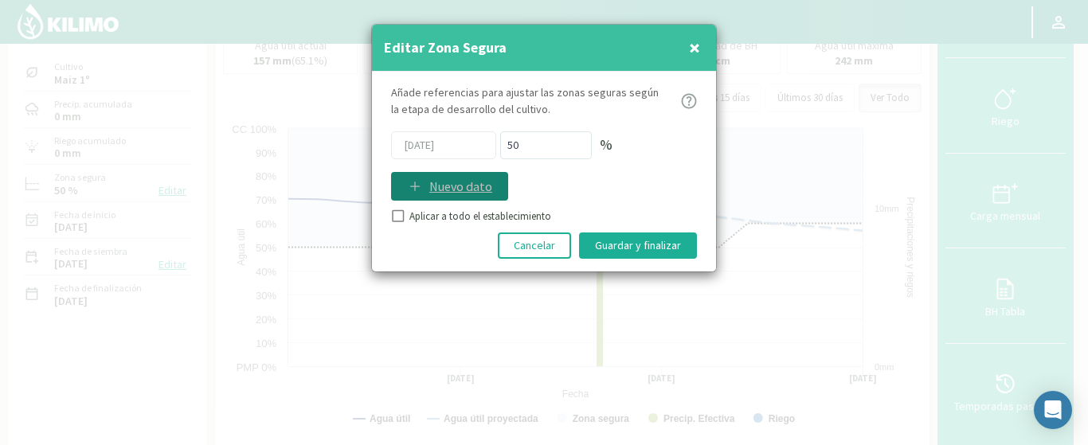
click at [471, 183] on p "Nuevo dato" at bounding box center [460, 186] width 63 height 19
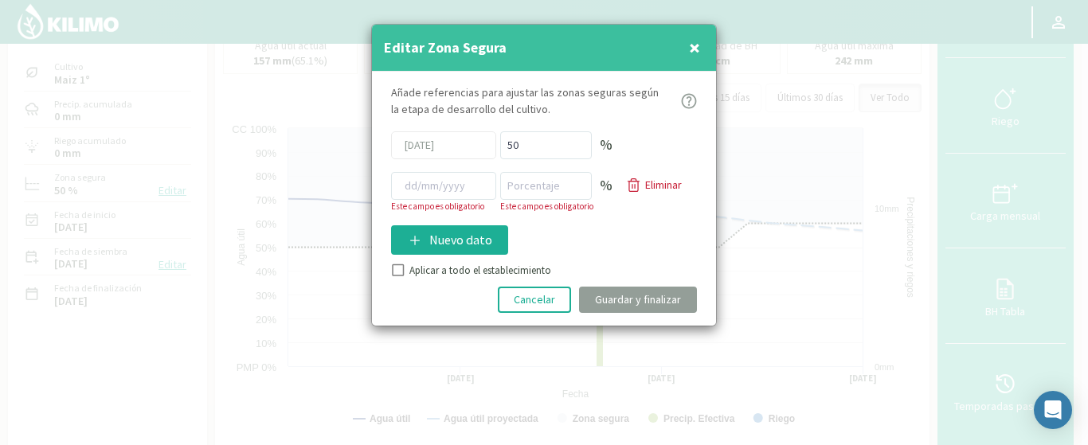
click at [701, 45] on button "×" at bounding box center [694, 48] width 19 height 32
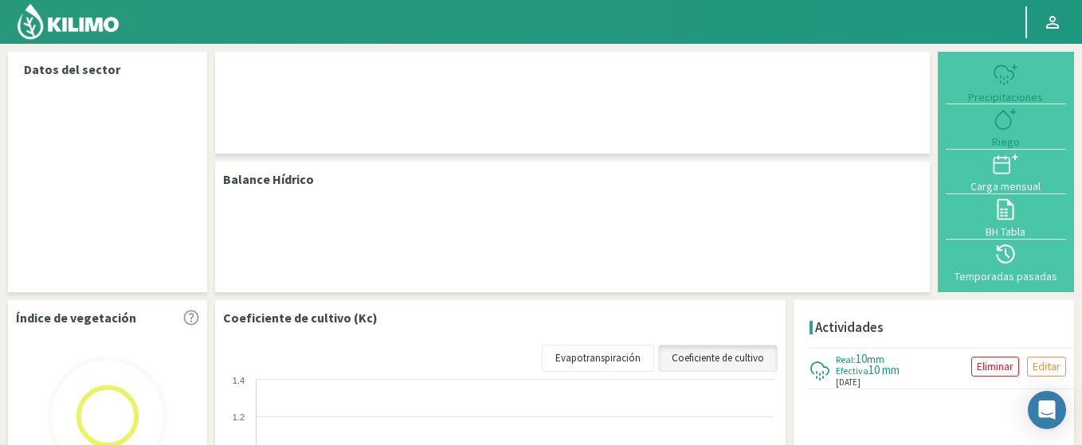
select select "91: Object"
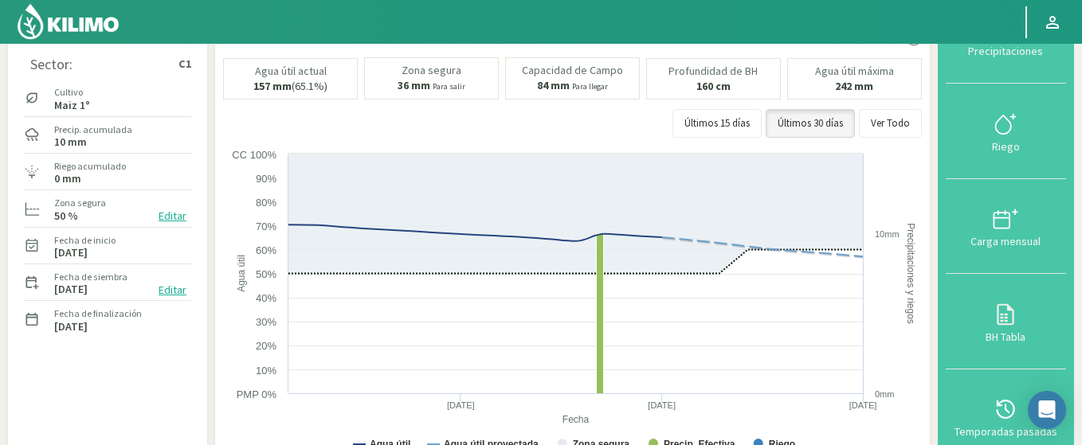
scroll to position [96, 0]
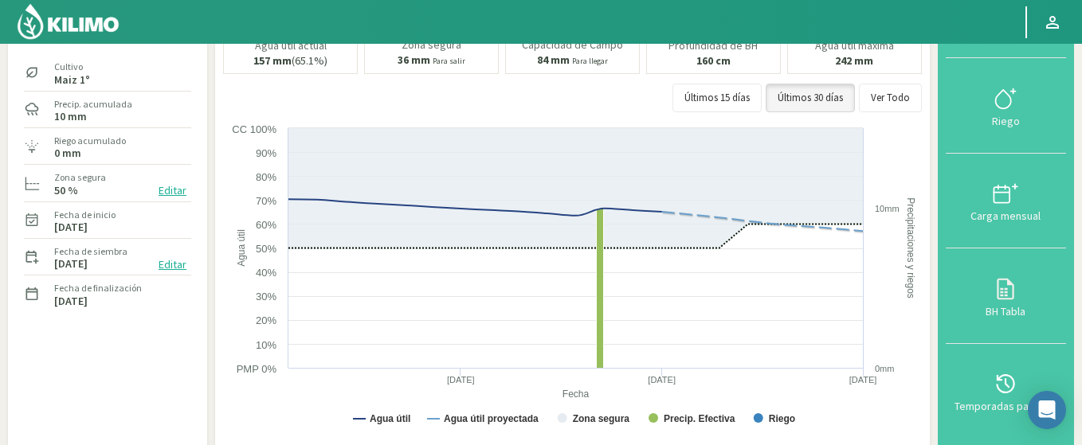
click at [174, 194] on button "Editar" at bounding box center [172, 191] width 37 height 18
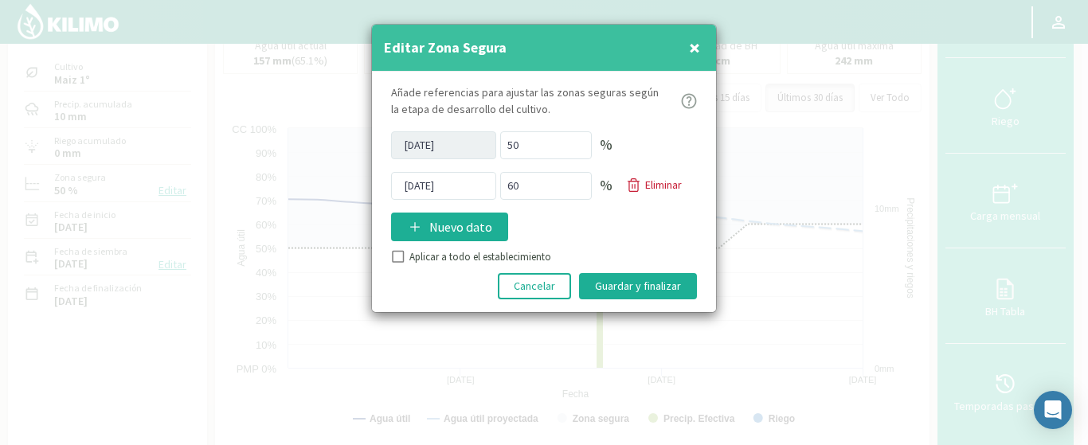
click at [665, 186] on p "Eliminar" at bounding box center [663, 185] width 37 height 17
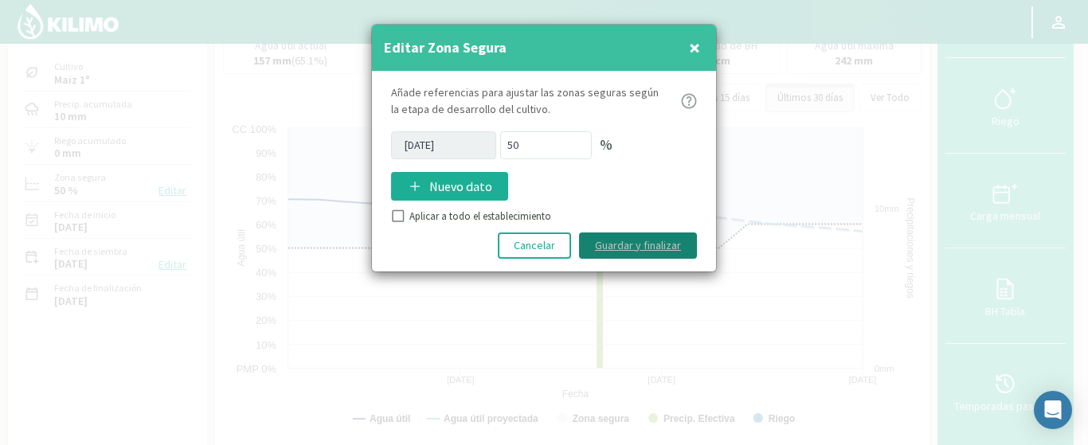
click at [616, 245] on button "Guardar y finalizar" at bounding box center [638, 246] width 118 height 26
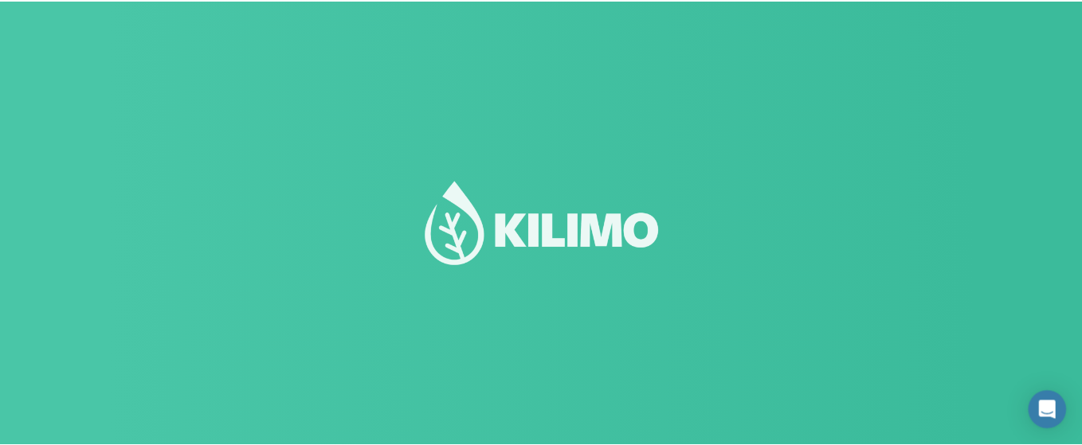
scroll to position [112, 0]
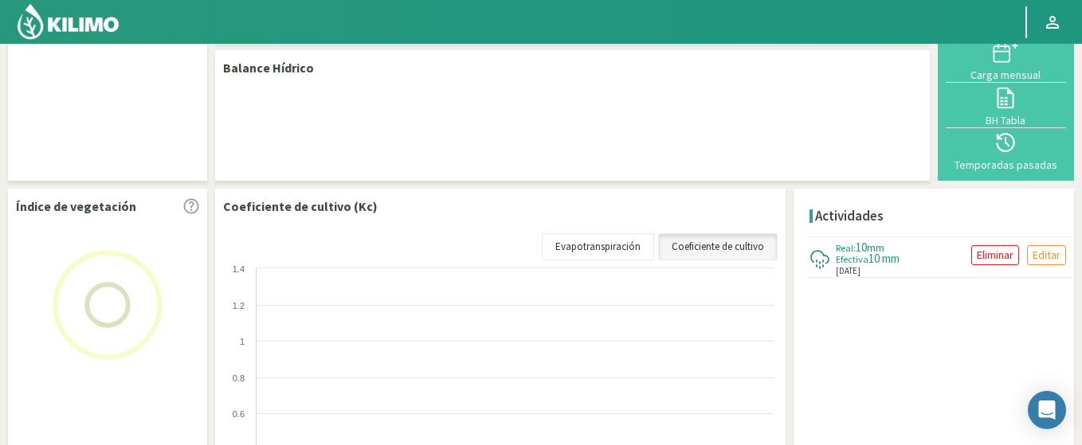
select select "91: Object"
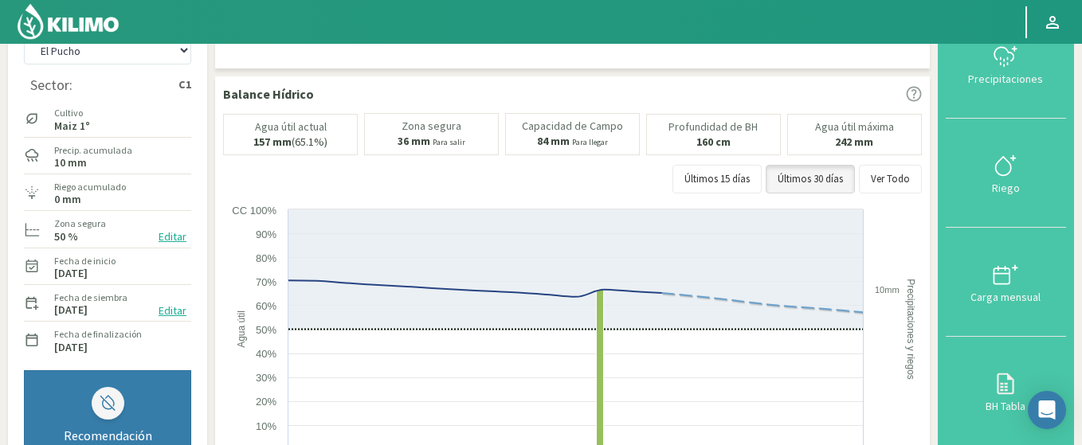
scroll to position [15, 0]
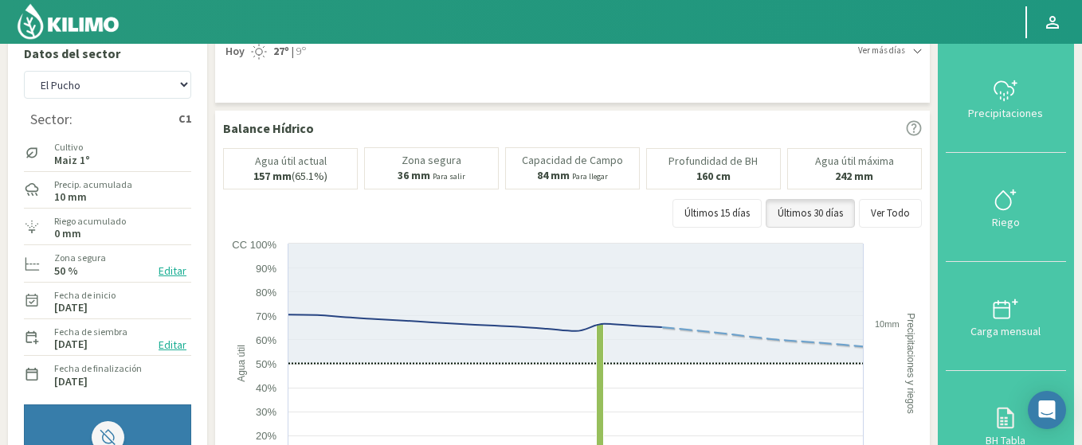
click at [110, 29] on img at bounding box center [68, 21] width 104 height 38
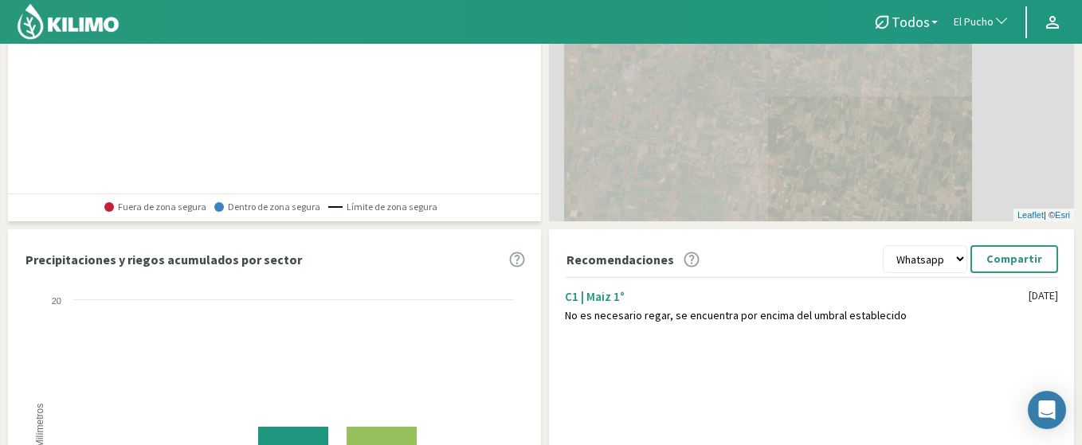
scroll to position [302, 0]
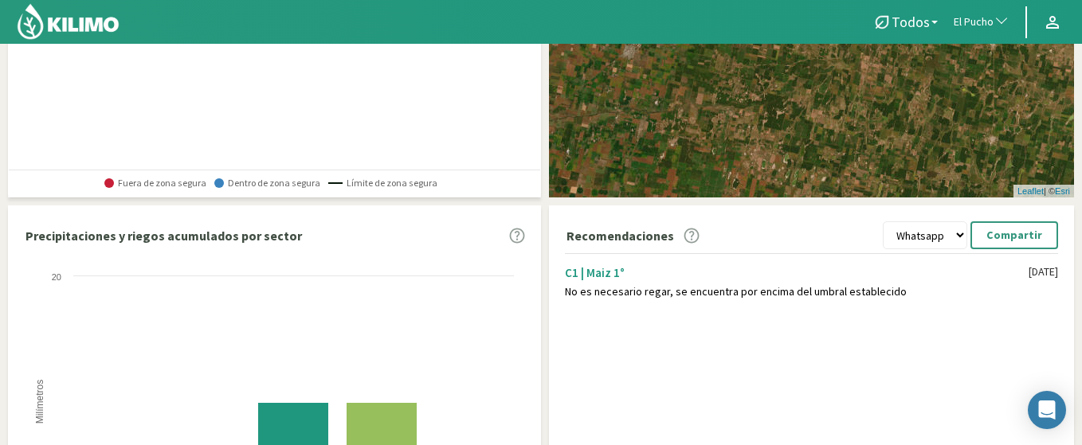
drag, startPoint x: 1003, startPoint y: 270, endPoint x: 1059, endPoint y: 273, distance: 56.6
click at [1059, 273] on div "C1 | Maiz 1° No es necesario regar, se encuentra por encima del umbral establec…" at bounding box center [815, 279] width 517 height 61
click at [965, 281] on div "C1 | Maiz 1° No es necesario regar, se encuentra por encima del umbral establec…" at bounding box center [797, 276] width 464 height 45
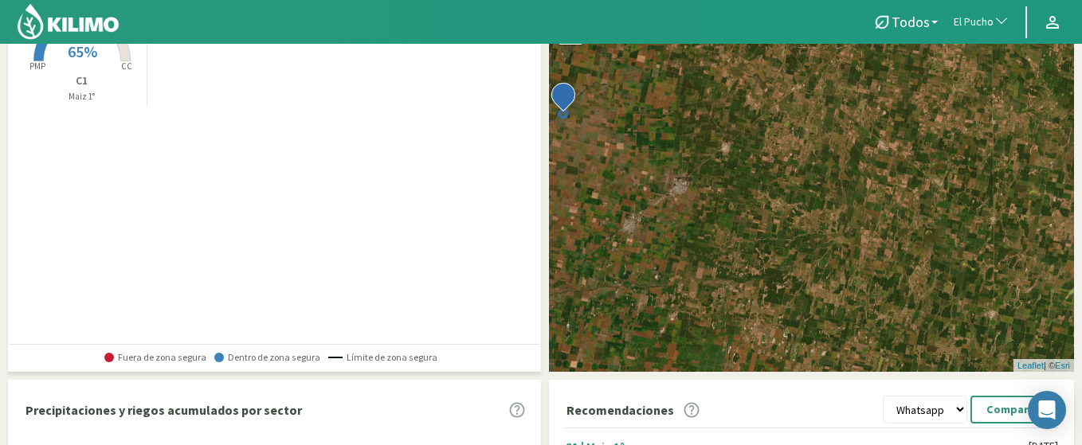
scroll to position [15, 0]
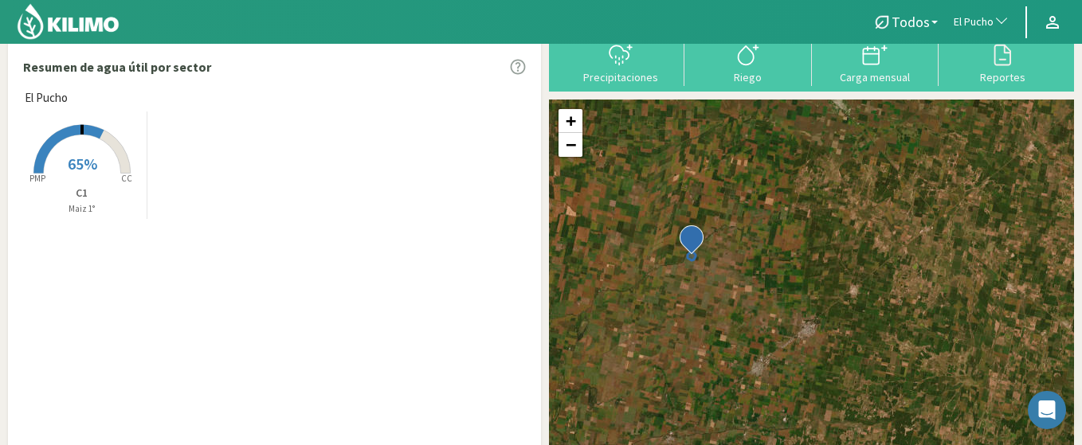
drag, startPoint x: 803, startPoint y: 229, endPoint x: 937, endPoint y: 257, distance: 137.6
click at [937, 257] on div "+ − Leaflet | © Esri" at bounding box center [811, 292] width 525 height 385
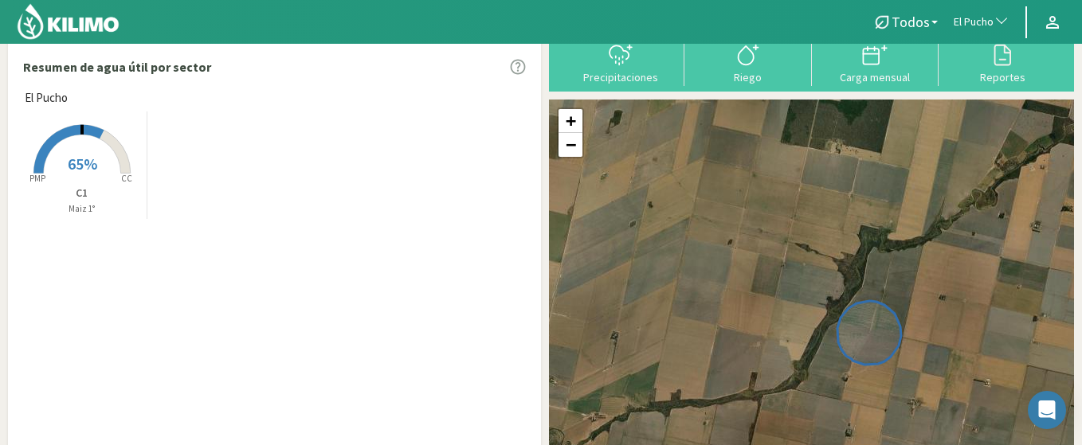
click at [58, 186] on p "C1" at bounding box center [82, 193] width 130 height 17
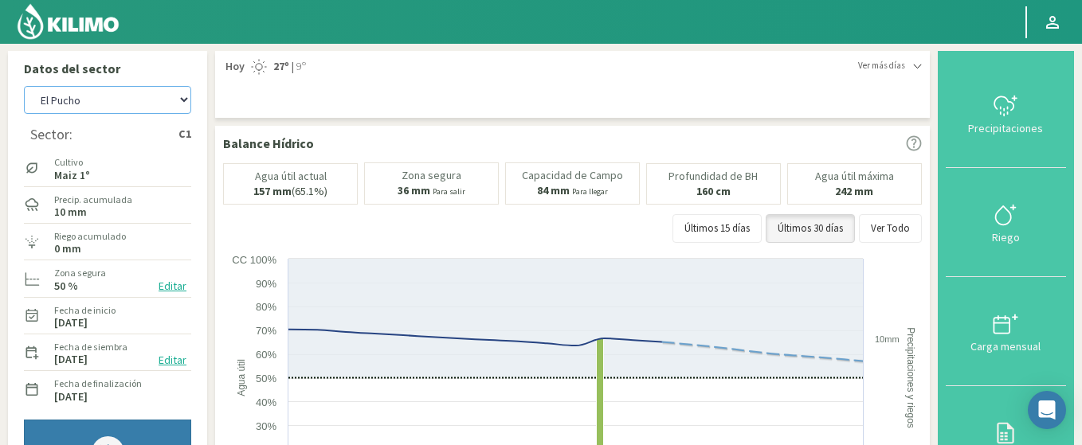
select select "79: Object"
click at [24, 86] on select "Agr. Huertos de Chocalan Agrícola Bakia Agrícola Bakia - IC Agrícola Exser - Ca…" at bounding box center [107, 100] width 167 height 28
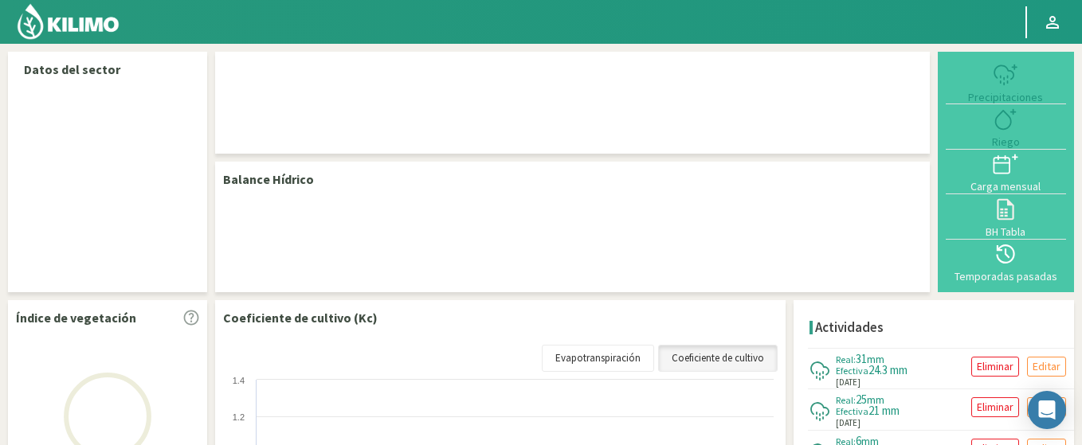
select select "79: Object"
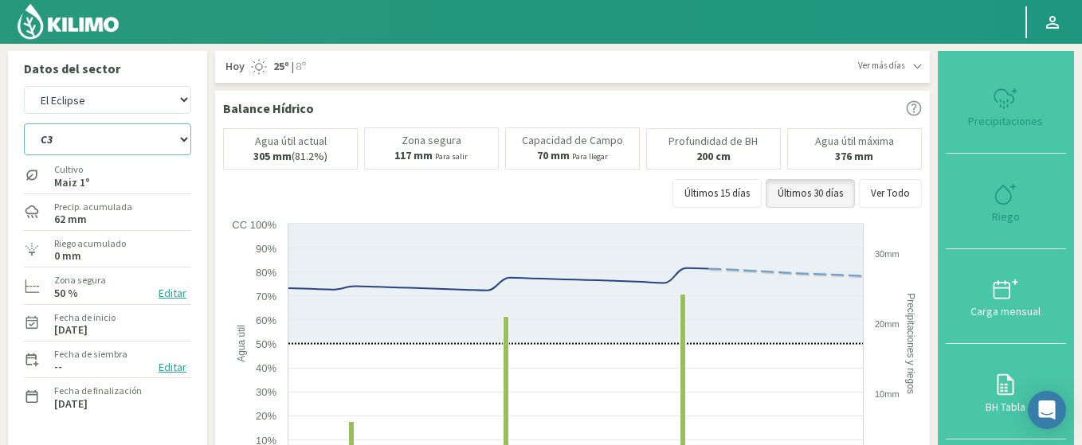
click at [24, 123] on select "C2 C3" at bounding box center [107, 139] width 167 height 32
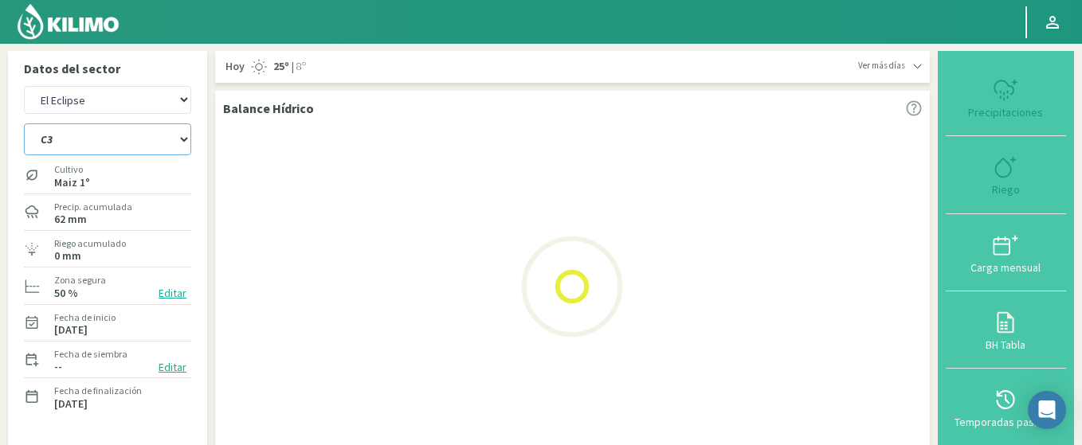
select select "0: Object"
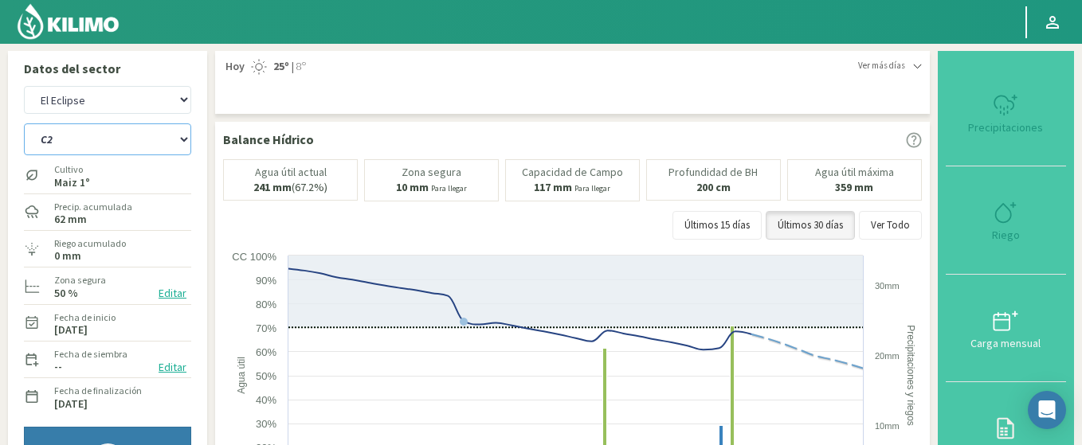
scroll to position [96, 0]
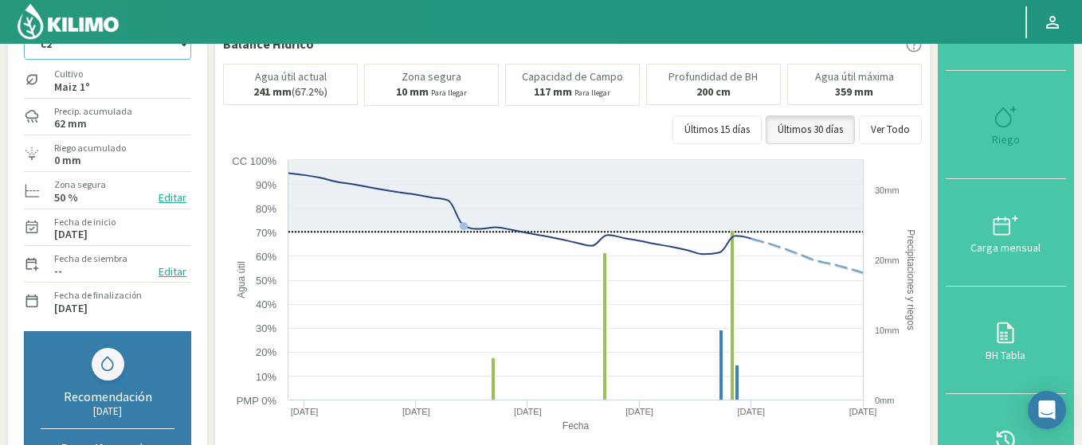
select select "372: Object"
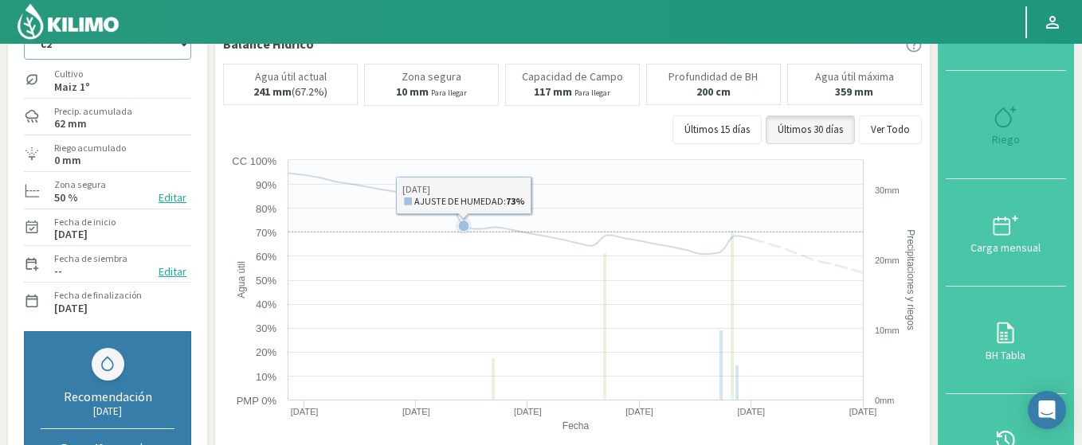
select select "3: Object"
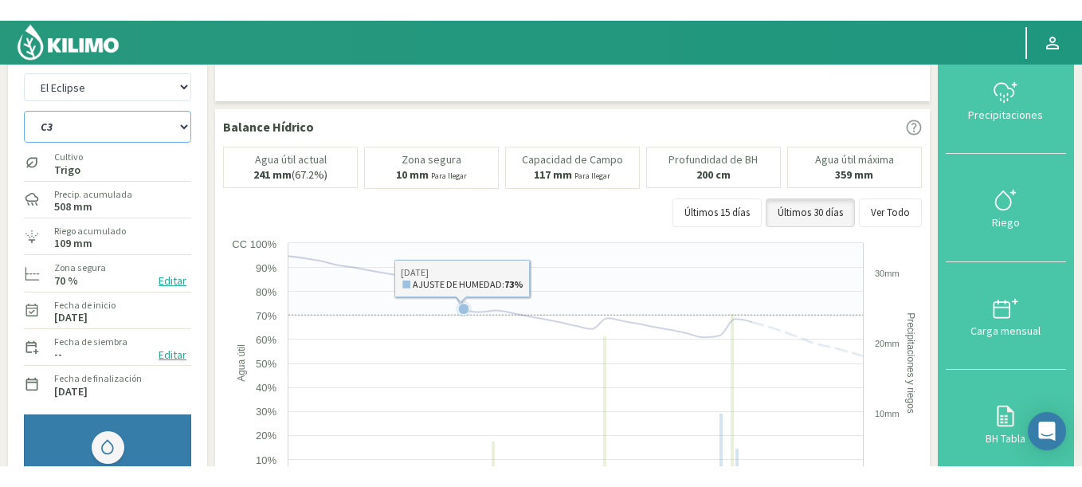
scroll to position [0, 0]
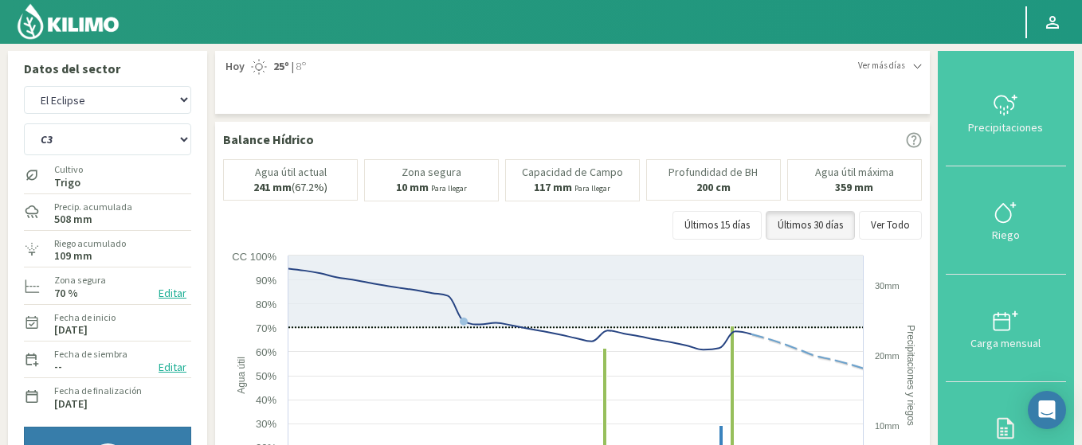
click at [897, 71] on span "Ver más días" at bounding box center [881, 66] width 47 height 14
